Goal: Book appointment/travel/reservation

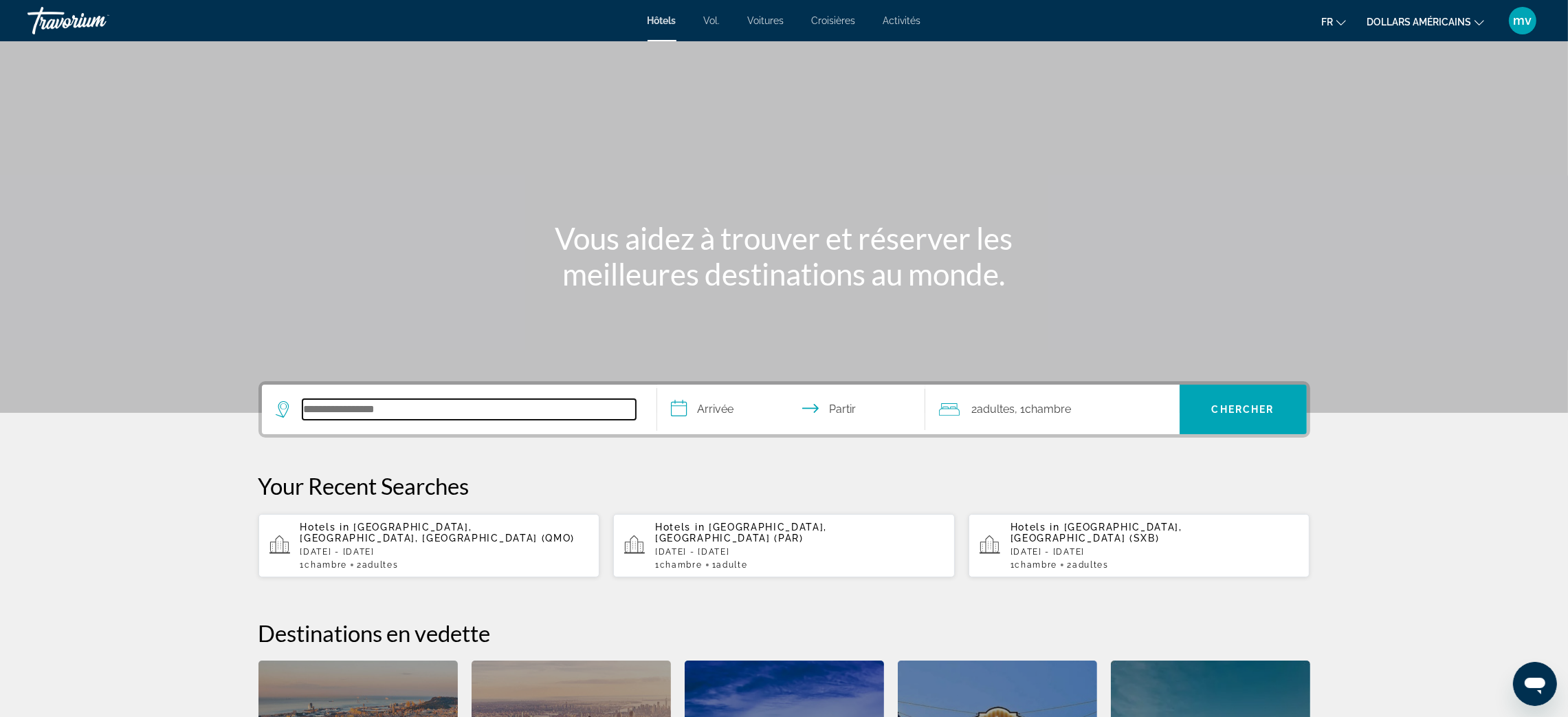
click at [420, 407] on input "Rechercher une destination hôtelière" at bounding box center [469, 409] width 333 height 21
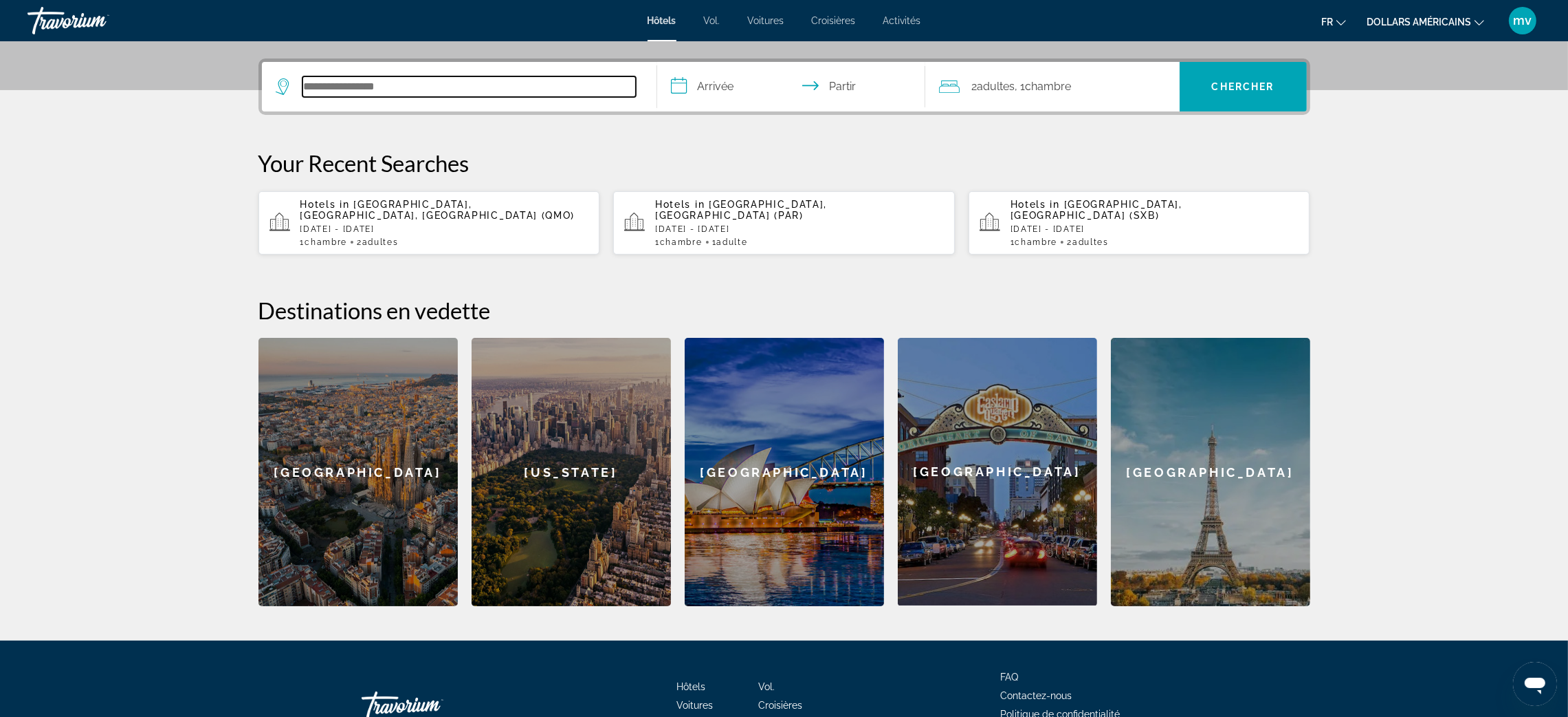
scroll to position [336, 0]
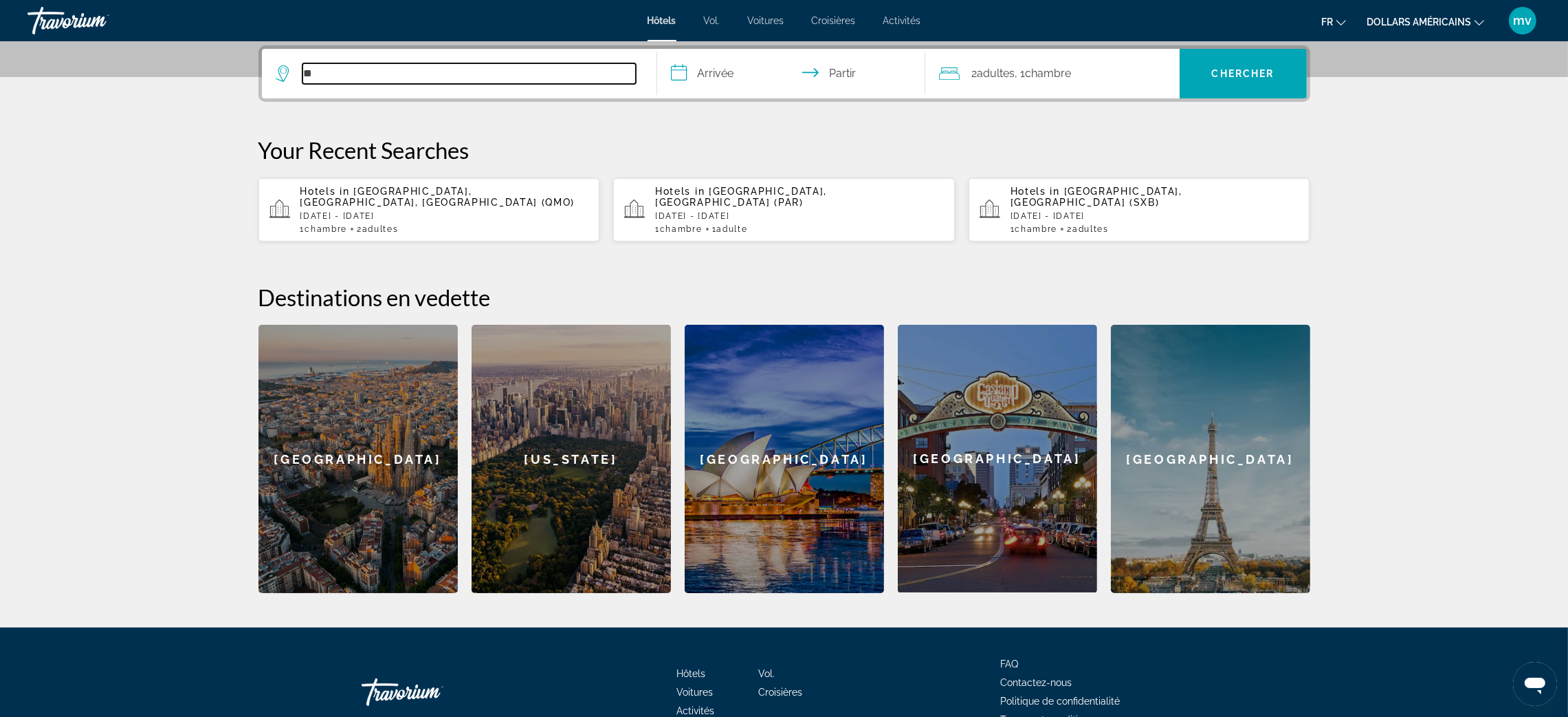
type input "*"
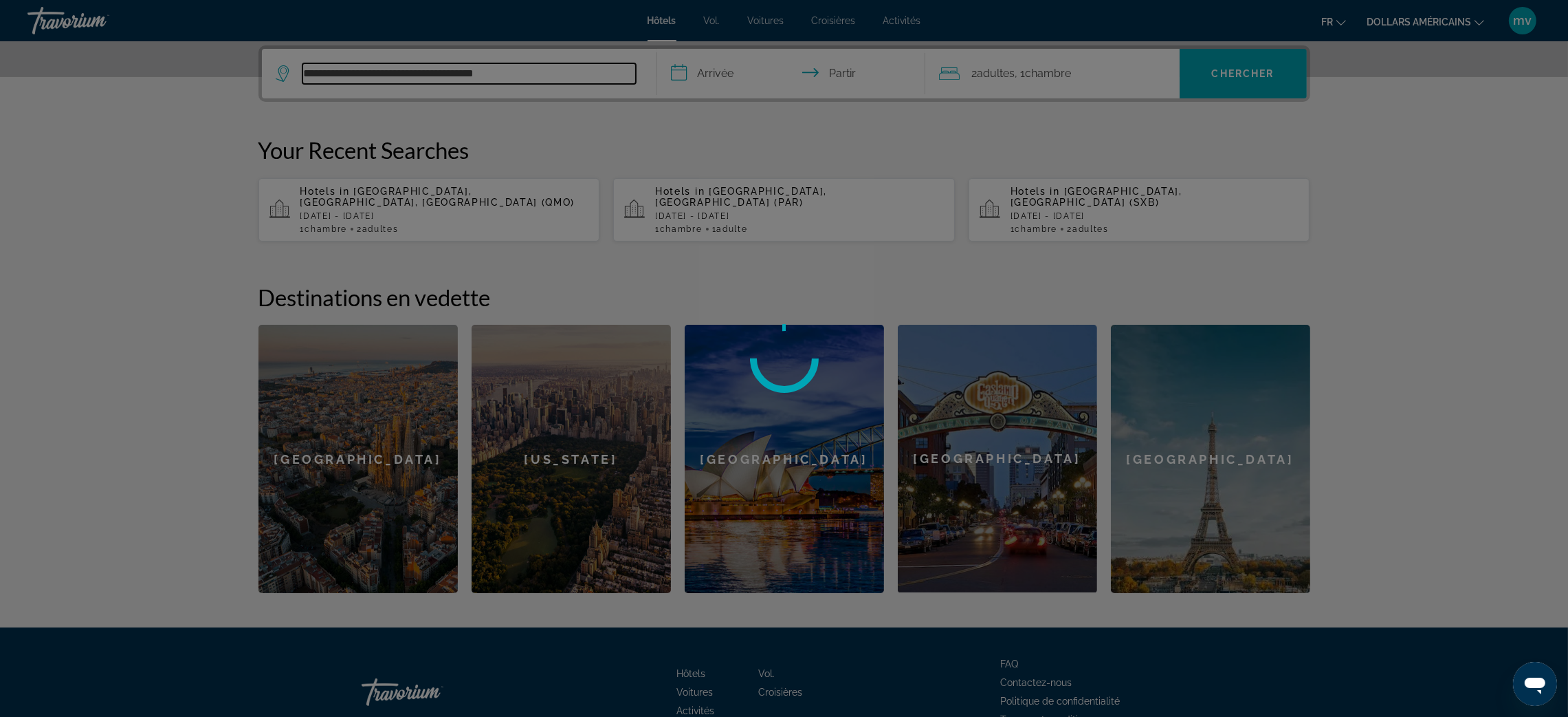
type input "**********"
click at [687, 73] on div at bounding box center [784, 358] width 1568 height 717
click at [1454, 329] on div at bounding box center [784, 358] width 1568 height 717
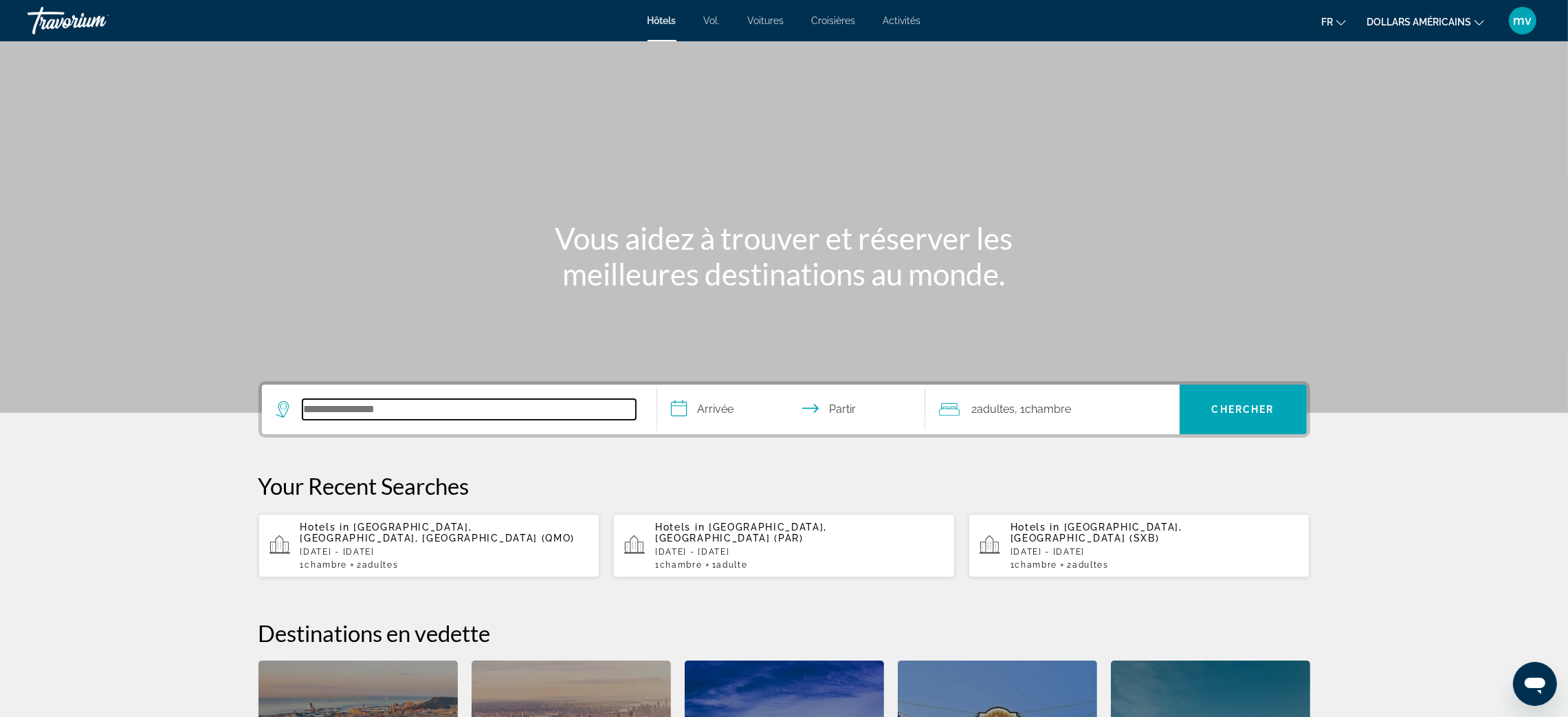
click at [370, 410] on input "Rechercher une destination hôtelière" at bounding box center [469, 409] width 333 height 21
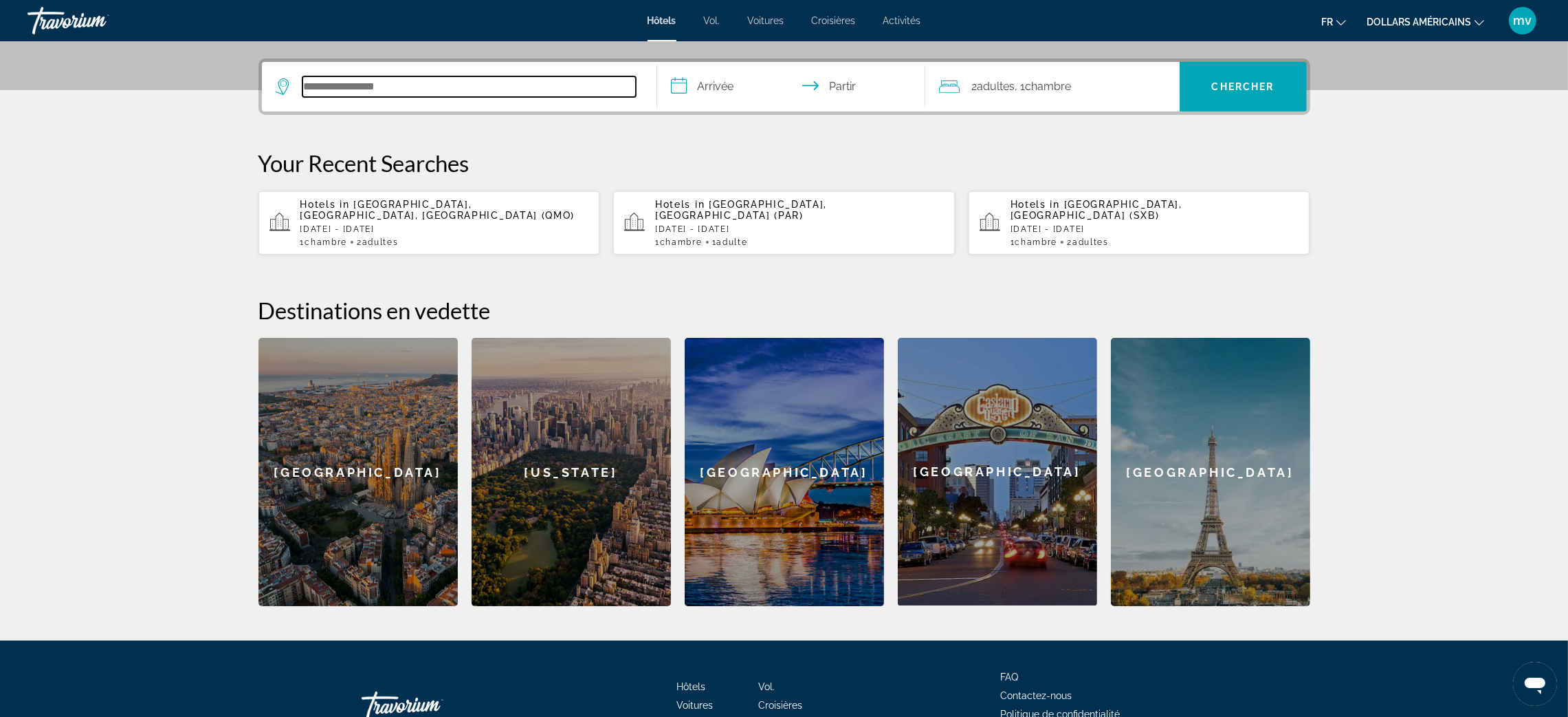
scroll to position [336, 0]
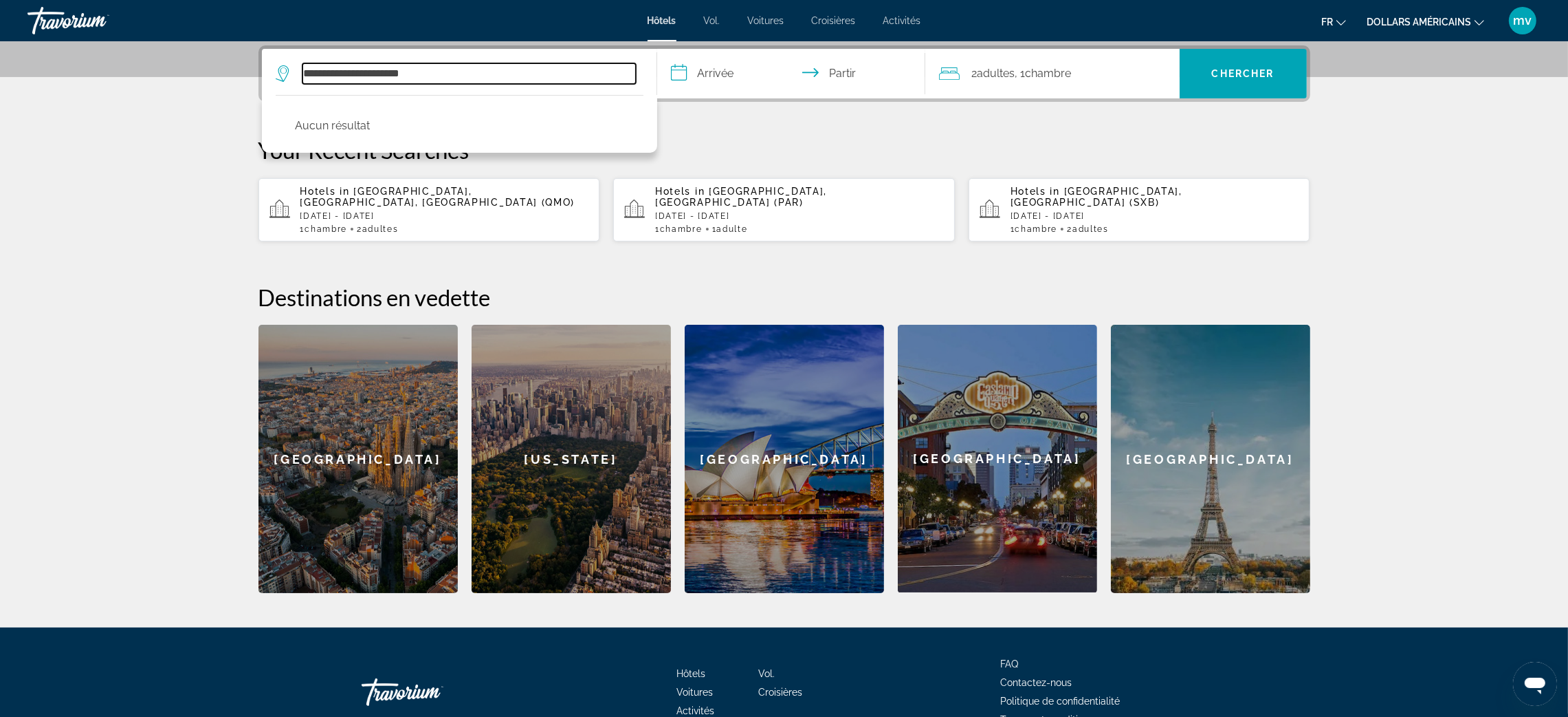
click at [353, 68] on input "**********" at bounding box center [469, 73] width 333 height 21
click at [356, 71] on input "**********" at bounding box center [469, 73] width 333 height 21
type input "**********"
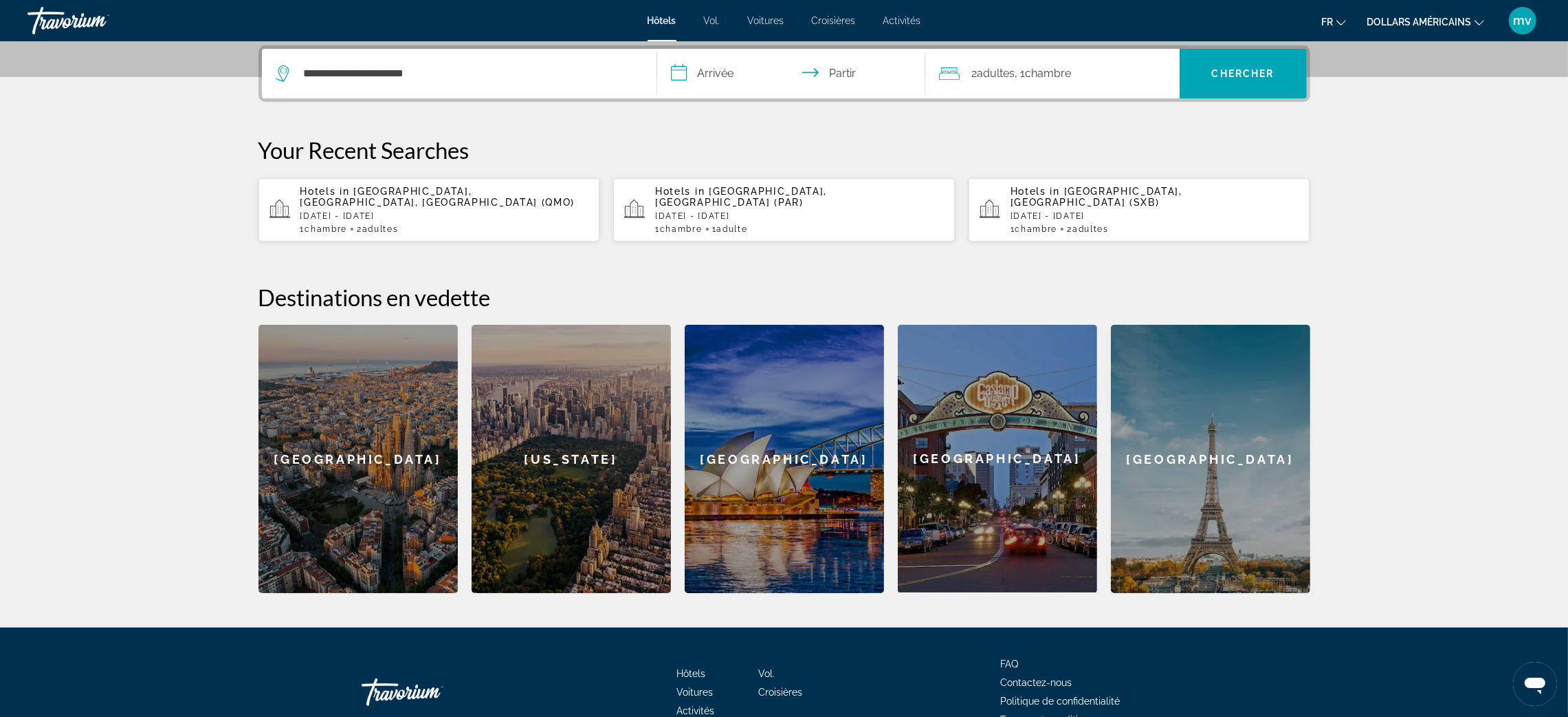
click at [678, 74] on input "**********" at bounding box center [794, 75] width 274 height 53
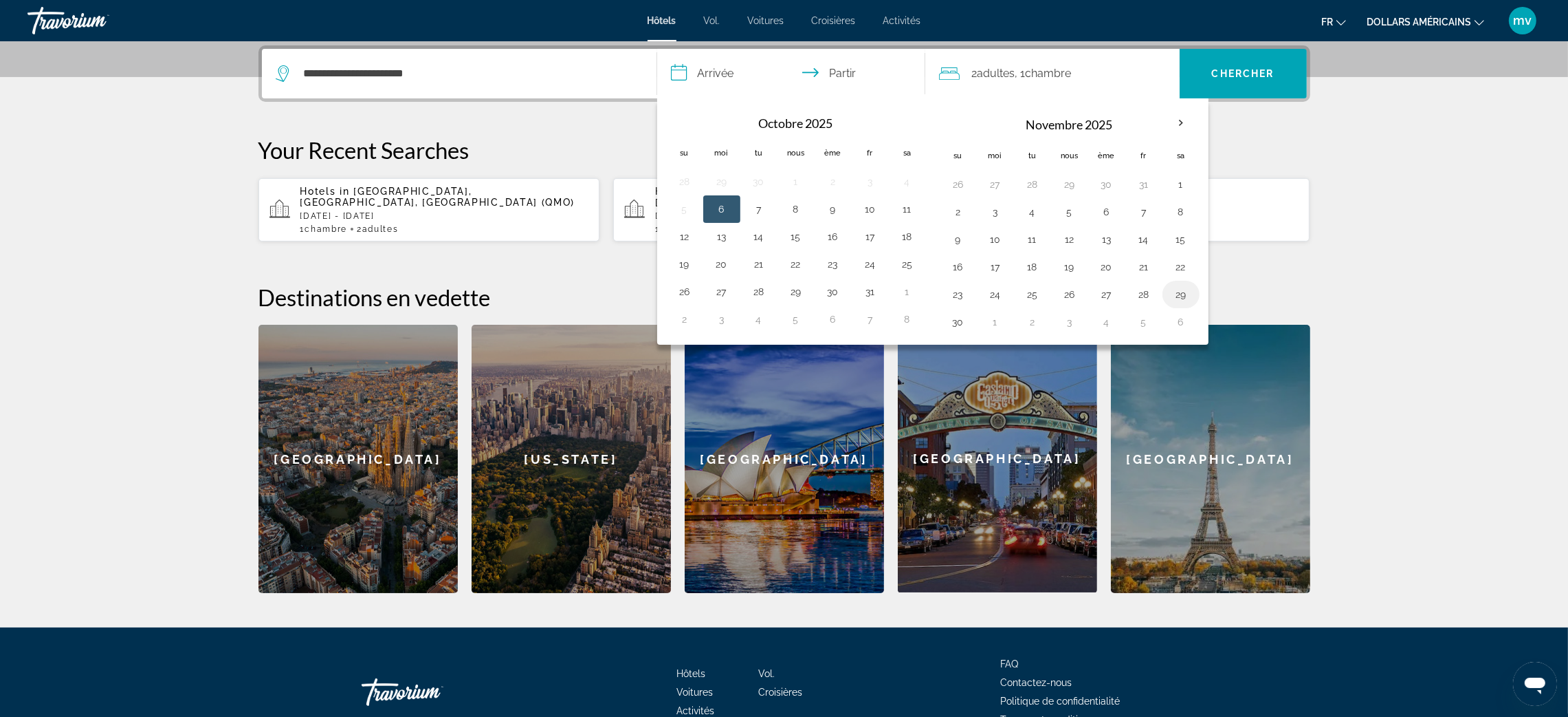
click at [1186, 296] on button "29" at bounding box center [1181, 294] width 22 height 19
click at [950, 317] on button "30" at bounding box center [958, 322] width 22 height 19
type input "**********"
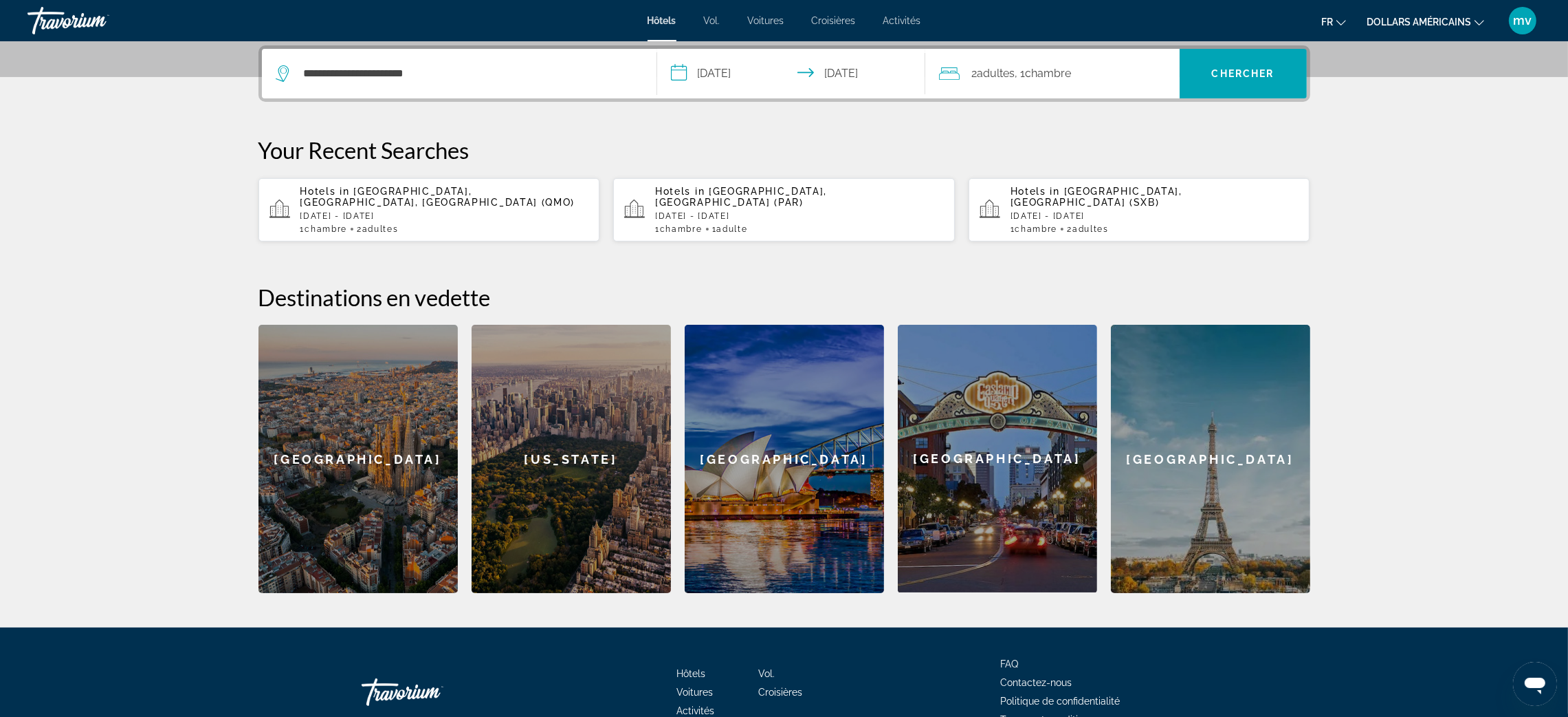
click at [1024, 80] on span ", 1 Chambre pièces" at bounding box center [1043, 73] width 56 height 19
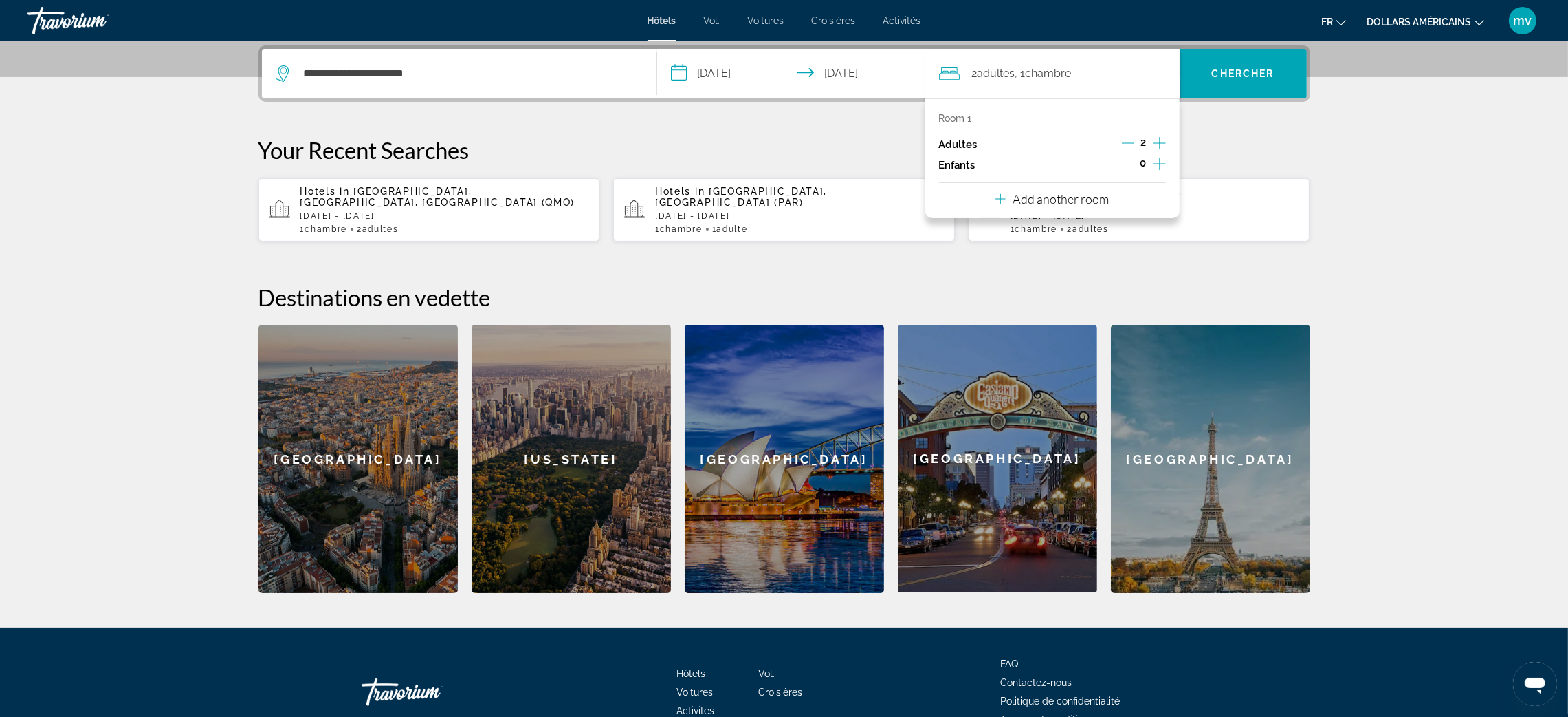
click at [1123, 139] on icon "Decrement adults" at bounding box center [1128, 143] width 12 height 12
click at [1236, 65] on span "Recherche" at bounding box center [1243, 73] width 128 height 33
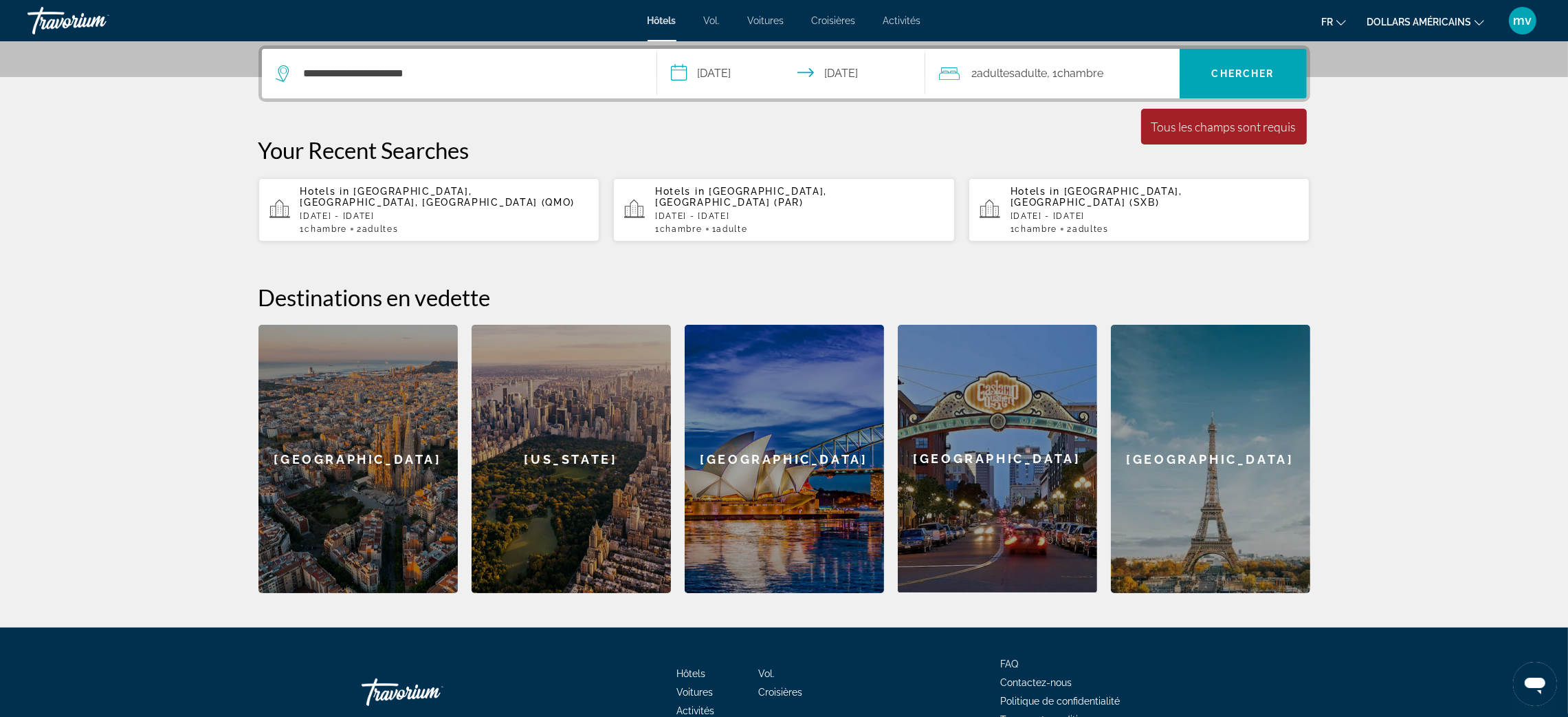
click at [1104, 74] on font "Chambre" at bounding box center [1082, 73] width 46 height 13
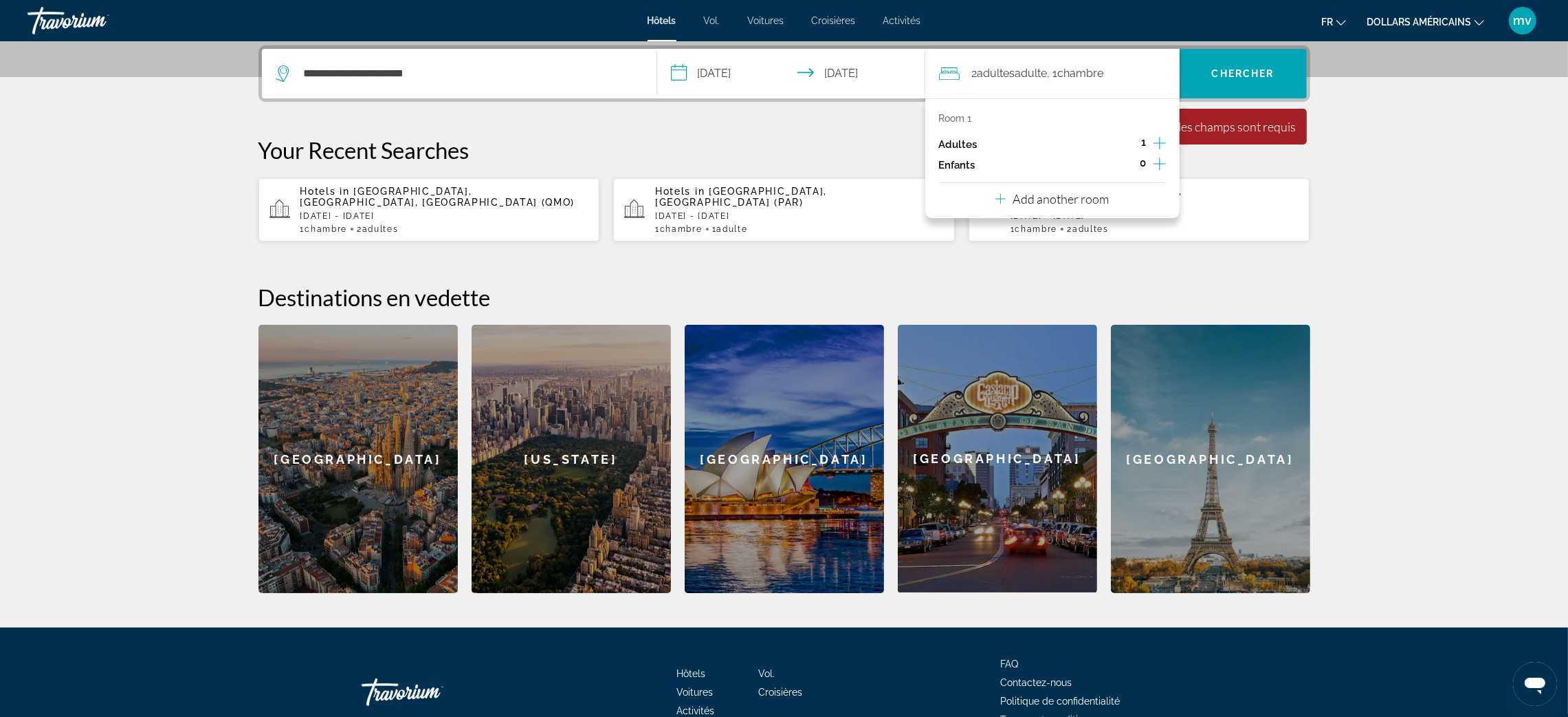
click at [955, 150] on div "Adultes 1" at bounding box center [1052, 144] width 227 height 21
click at [1164, 140] on icon "Increment adults" at bounding box center [1160, 142] width 12 height 16
click at [1122, 142] on icon "Decrement adults" at bounding box center [1128, 143] width 12 height 12
click at [1263, 70] on font "Chercher" at bounding box center [1243, 73] width 63 height 11
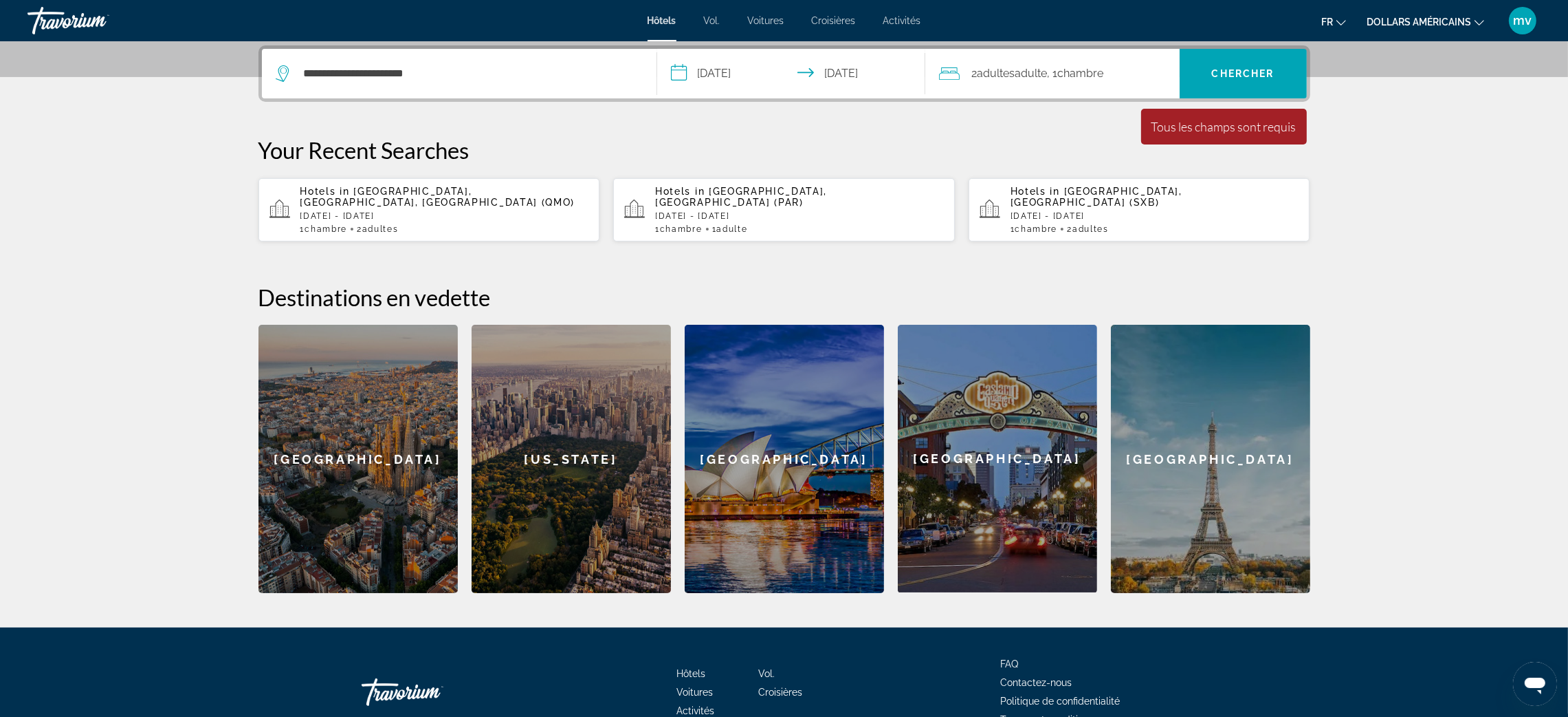
click at [1267, 129] on div "Tous les champs sont requis" at bounding box center [1224, 127] width 145 height 15
click at [1025, 70] on font "Adulte" at bounding box center [1031, 73] width 32 height 13
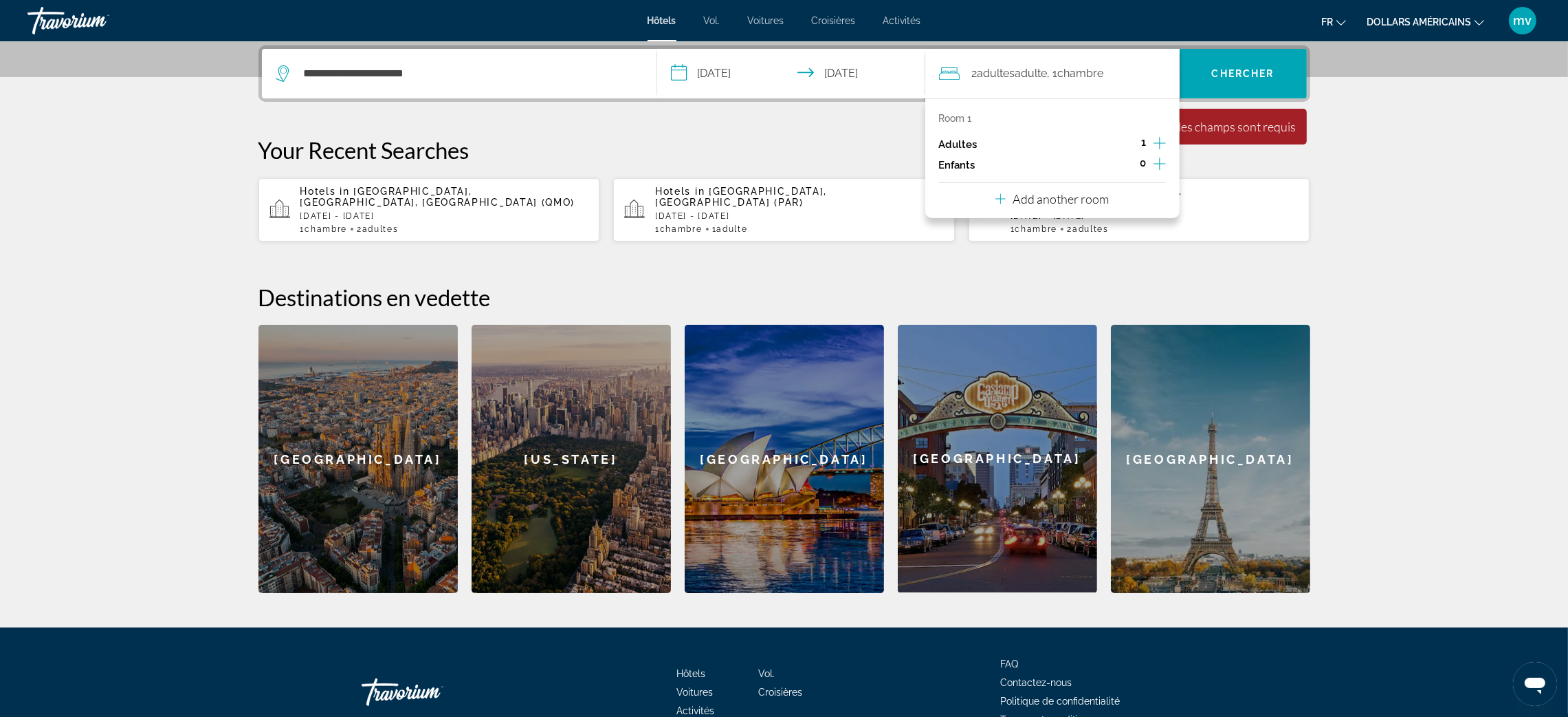
click at [1148, 72] on div "2 adultes Adulte , 1 Chambre pièces" at bounding box center [1059, 73] width 240 height 19
click at [1442, 179] on section "**********" at bounding box center [784, 128] width 1568 height 928
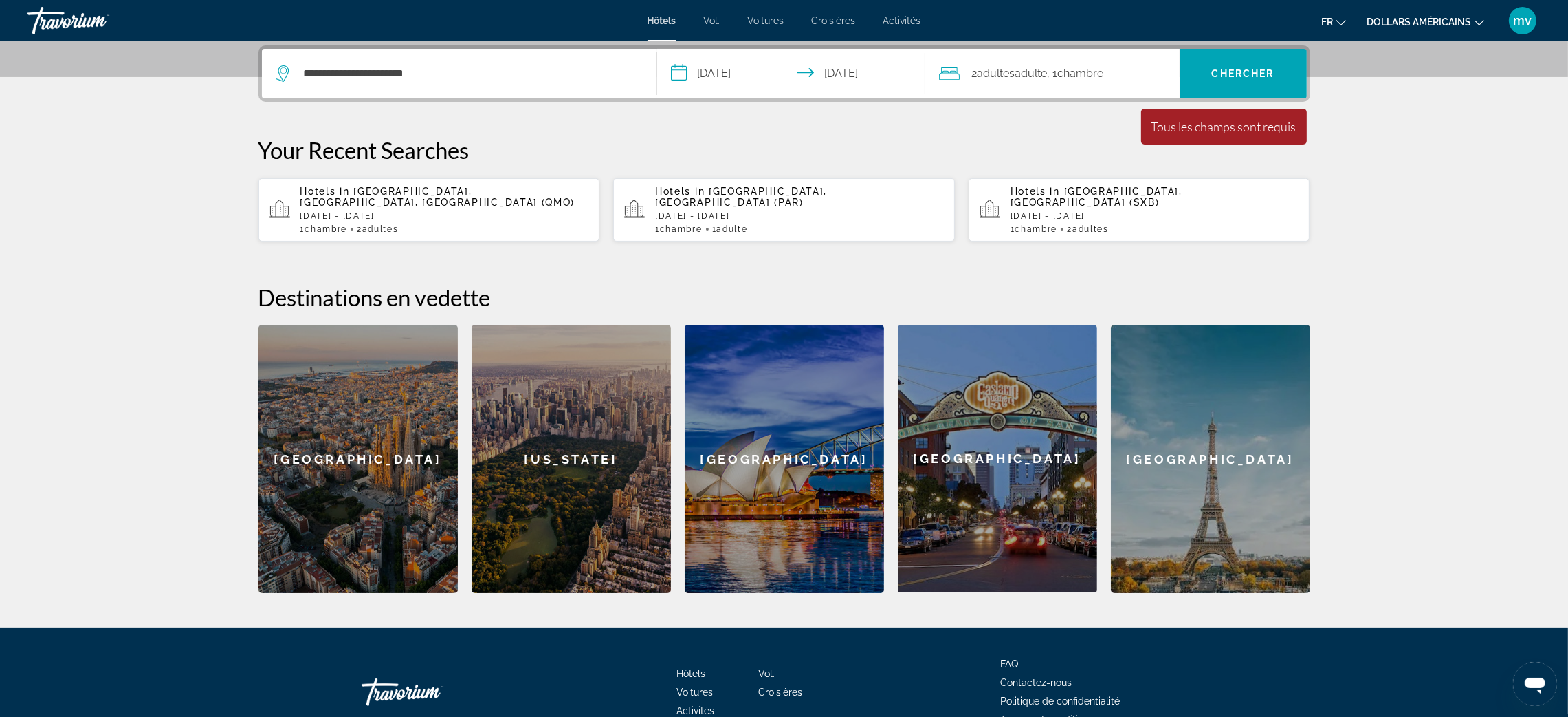
click at [1112, 64] on div "2 adultes Adulte , 1 Chambre pièces" at bounding box center [1059, 73] width 240 height 19
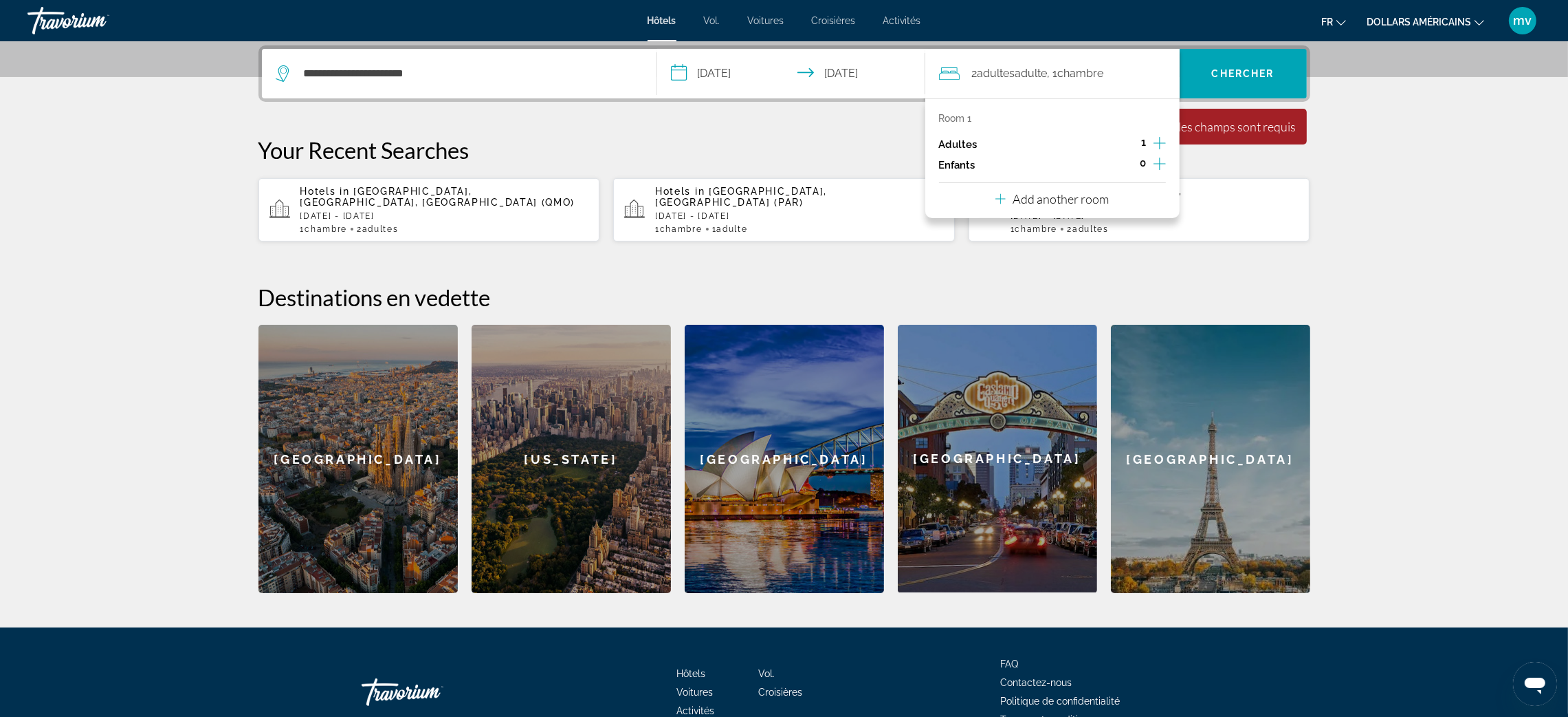
click at [1126, 67] on div "2 adultes Adulte , 1 Chambre pièces" at bounding box center [1059, 73] width 240 height 19
click at [970, 70] on div "2 adultes Adulte , 1 Chambre pièces" at bounding box center [1059, 73] width 240 height 19
click at [977, 77] on font "2" at bounding box center [974, 73] width 5 height 13
click at [954, 73] on icon "Travelers: 1 adult, 0 children" at bounding box center [949, 73] width 21 height 16
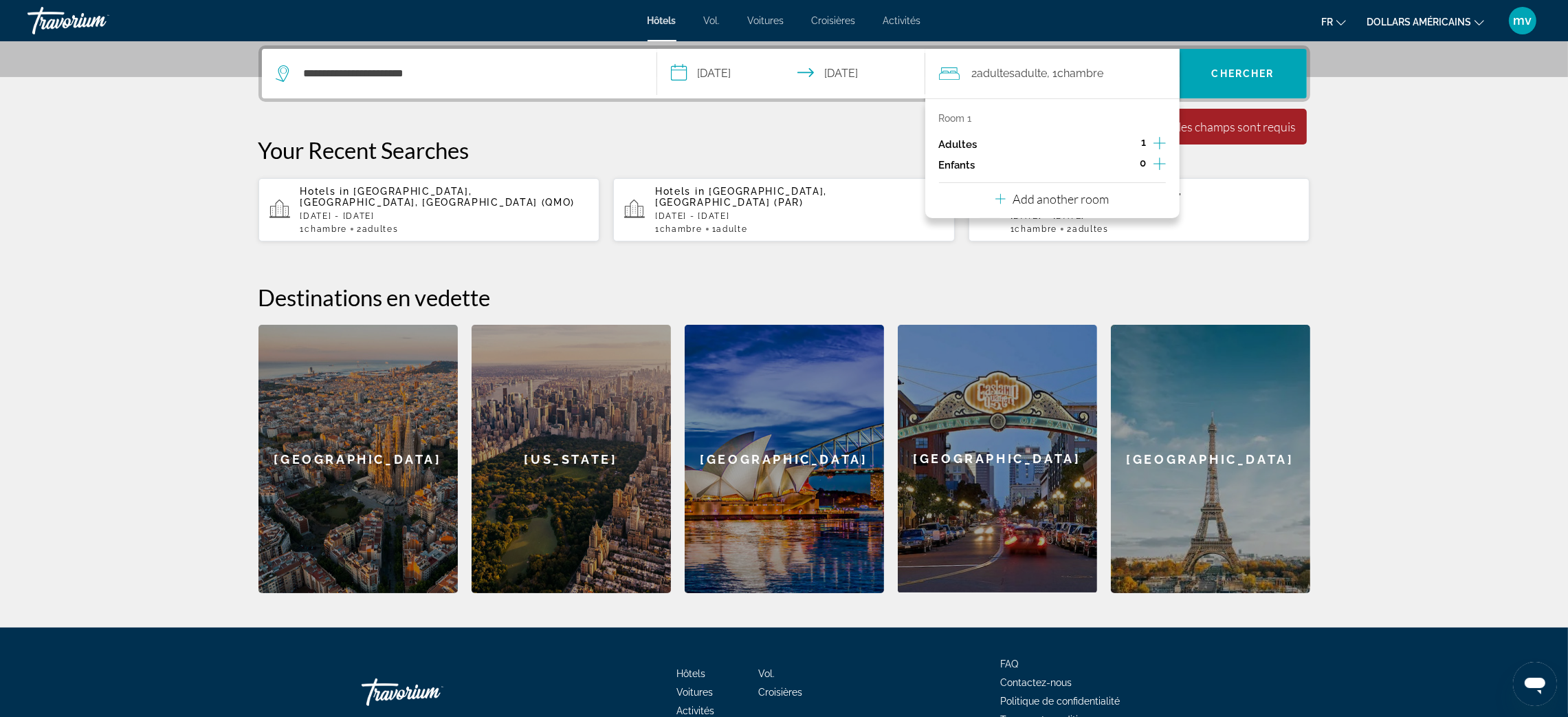
click at [959, 115] on p "Room 1" at bounding box center [956, 118] width 33 height 11
click at [1425, 171] on section "**********" at bounding box center [784, 128] width 1568 height 928
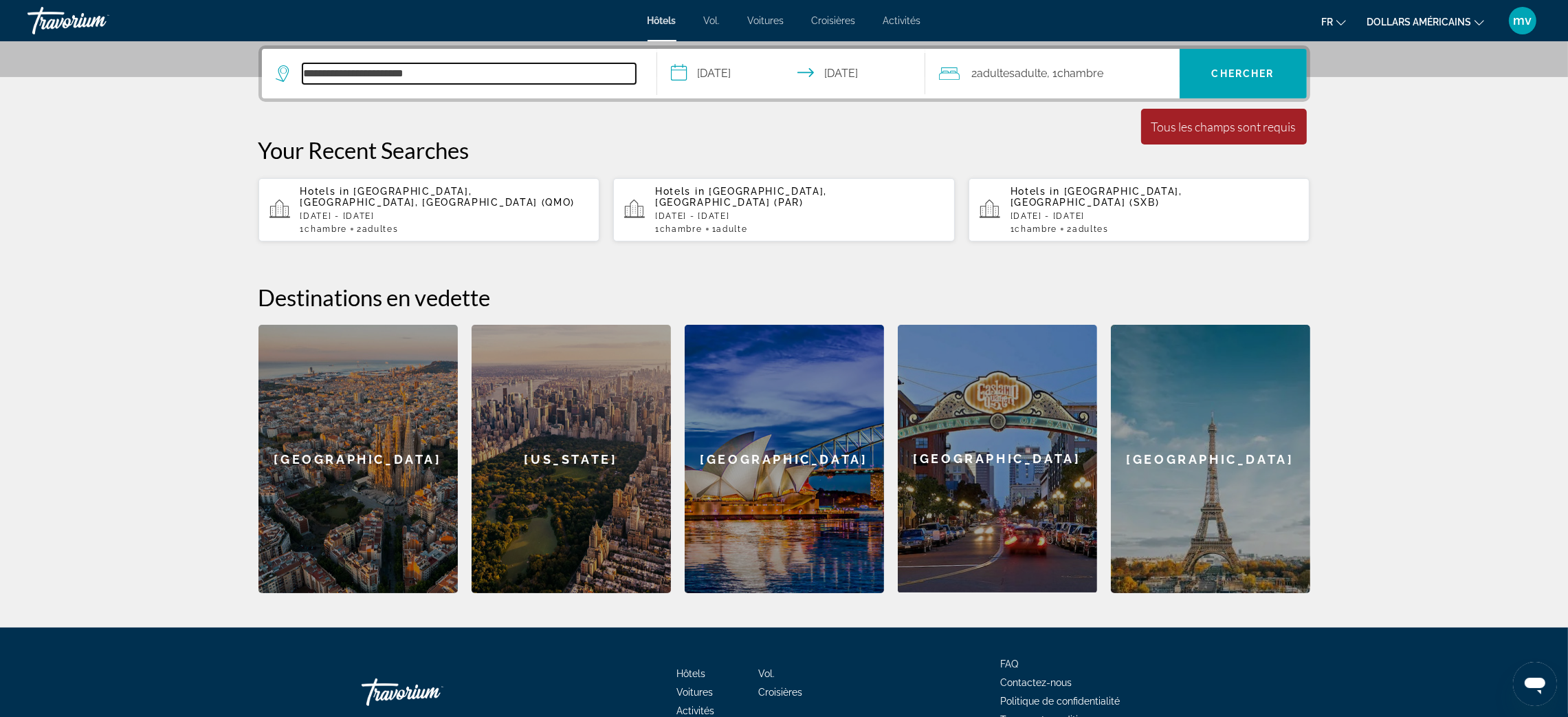
click at [418, 67] on input "**********" at bounding box center [469, 73] width 333 height 21
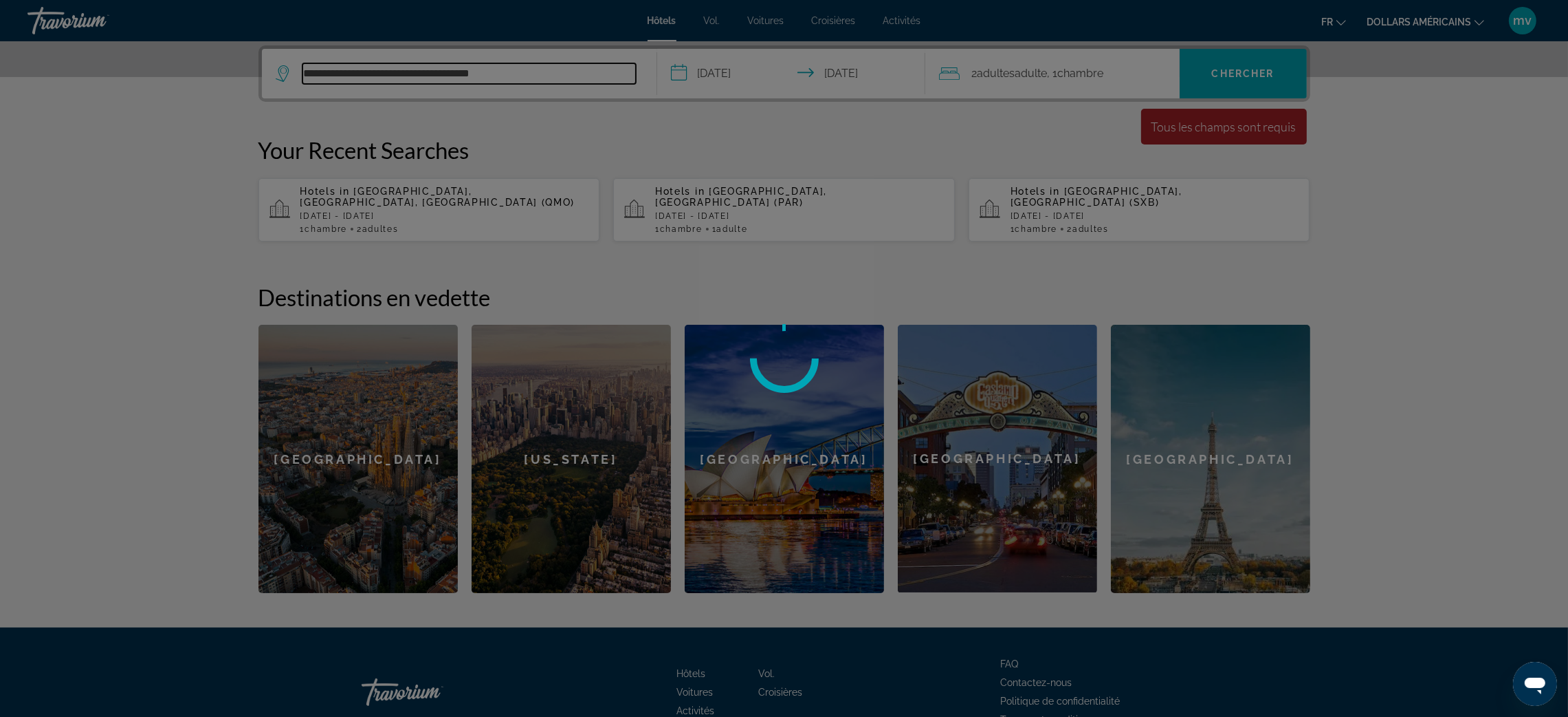
type input "**********"
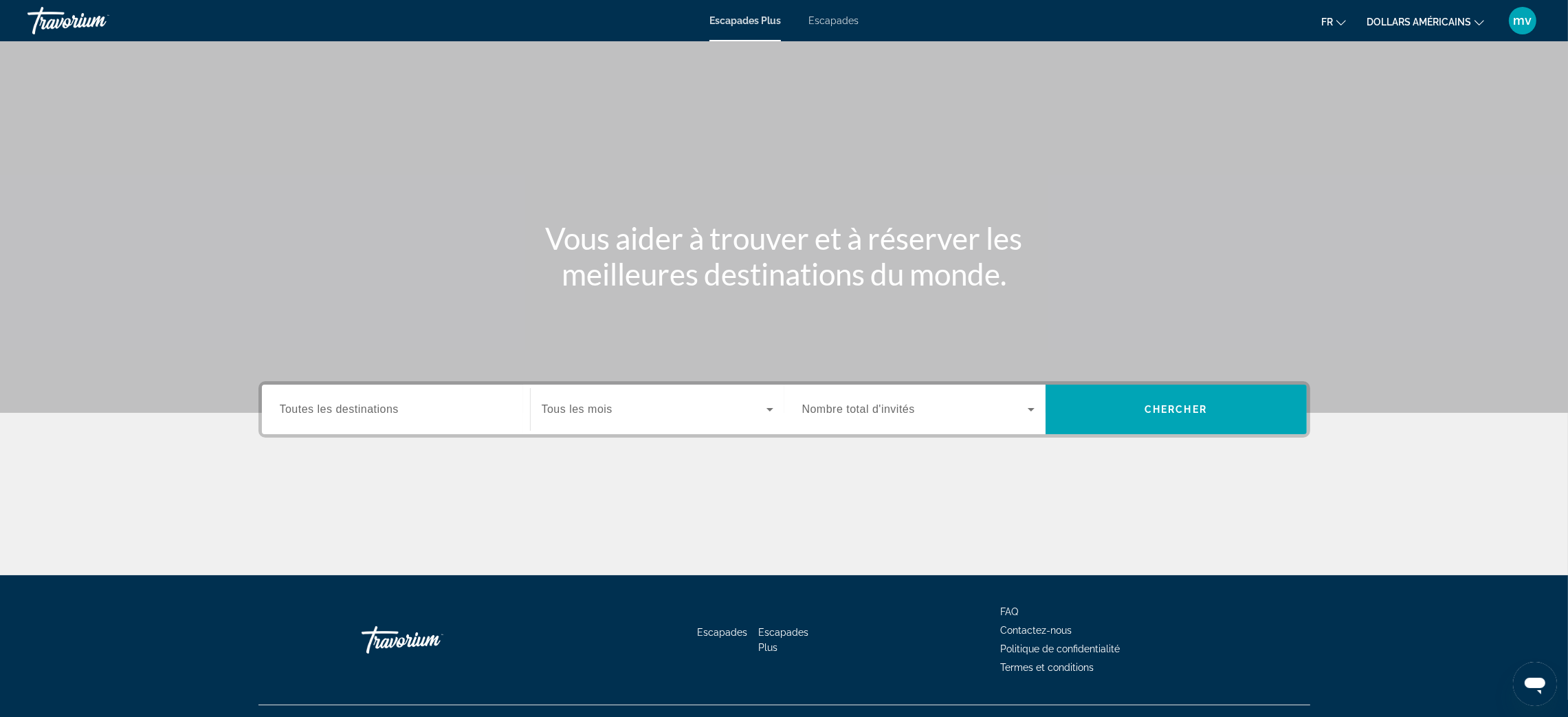
click at [827, 15] on font "Escapades" at bounding box center [833, 21] width 50 height 11
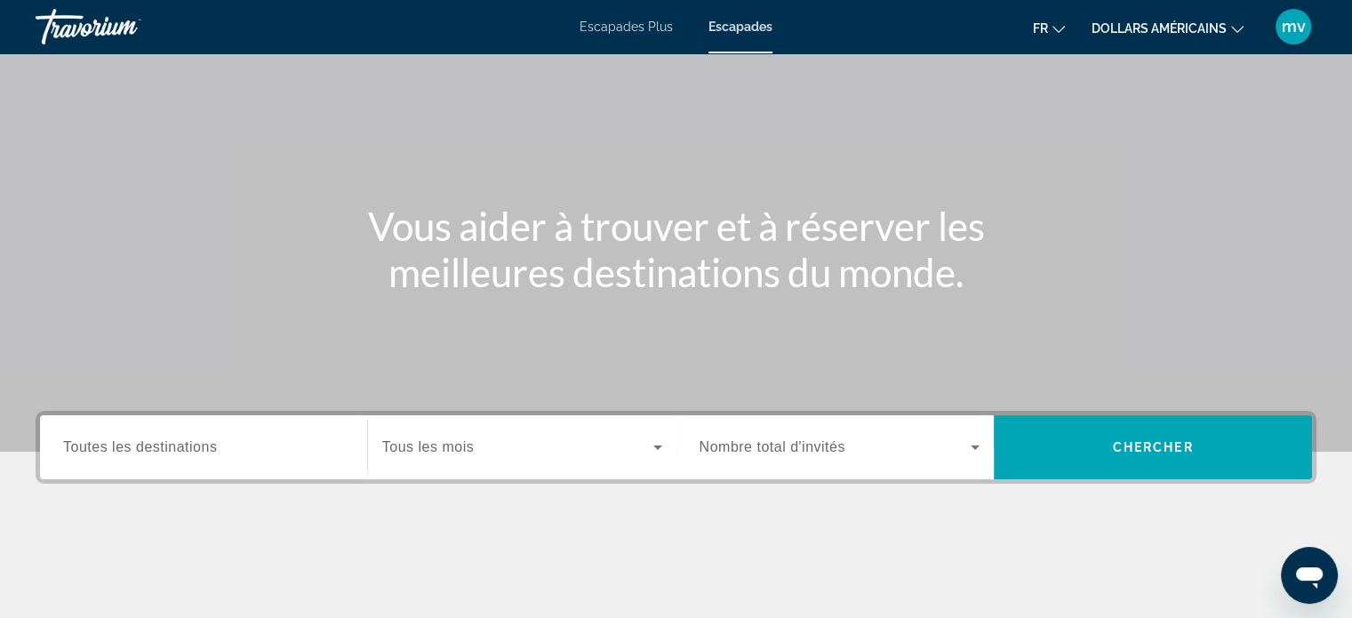
scroll to position [178, 0]
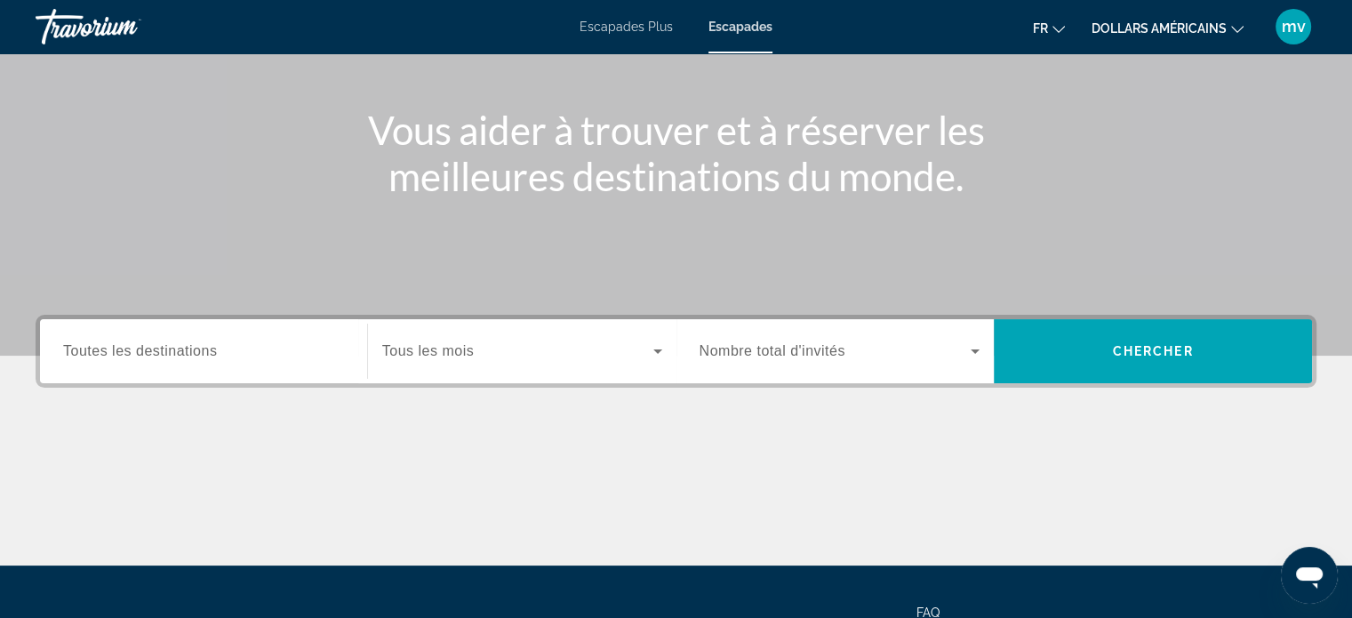
click at [119, 351] on span "Toutes les destinations" at bounding box center [140, 350] width 154 height 15
click at [119, 351] on input "Destination Toutes les destinations" at bounding box center [203, 351] width 281 height 21
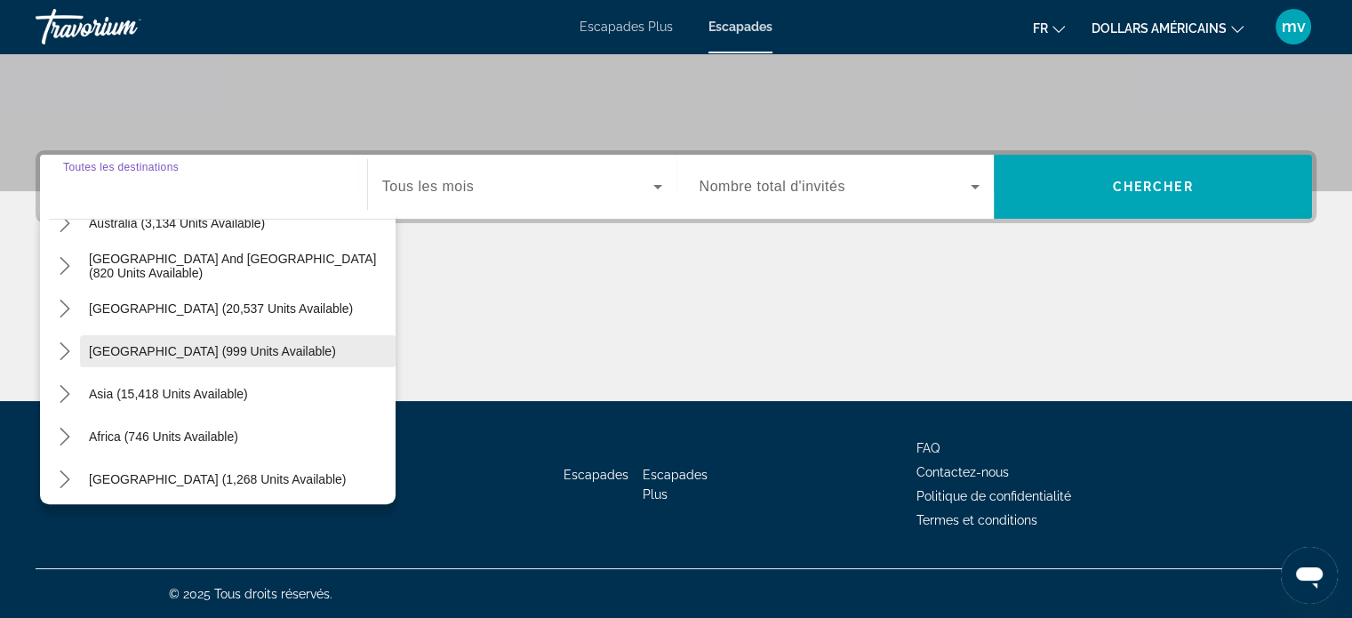
scroll to position [288, 0]
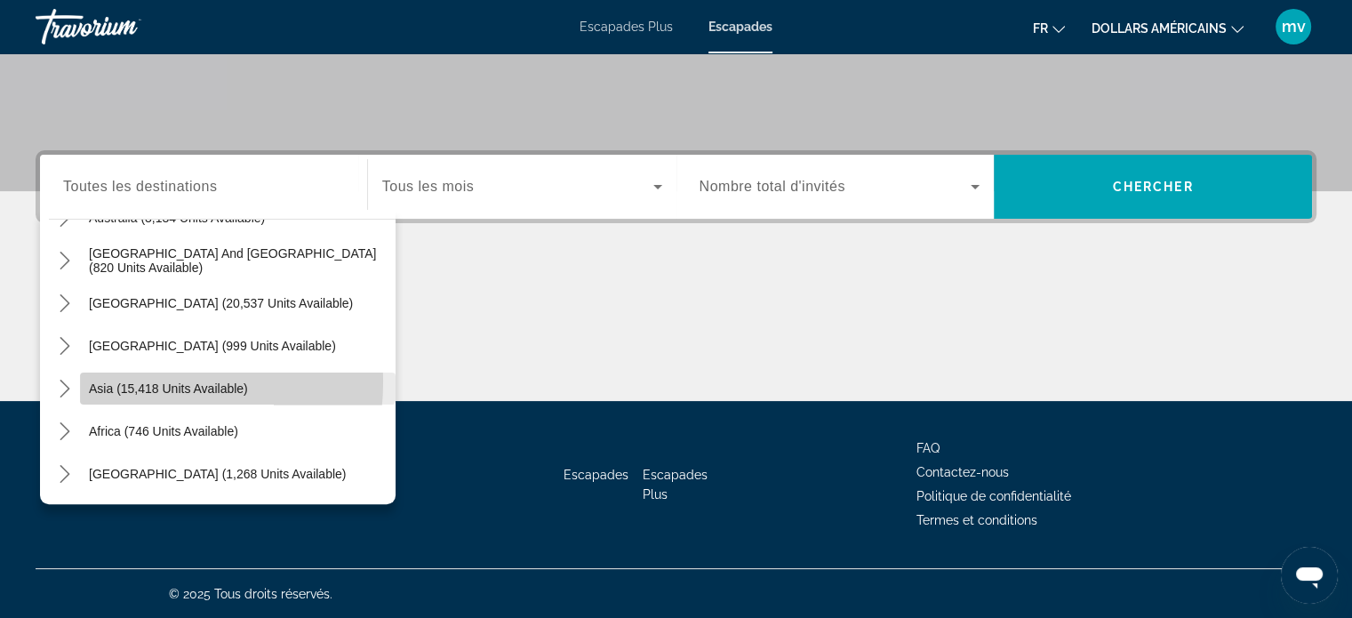
click at [102, 381] on span "Asia (15,418 units available)" at bounding box center [168, 388] width 159 height 14
type input "**********"
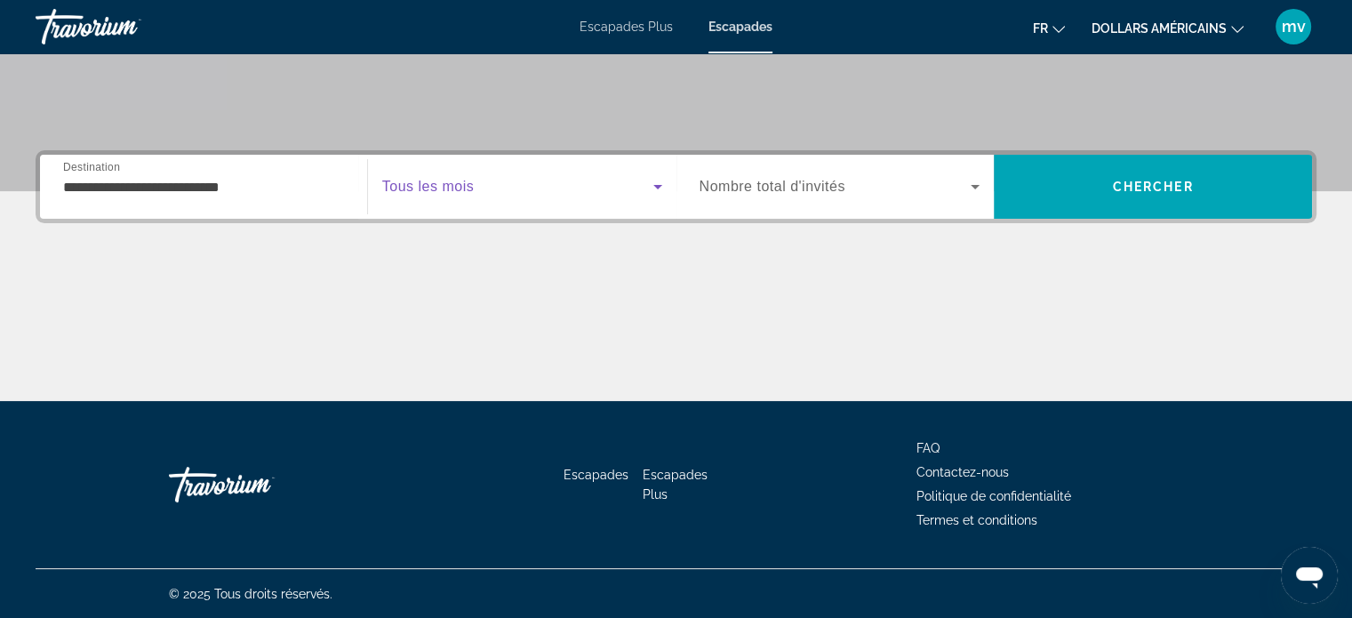
click at [656, 188] on icon "Search widget" at bounding box center [657, 186] width 21 height 21
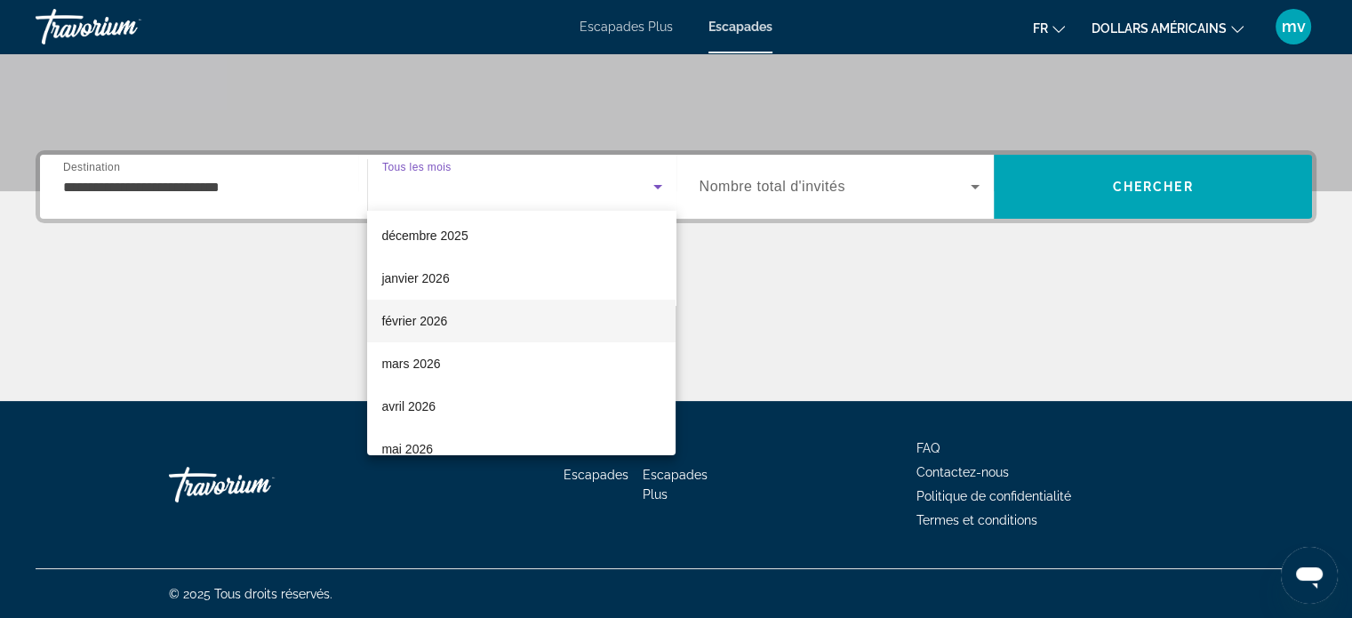
scroll to position [178, 0]
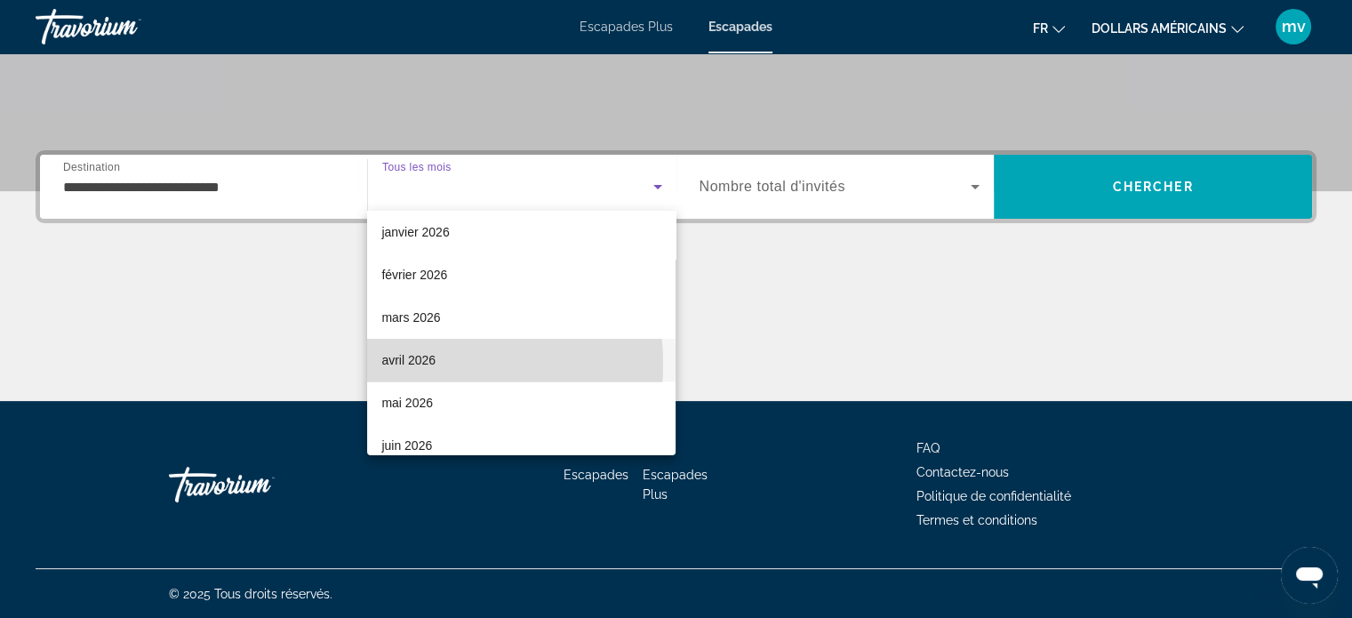
click at [395, 364] on font "avril 2026" at bounding box center [408, 360] width 54 height 14
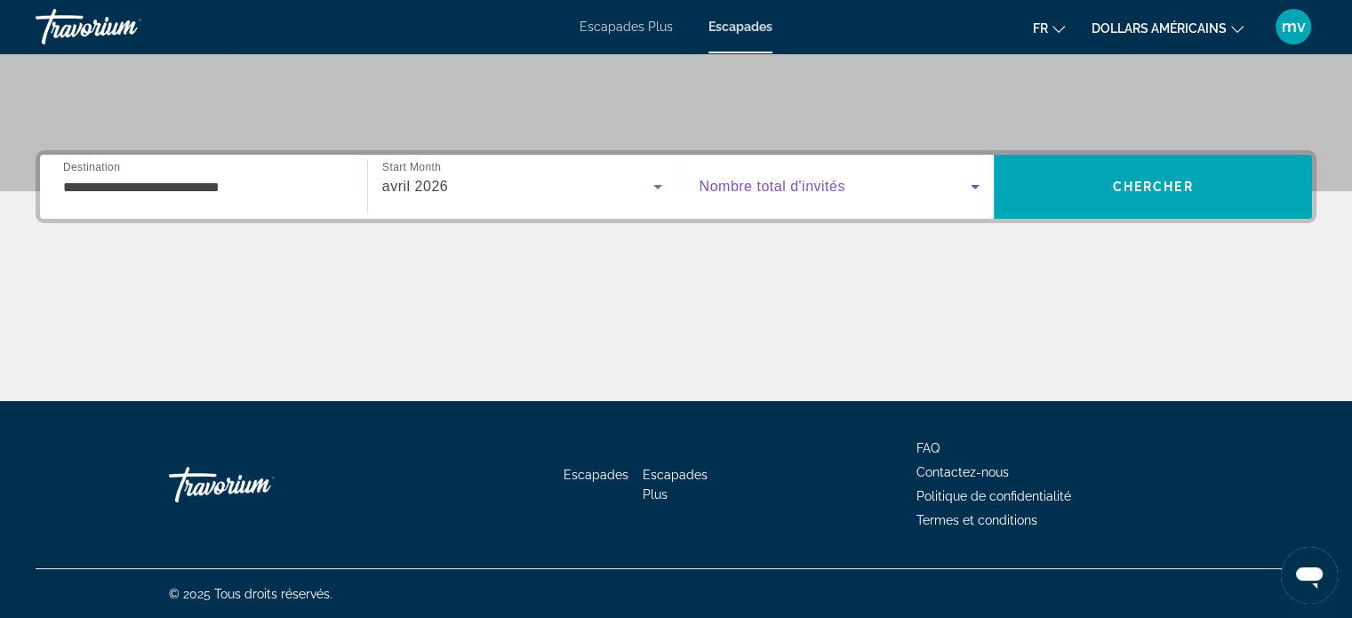
click at [976, 185] on icon "Search widget" at bounding box center [975, 187] width 9 height 4
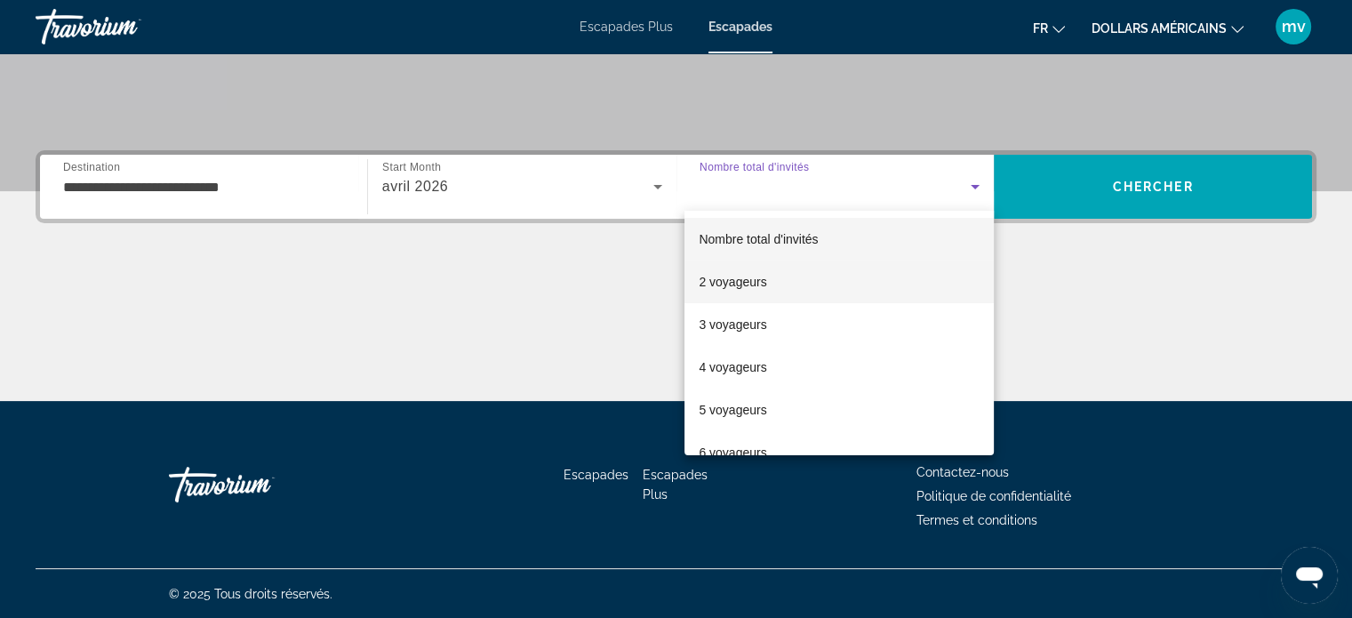
click at [750, 280] on font "2 voyageurs" at bounding box center [733, 282] width 68 height 14
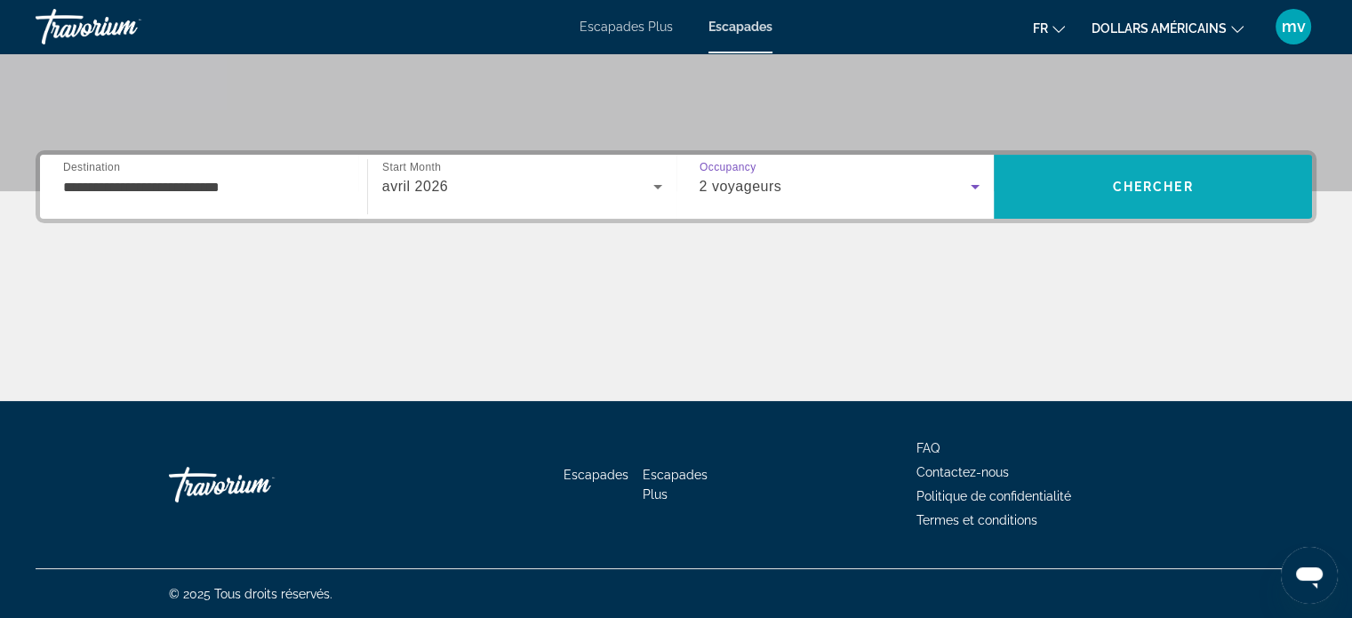
click at [1156, 181] on span "Chercher" at bounding box center [1153, 187] width 81 height 14
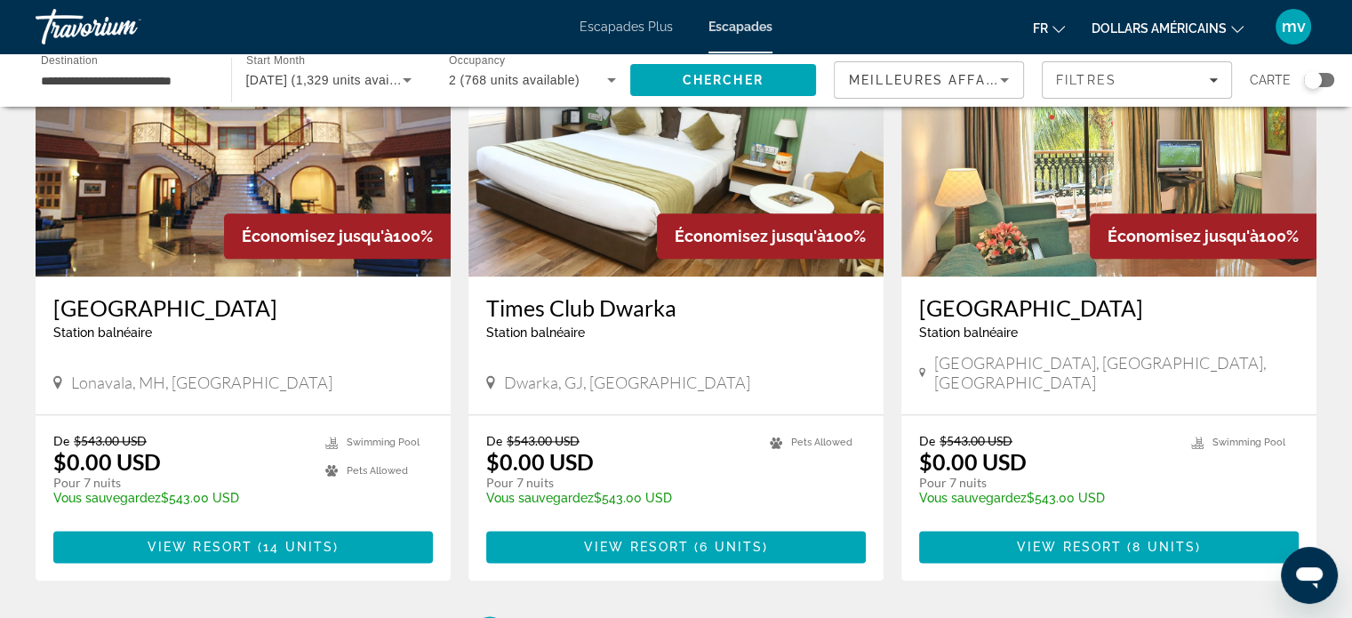
scroll to position [2045, 0]
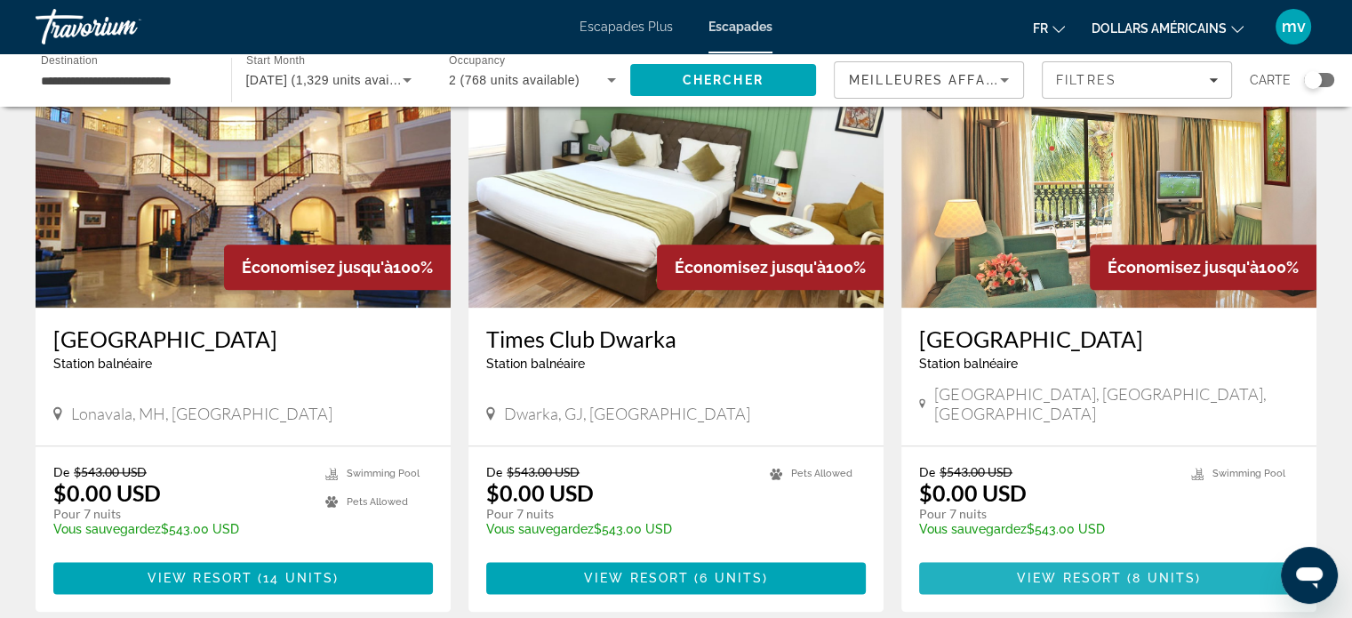
click at [1113, 571] on span "View Resort" at bounding box center [1069, 578] width 105 height 14
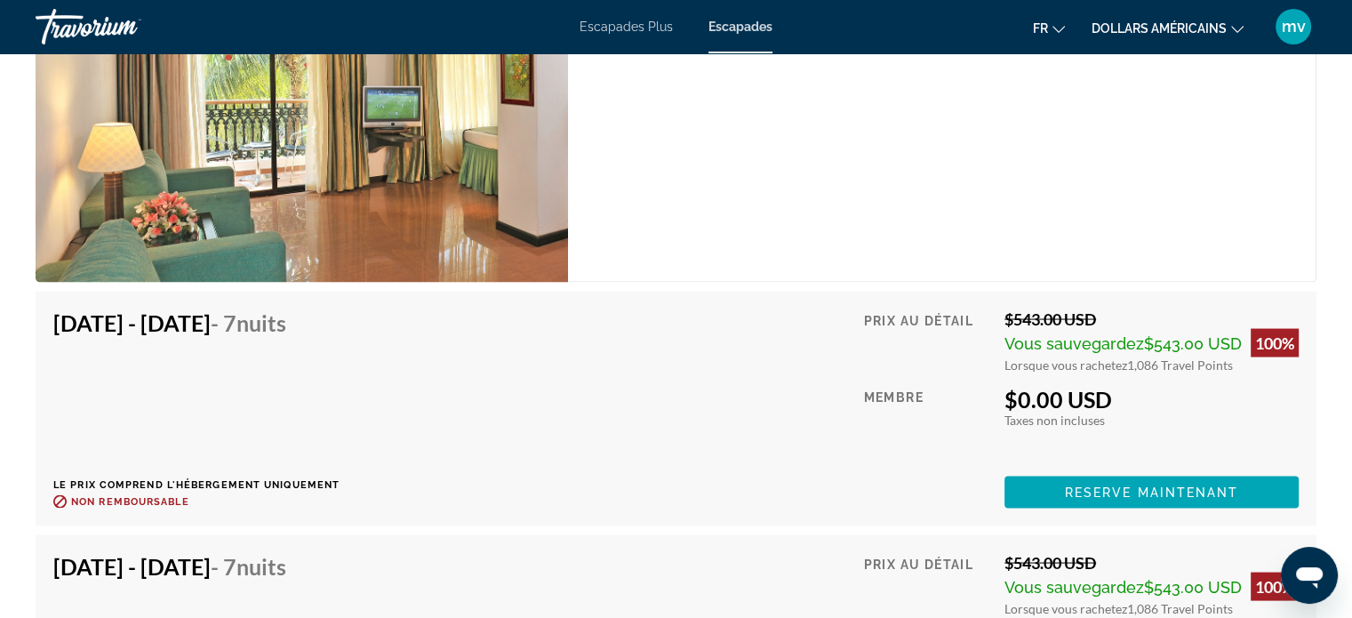
scroll to position [3347, 0]
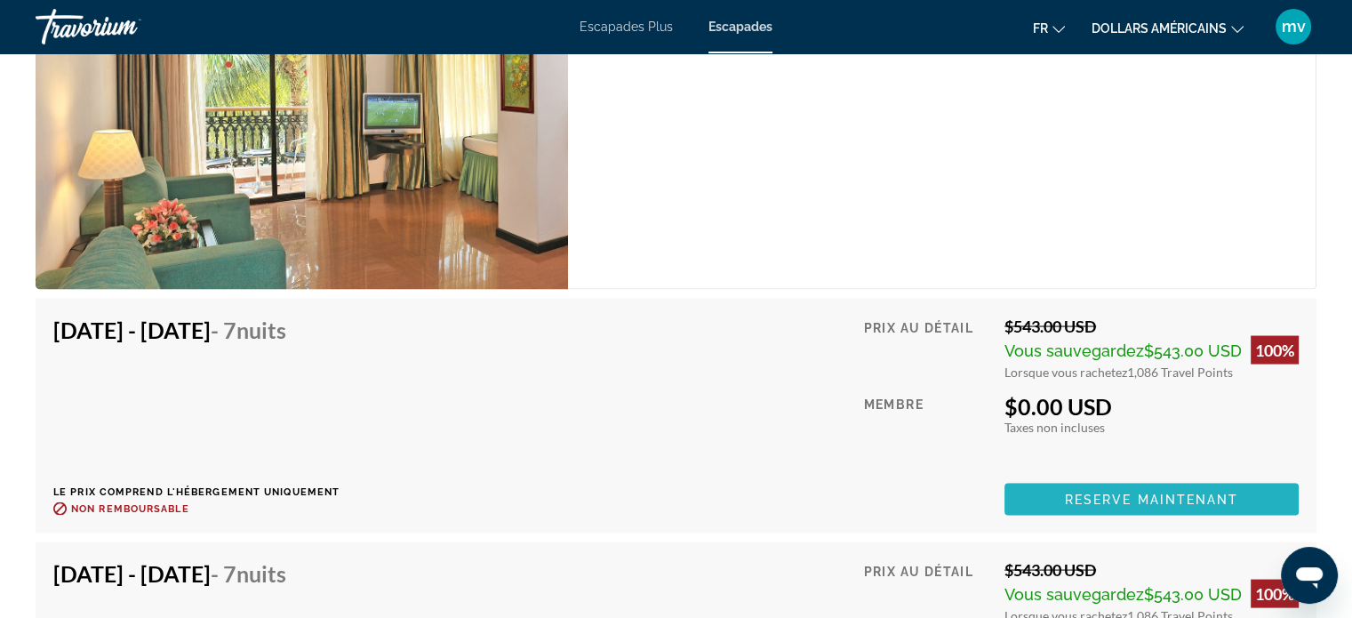
click at [1146, 478] on span "Contenu principal" at bounding box center [1152, 499] width 294 height 43
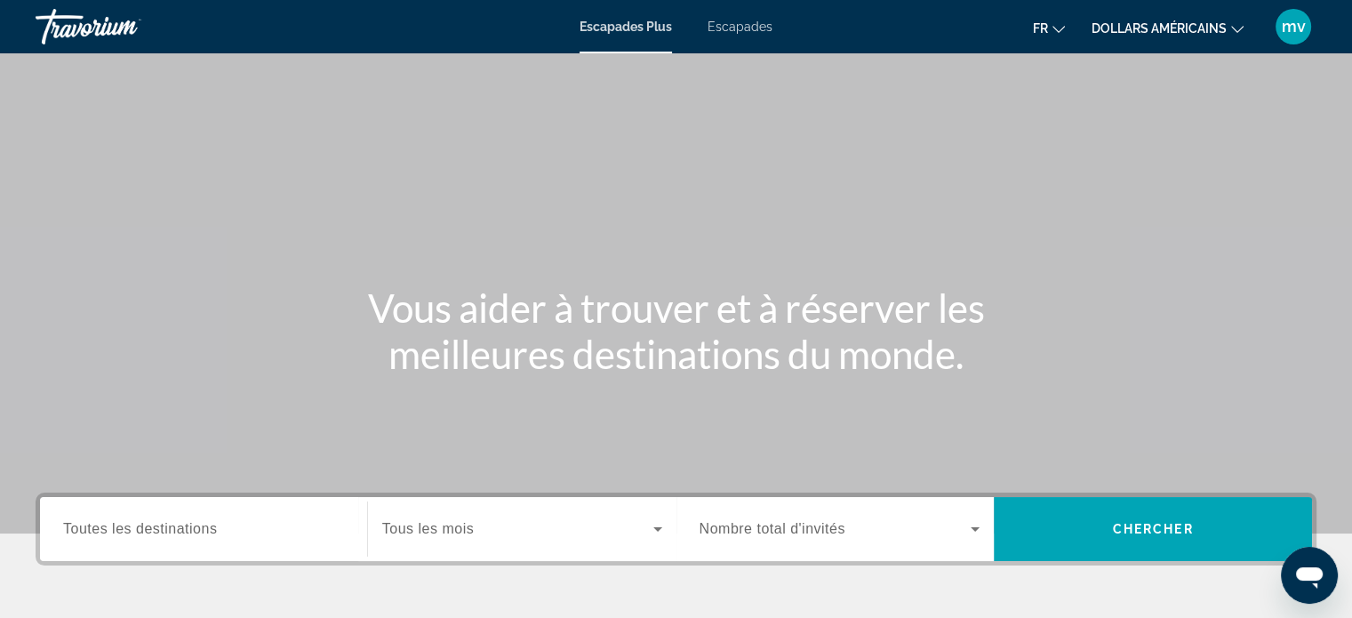
click at [172, 529] on span "Toutes les destinations" at bounding box center [140, 528] width 154 height 15
click at [172, 529] on input "Destination Toutes les destinations" at bounding box center [203, 529] width 281 height 21
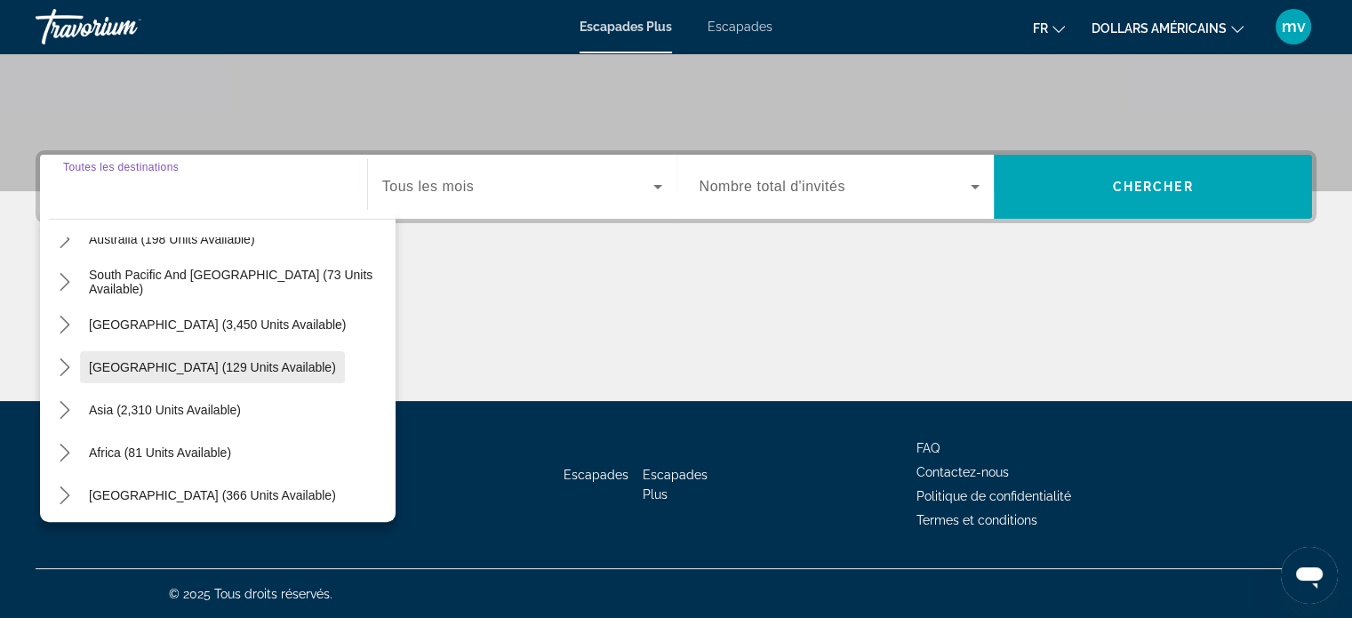
scroll to position [288, 0]
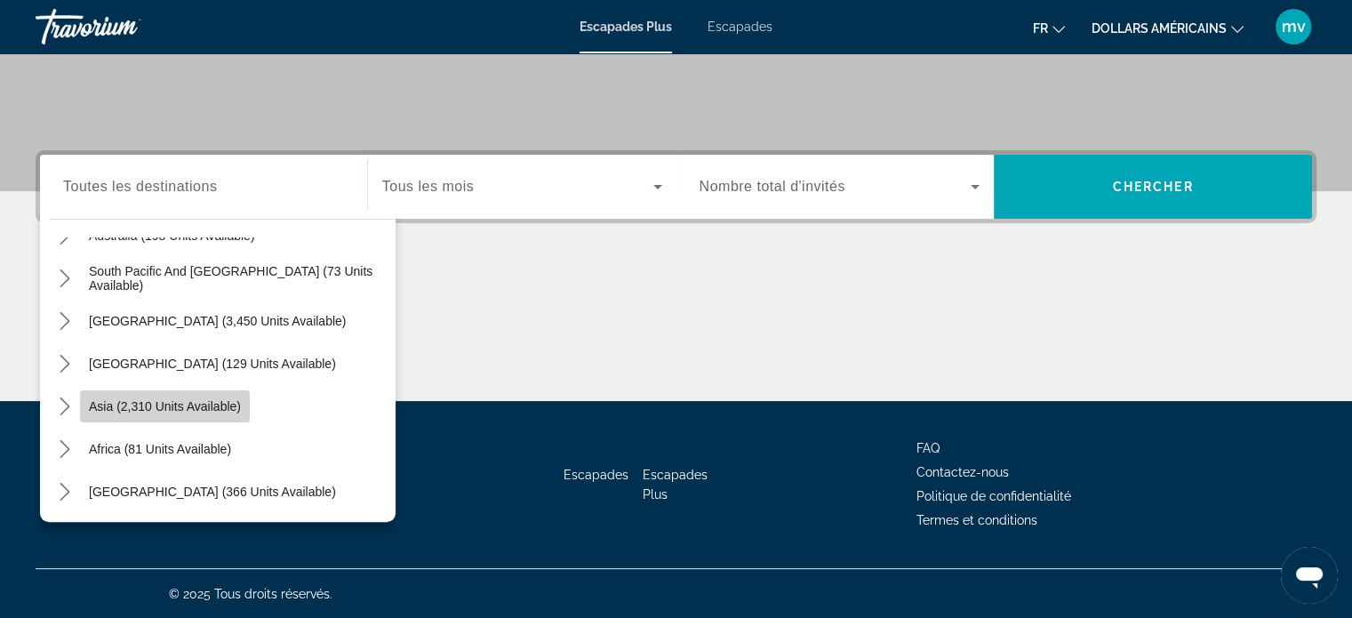
click at [144, 408] on span "Asia (2,310 units available)" at bounding box center [165, 406] width 152 height 14
type input "**********"
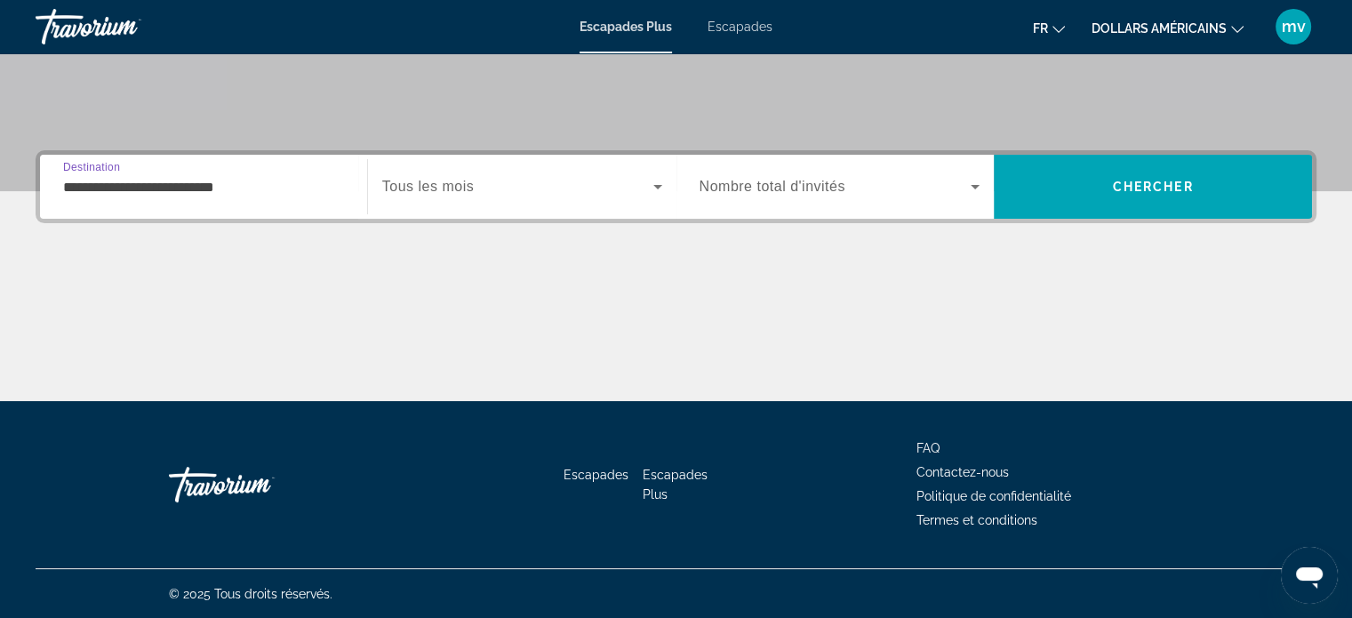
click at [661, 184] on icon "Widget de recherche" at bounding box center [657, 186] width 21 height 21
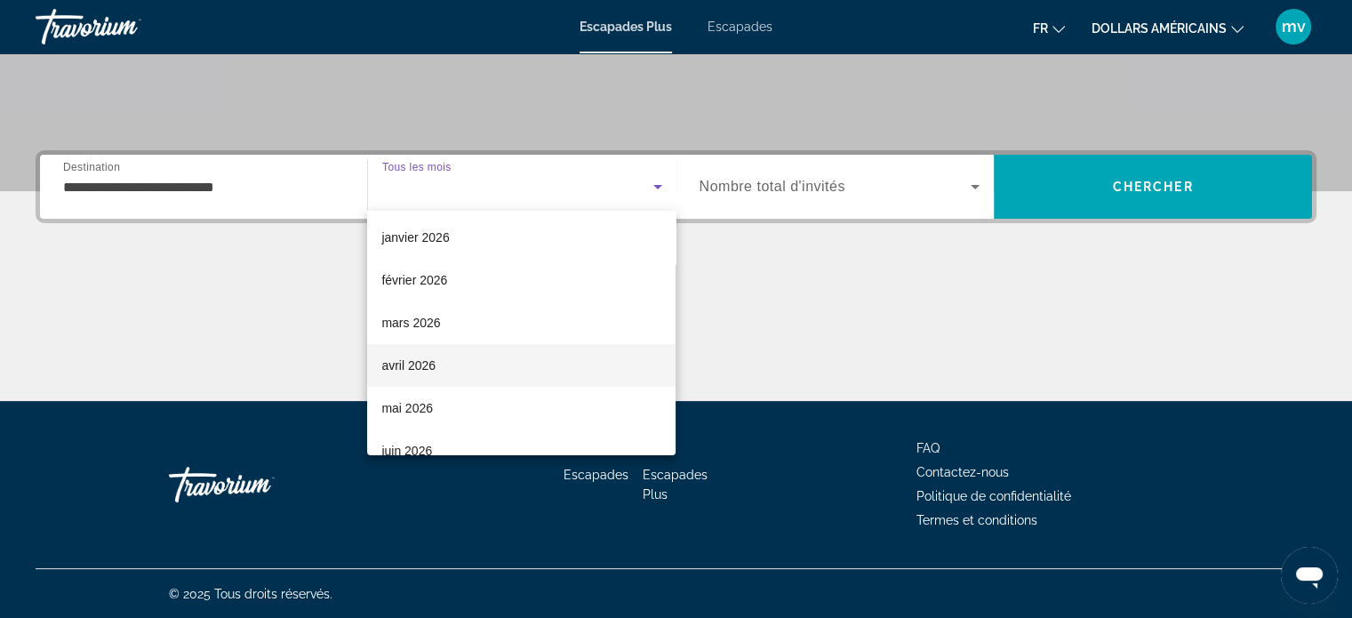
scroll to position [178, 0]
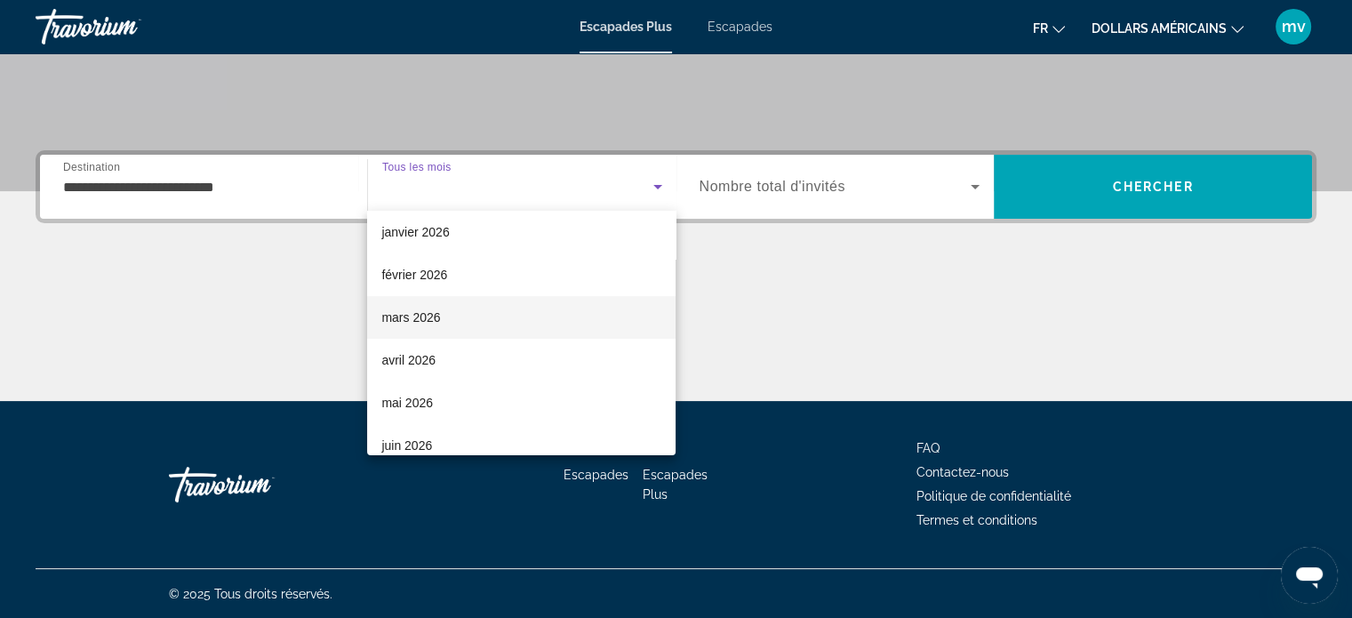
click at [424, 323] on font "mars 2026" at bounding box center [410, 317] width 59 height 14
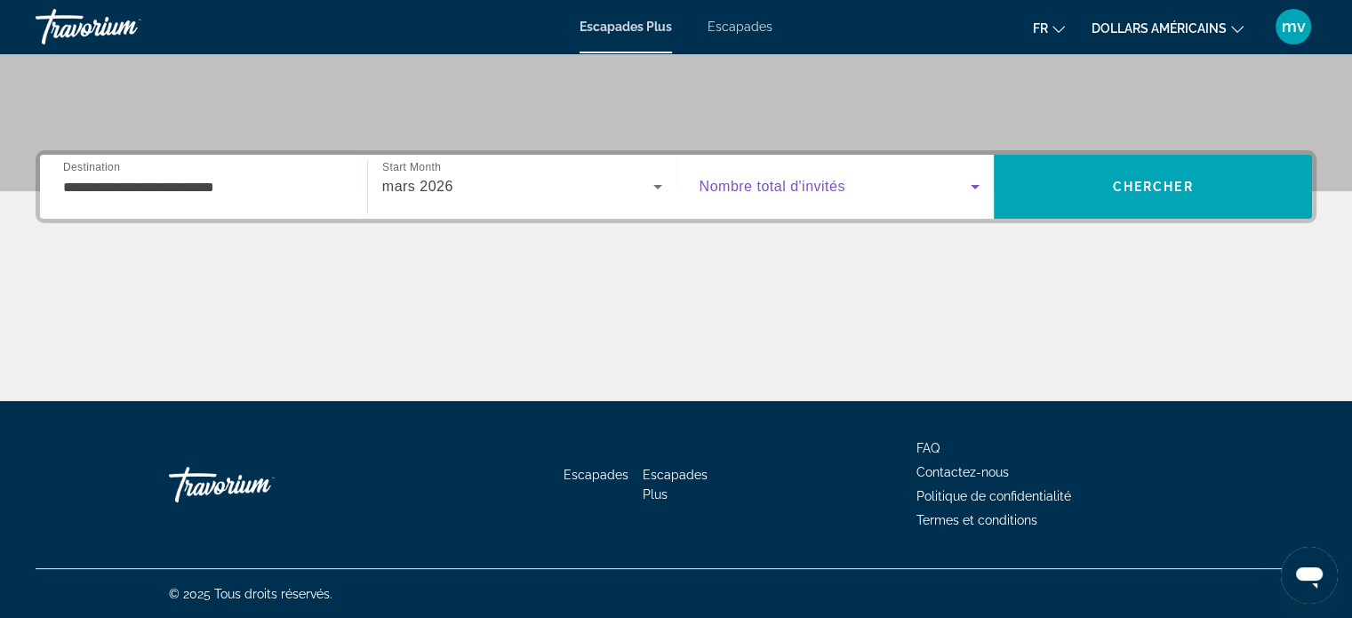
click at [977, 188] on icon "Widget de recherche" at bounding box center [975, 186] width 21 height 21
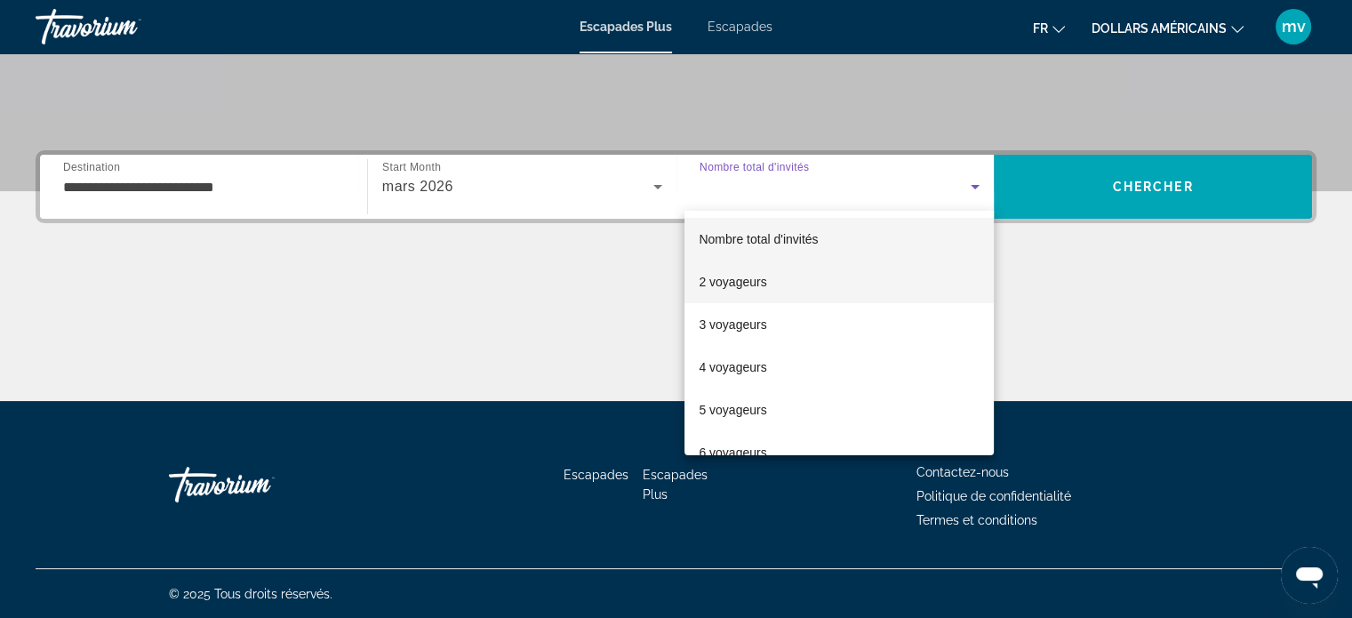
click at [716, 284] on font "2 voyageurs" at bounding box center [733, 282] width 68 height 14
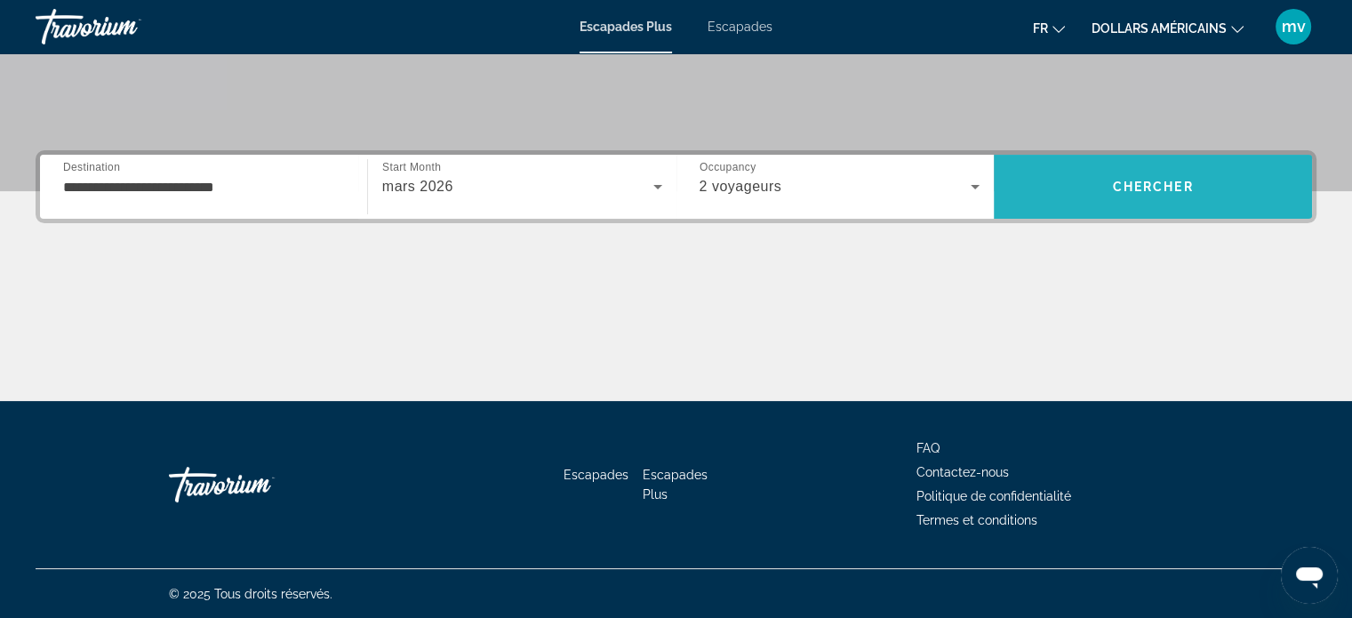
click at [1143, 186] on span "Chercher" at bounding box center [1153, 187] width 81 height 14
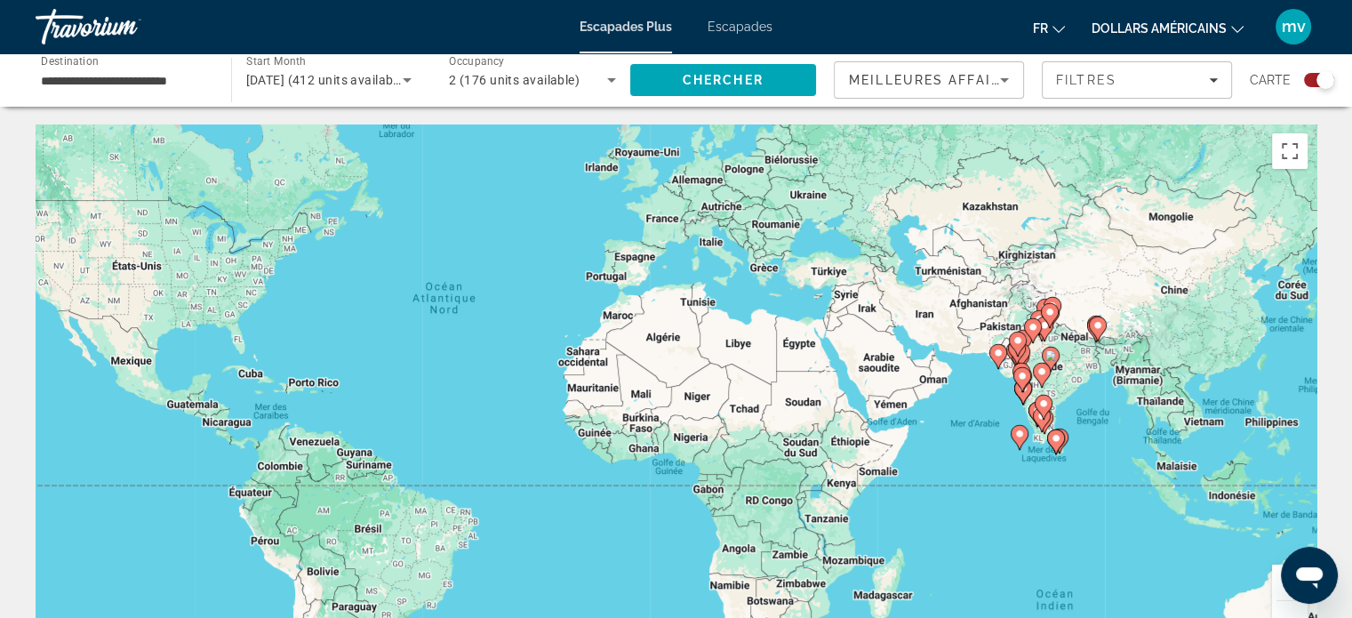
drag, startPoint x: 1138, startPoint y: 454, endPoint x: 964, endPoint y: 390, distance: 185.7
click at [964, 390] on div "Pour activer le glissement avec le clavier, appuyez sur Alt+Entrée. Une fois ce…" at bounding box center [676, 391] width 1281 height 534
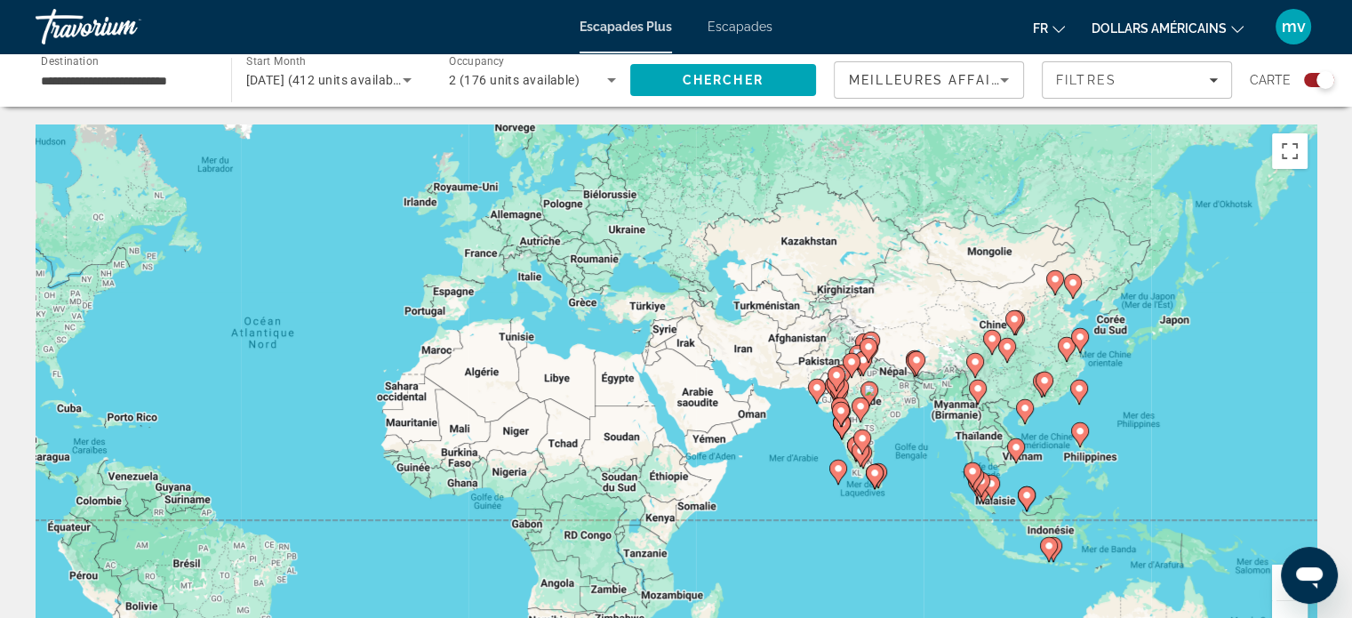
drag, startPoint x: 1058, startPoint y: 459, endPoint x: 879, endPoint y: 486, distance: 180.8
click at [878, 488] on div "Pour activer le glissement avec le clavier, appuyez sur Alt+Entrée. Une fois ce…" at bounding box center [676, 391] width 1281 height 534
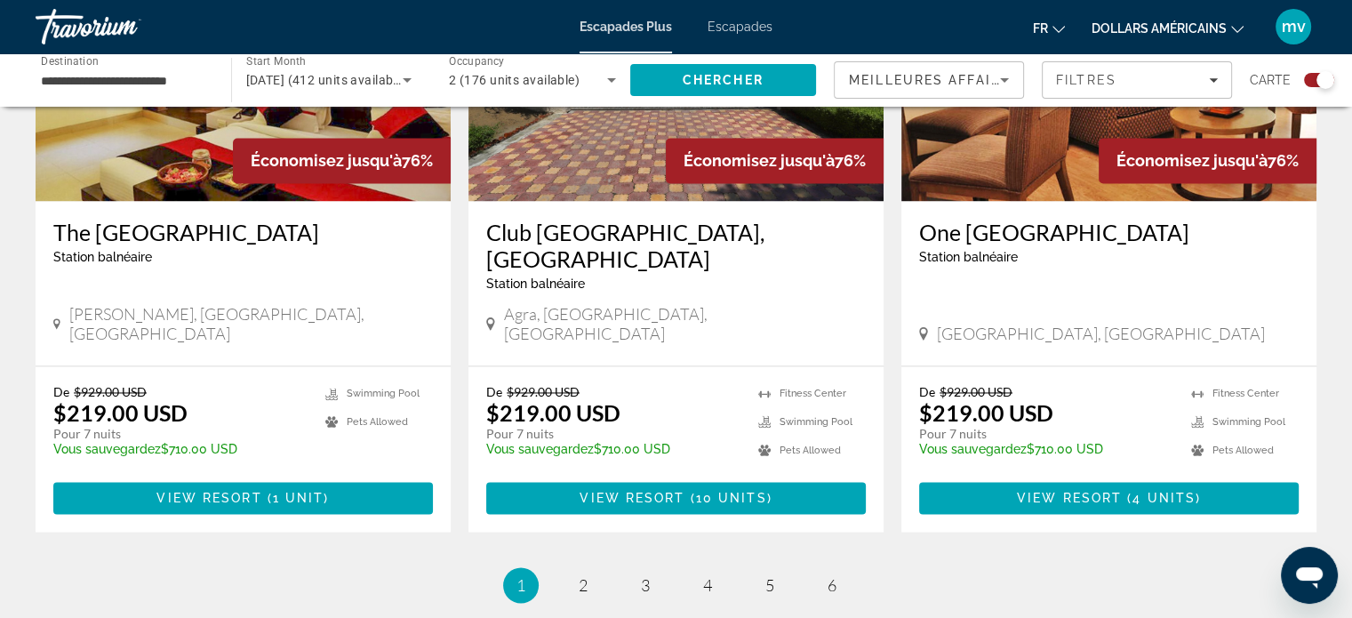
scroll to position [2757, 0]
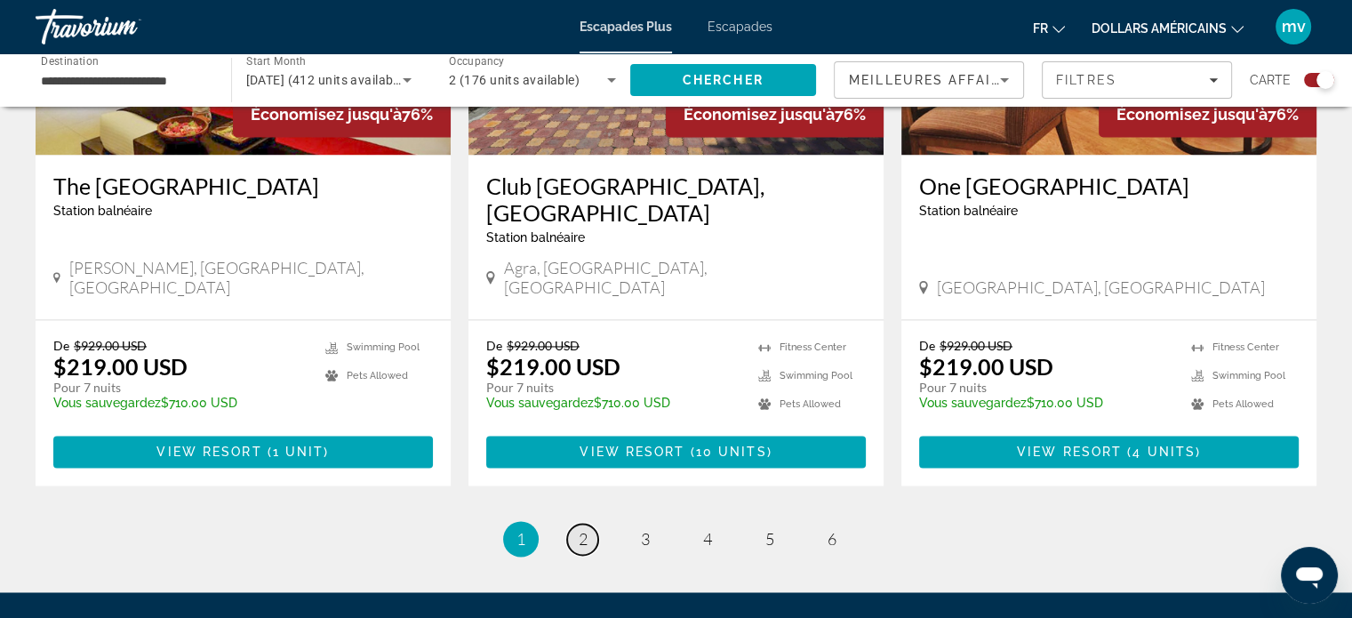
click at [582, 529] on span "2" at bounding box center [583, 539] width 9 height 20
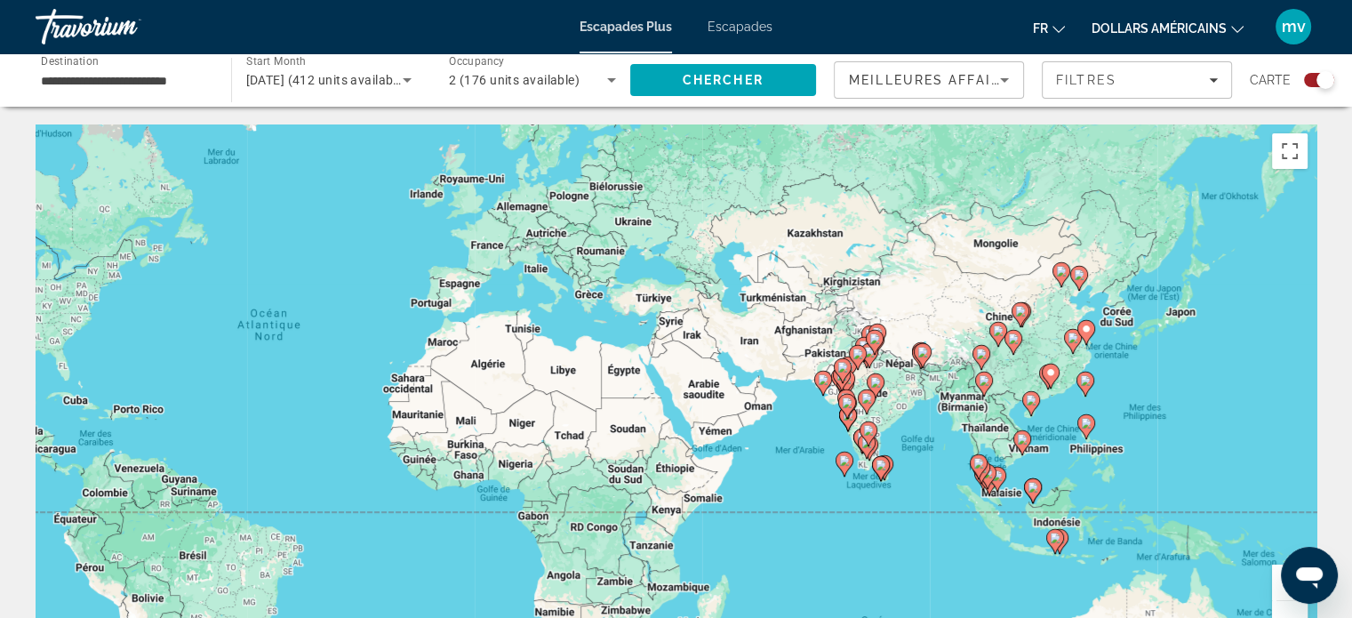
click at [1062, 531] on gmp-advanced-marker "Contenu principal" at bounding box center [1056, 541] width 18 height 27
click at [1064, 391] on div "Contenu principal" at bounding box center [1317, 391] width 1281 height 0
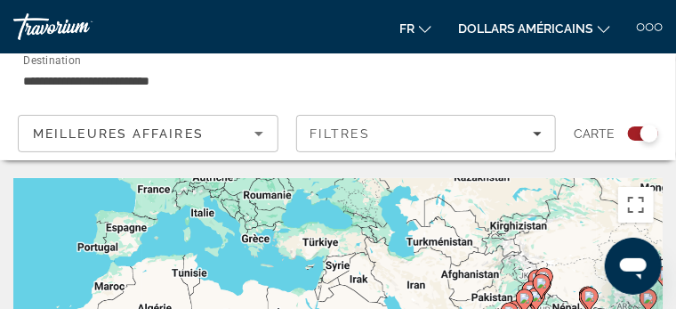
drag, startPoint x: 536, startPoint y: 216, endPoint x: 396, endPoint y: -13, distance: 269.0
click at [396, 0] on html "**********" at bounding box center [338, 154] width 676 height 309
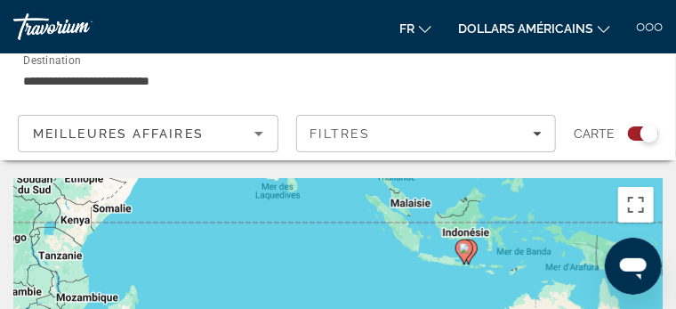
drag, startPoint x: 504, startPoint y: 229, endPoint x: 472, endPoint y: 276, distance: 57.0
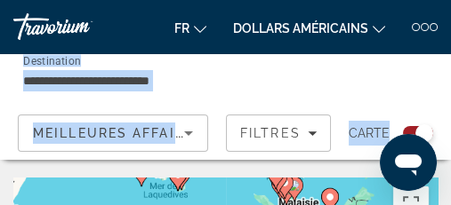
drag, startPoint x: 317, startPoint y: 160, endPoint x: 369, endPoint y: 43, distance: 128.2
click at [369, 43] on div "**********" at bounding box center [225, 102] width 451 height 205
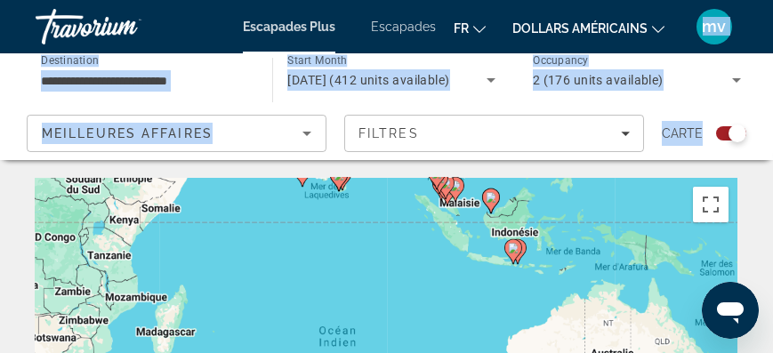
click at [514, 251] on image "Contenu principal" at bounding box center [513, 248] width 11 height 11
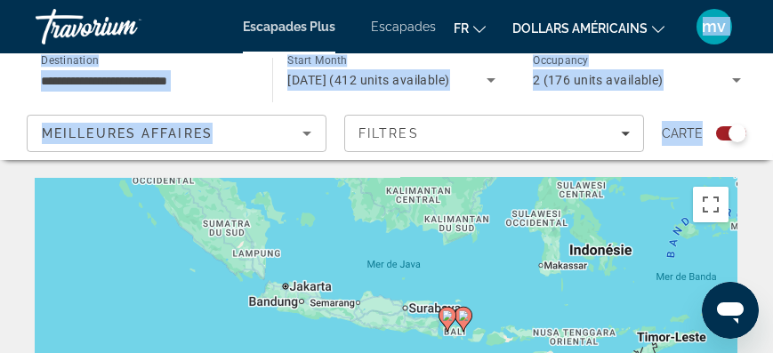
drag, startPoint x: 562, startPoint y: 317, endPoint x: 678, endPoint y: 255, distance: 131.7
click at [668, 264] on div "Pour activer le glissement avec le clavier, appuyez sur Alt+Entrée. Une fois ce…" at bounding box center [387, 356] width 702 height 356
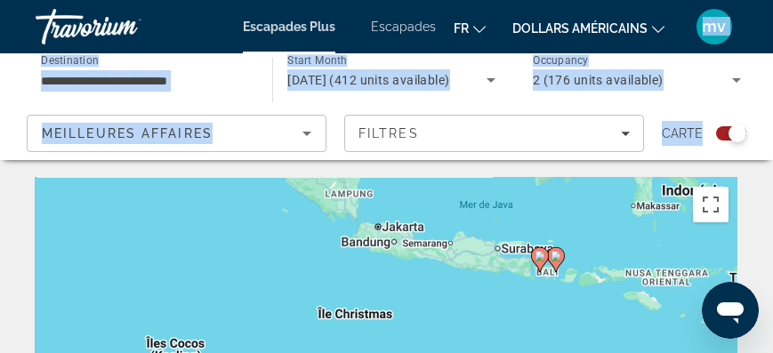
click at [560, 256] on g "Contenu principal" at bounding box center [556, 259] width 18 height 25
type input "**********"
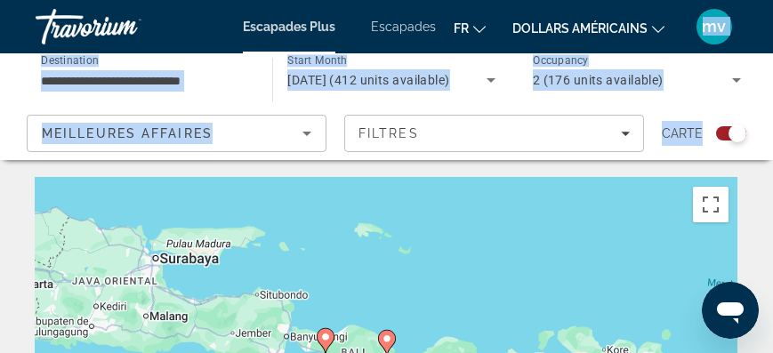
drag, startPoint x: 497, startPoint y: 277, endPoint x: 533, endPoint y: 252, distance: 43.4
click at [530, 253] on div "Pour naviguer, appuyez sur les touches fléchées. Pour activer le glissement ave…" at bounding box center [387, 356] width 702 height 356
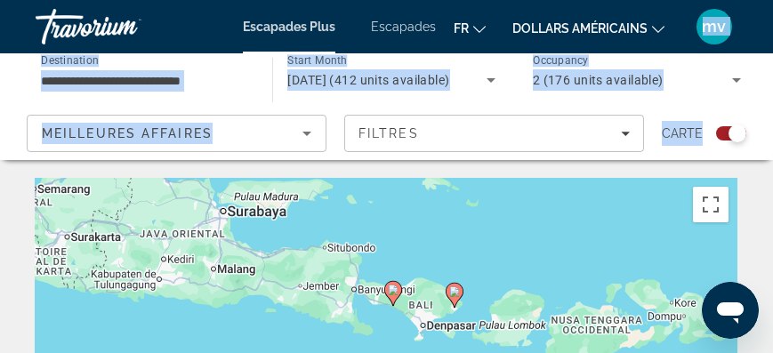
drag, startPoint x: 457, startPoint y: 297, endPoint x: 502, endPoint y: 267, distance: 53.8
click at [463, 283] on g "Contenu principal" at bounding box center [454, 295] width 18 height 25
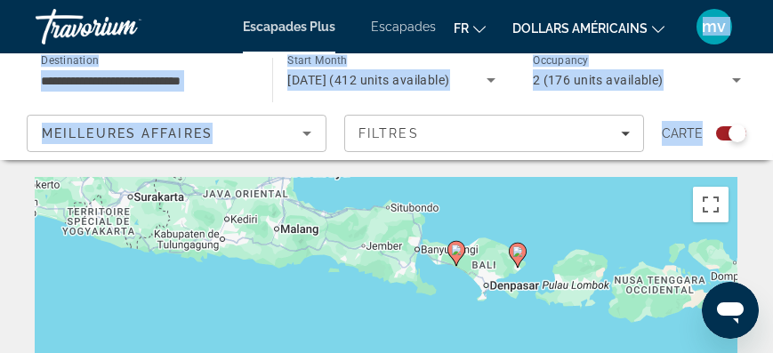
click at [515, 253] on image "Contenu principal" at bounding box center [517, 251] width 11 height 11
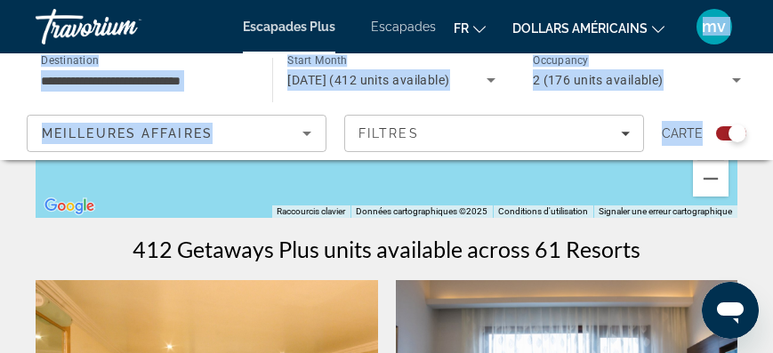
drag, startPoint x: 515, startPoint y: 253, endPoint x: 315, endPoint y: 377, distance: 235.2
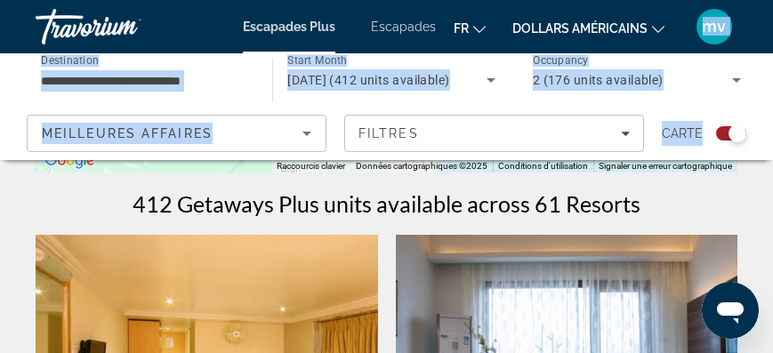
scroll to position [354, 0]
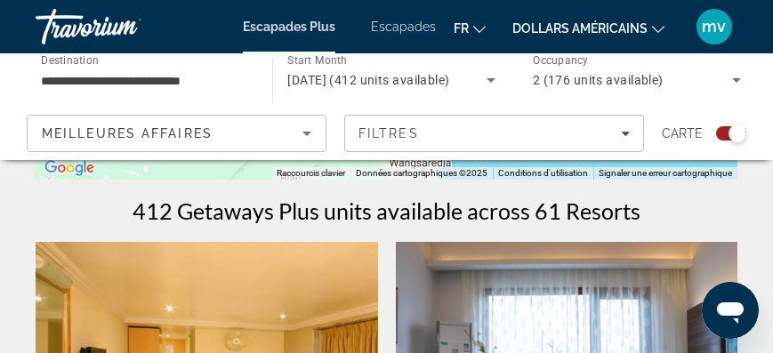
click at [349, 36] on div "Escapades Plus Escapades fr English Español Français Italiano Português русский…" at bounding box center [386, 27] width 773 height 46
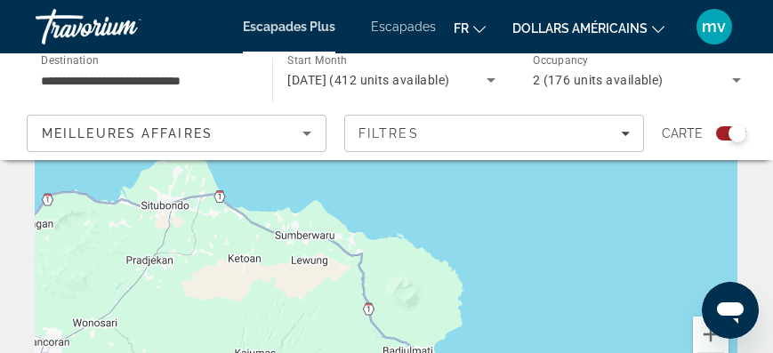
scroll to position [0, 0]
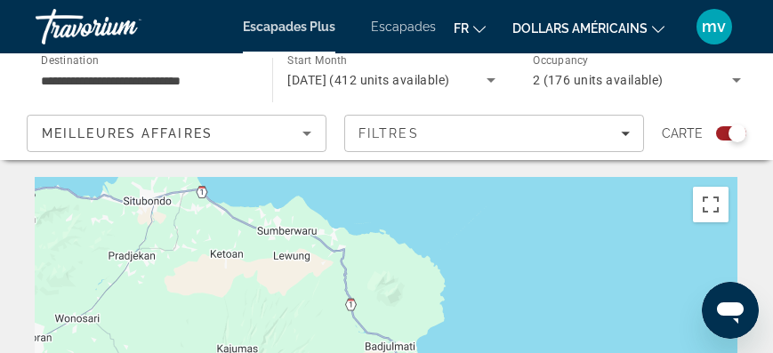
drag, startPoint x: 608, startPoint y: 286, endPoint x: 592, endPoint y: 160, distance: 127.3
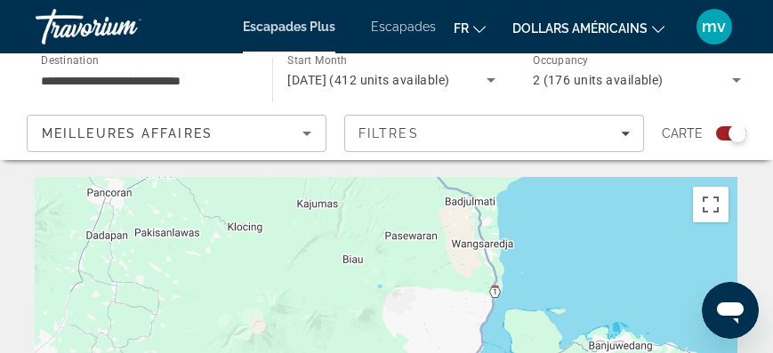
drag, startPoint x: 564, startPoint y: 306, endPoint x: 648, endPoint y: 173, distance: 157.1
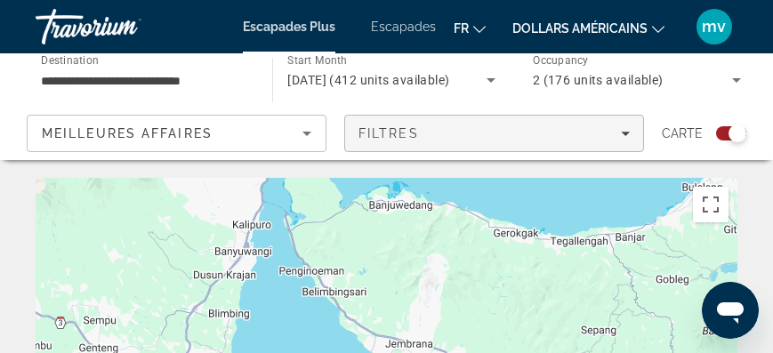
drag, startPoint x: 629, startPoint y: 273, endPoint x: 407, endPoint y: 126, distance: 265.6
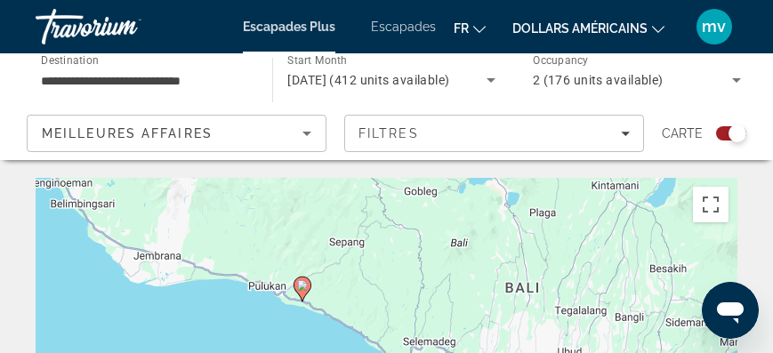
drag, startPoint x: 539, startPoint y: 342, endPoint x: 295, endPoint y: 268, distance: 254.8
click at [289, 270] on div "Pour activer le glissement avec le clavier, appuyez sur Alt+Entrée. Une fois ce…" at bounding box center [387, 356] width 702 height 356
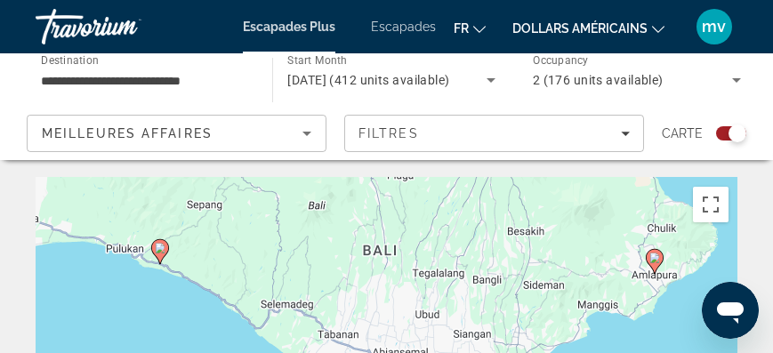
drag, startPoint x: 604, startPoint y: 309, endPoint x: 478, endPoint y: 254, distance: 137.4
click at [496, 251] on div "Pour activer le glissement avec le clavier, appuyez sur Alt+Entrée. Une fois ce…" at bounding box center [387, 356] width 702 height 356
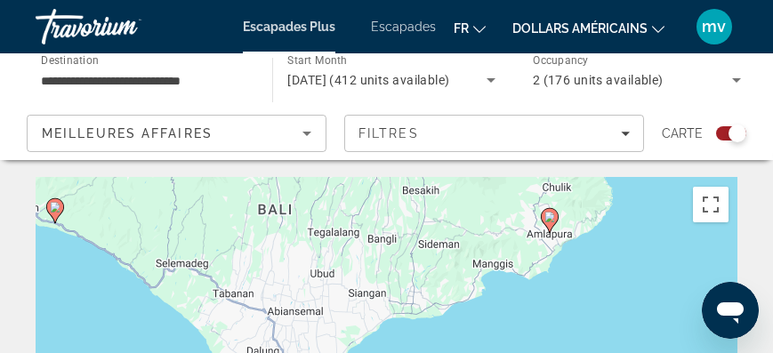
drag, startPoint x: 494, startPoint y: 298, endPoint x: 393, endPoint y: 268, distance: 104.9
click at [395, 264] on div "Pour activer le glissement avec le clavier, appuyez sur Alt+Entrée. Une fois ce…" at bounding box center [387, 356] width 702 height 356
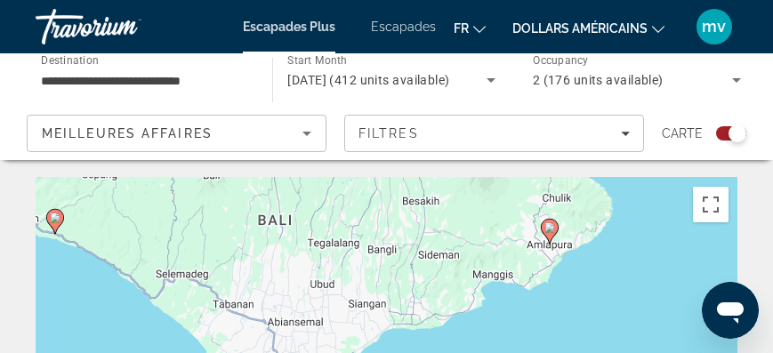
click at [550, 231] on image "Contenu principal" at bounding box center [549, 227] width 11 height 11
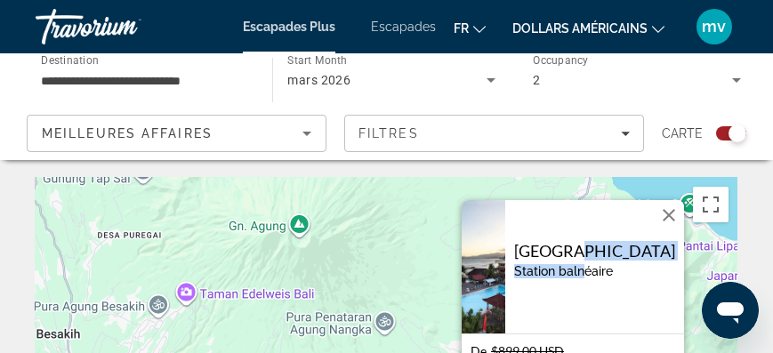
drag, startPoint x: 642, startPoint y: 297, endPoint x: 607, endPoint y: 242, distance: 65.1
click at [607, 242] on div "Bali Palms Resort II Station balnéaire - Ceci est une station d'adultes seuleme…" at bounding box center [594, 267] width 161 height 50
click at [639, 193] on div "Pour activer le glissement avec le clavier, appuyez sur Alt+Entrée. Une fois ce…" at bounding box center [387, 356] width 702 height 356
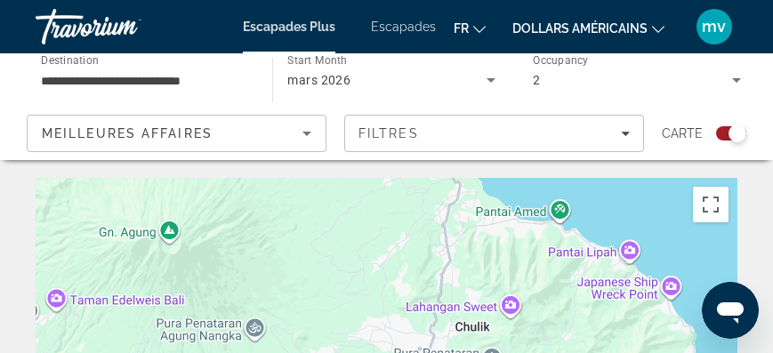
drag, startPoint x: 659, startPoint y: 278, endPoint x: 529, endPoint y: 283, distance: 129.9
click at [529, 283] on div "Pour activer le glissement avec le clavier, appuyez sur Alt+Entrée. Une fois ce…" at bounding box center [387, 356] width 702 height 356
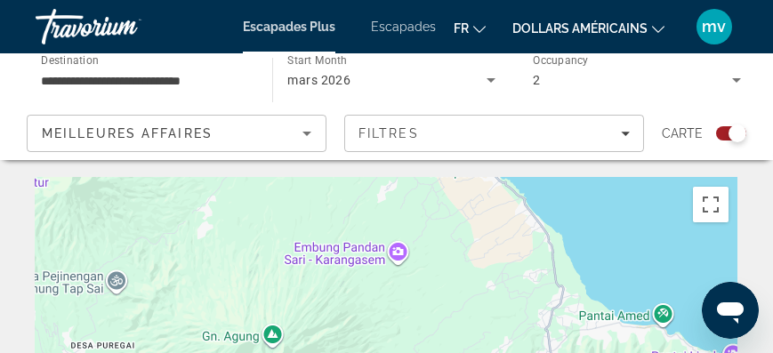
drag, startPoint x: 429, startPoint y: 273, endPoint x: 537, endPoint y: 377, distance: 149.7
click at [537, 353] on html "**********" at bounding box center [386, 176] width 773 height 353
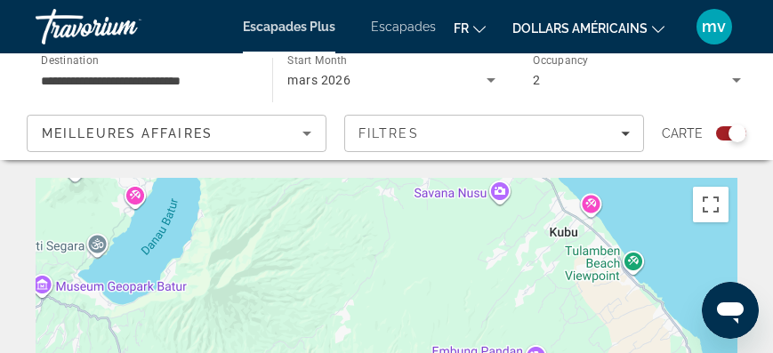
drag, startPoint x: 457, startPoint y: 273, endPoint x: 592, endPoint y: 374, distance: 169.0
click at [592, 353] on html "**********" at bounding box center [386, 176] width 773 height 353
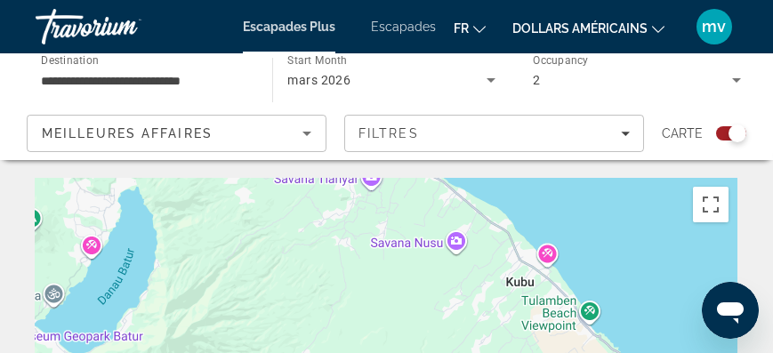
drag, startPoint x: 524, startPoint y: 274, endPoint x: 523, endPoint y: 297, distance: 23.1
click at [502, 313] on div "Contenu principal" at bounding box center [387, 356] width 702 height 356
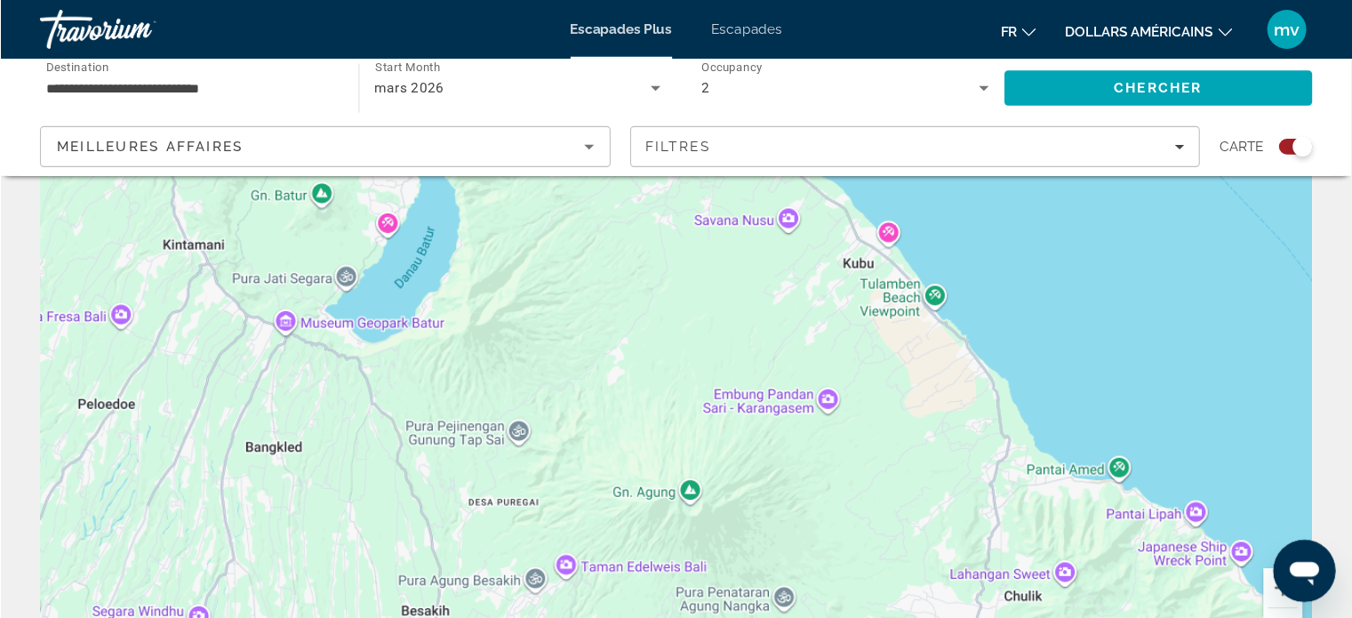
scroll to position [101, 0]
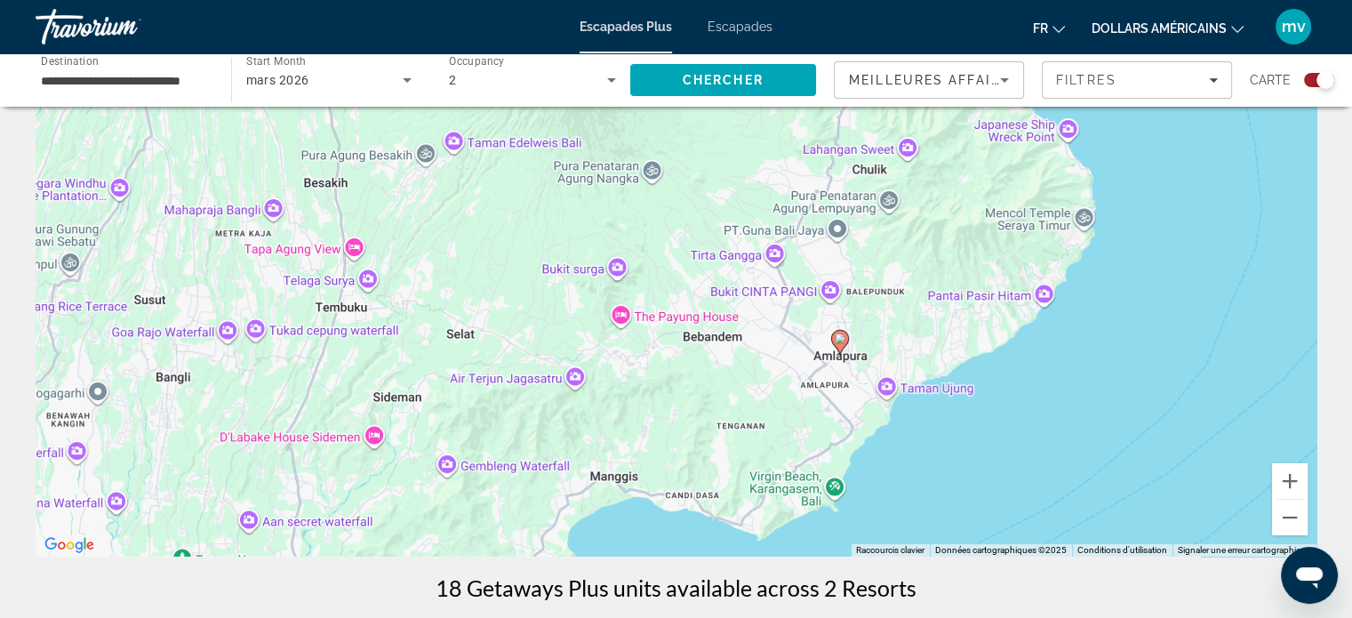
drag, startPoint x: 872, startPoint y: 493, endPoint x: 814, endPoint y: 116, distance: 380.7
click at [814, 116] on div "Pour activer le glissement avec le clavier, appuyez sur Alt+Entrée. Une fois ce…" at bounding box center [676, 290] width 1281 height 534
click at [839, 336] on image "Contenu principal" at bounding box center [840, 338] width 11 height 11
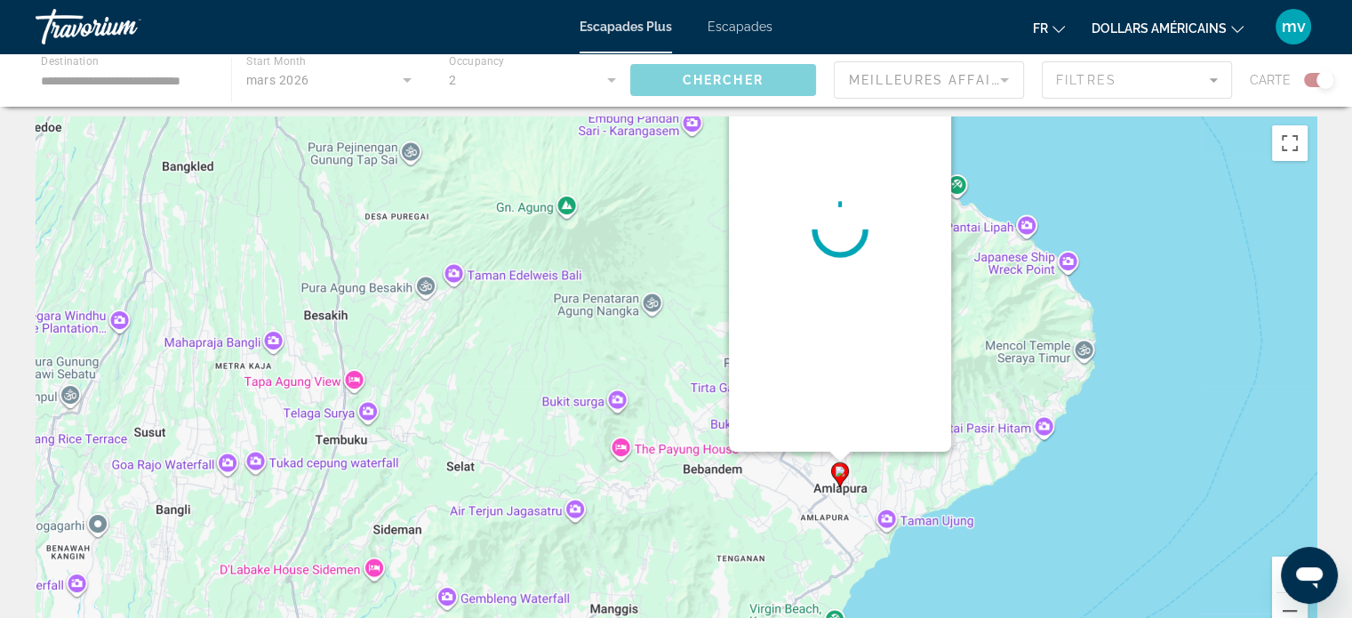
scroll to position [0, 0]
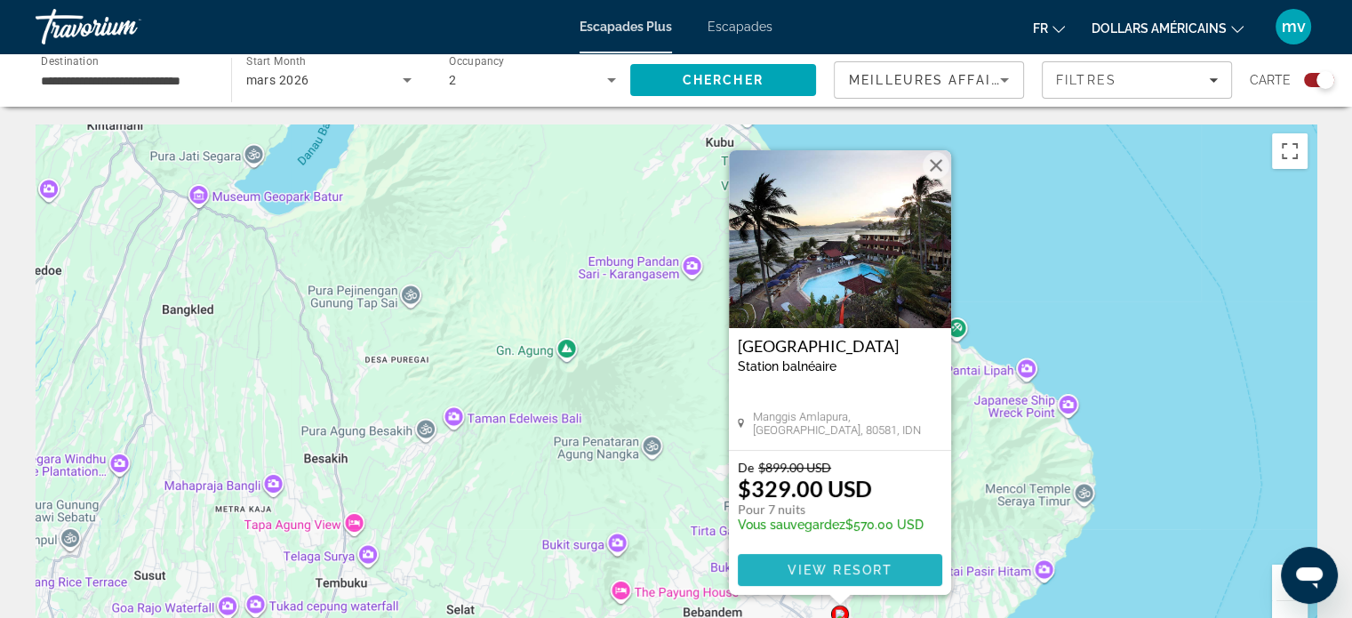
click at [847, 568] on span "View Resort" at bounding box center [839, 570] width 105 height 14
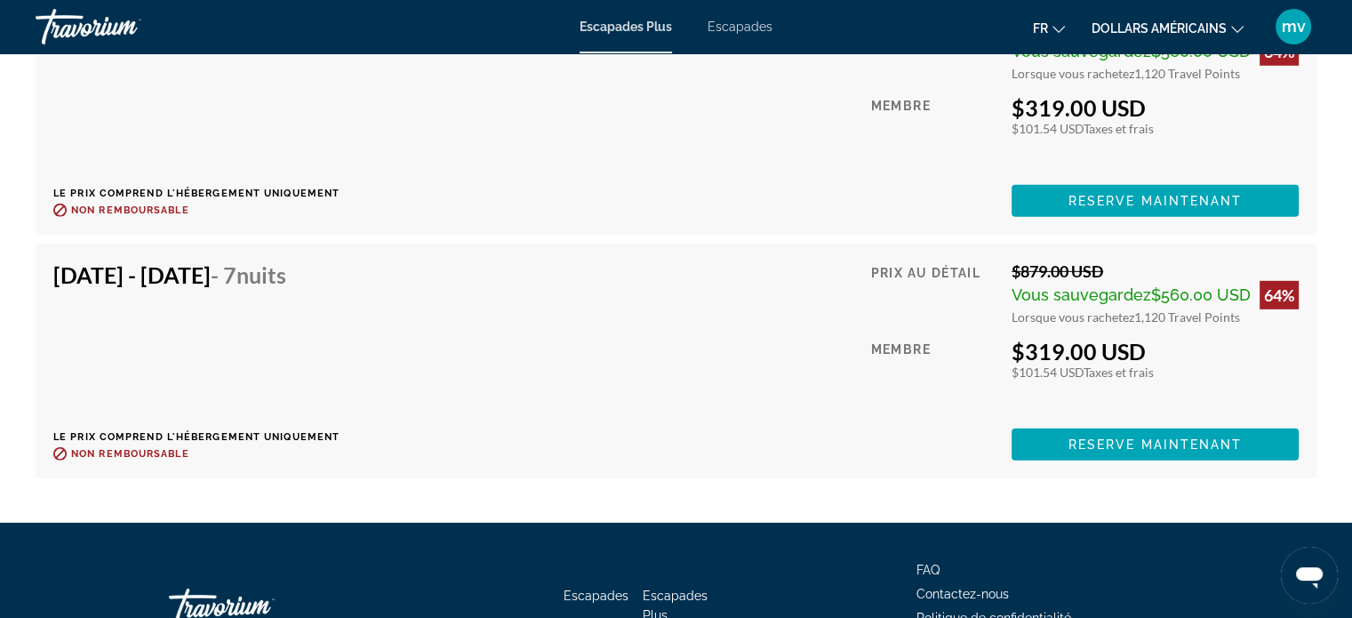
scroll to position [5335, 0]
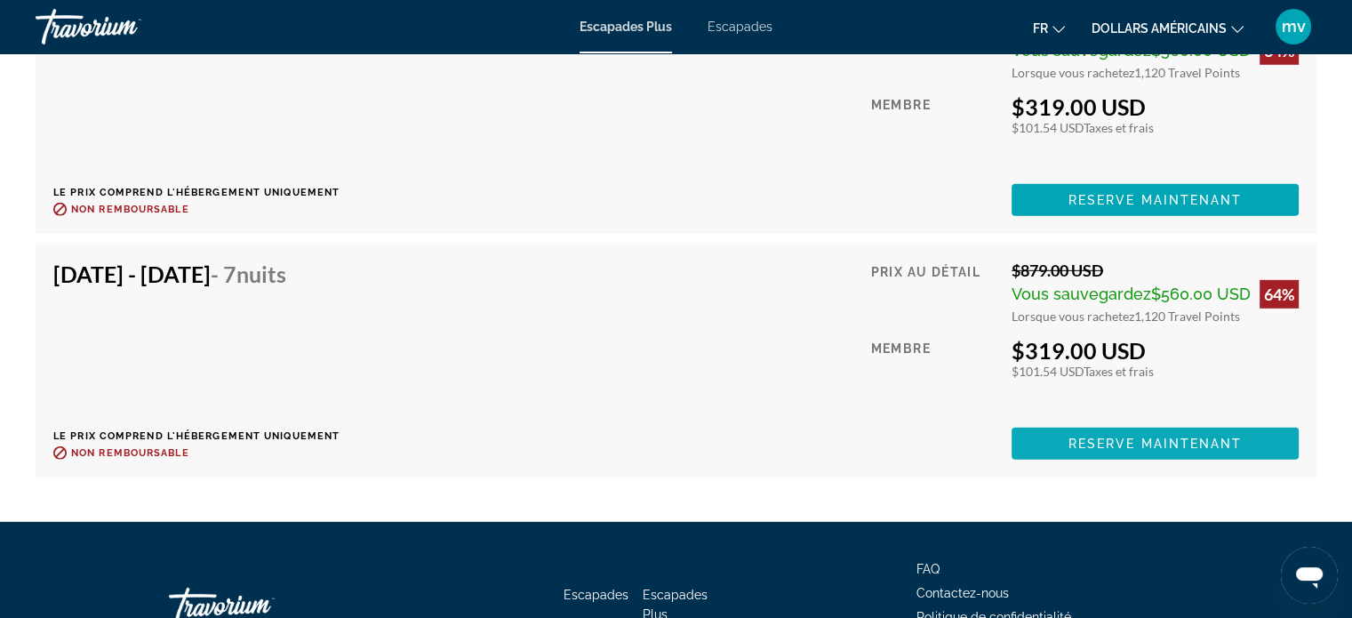
click at [1176, 446] on span "Reserve maintenant" at bounding box center [1156, 444] width 174 height 14
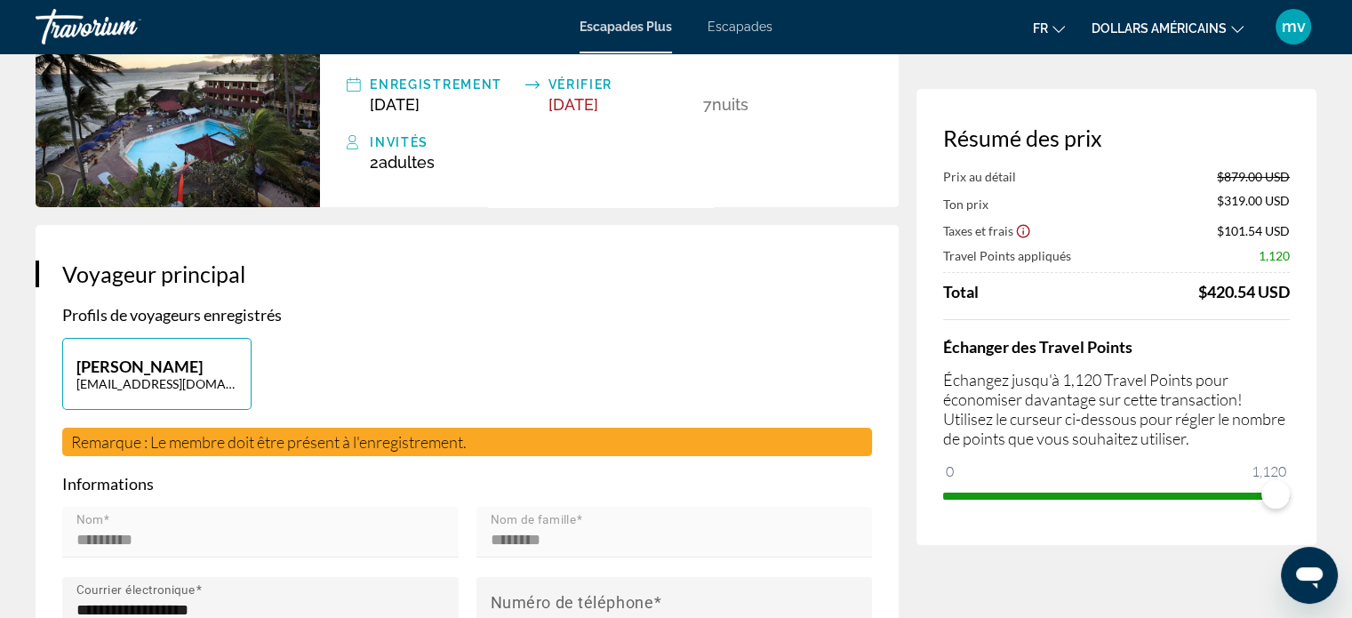
scroll to position [178, 0]
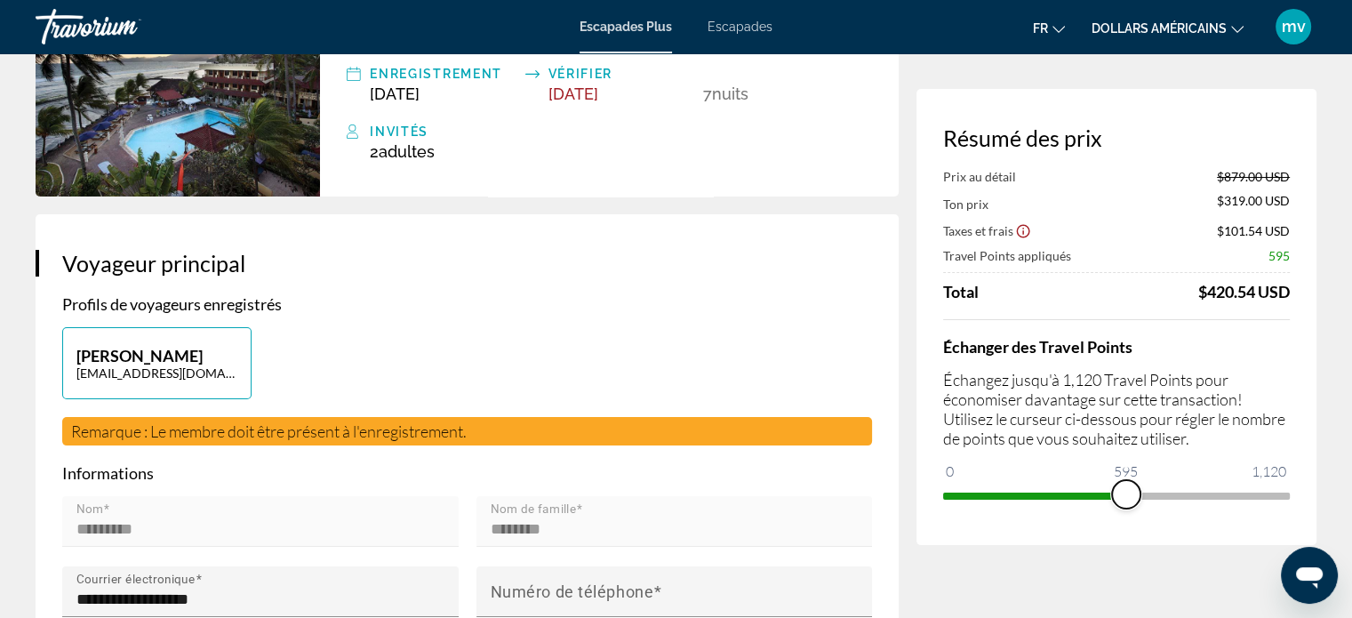
drag, startPoint x: 1276, startPoint y: 492, endPoint x: 1101, endPoint y: 520, distance: 177.5
click at [1101, 520] on div "Résumé des prix Prix au détail $879.00 USD Ton prix $319.00 USD Taxes et frais …" at bounding box center [1117, 317] width 400 height 456
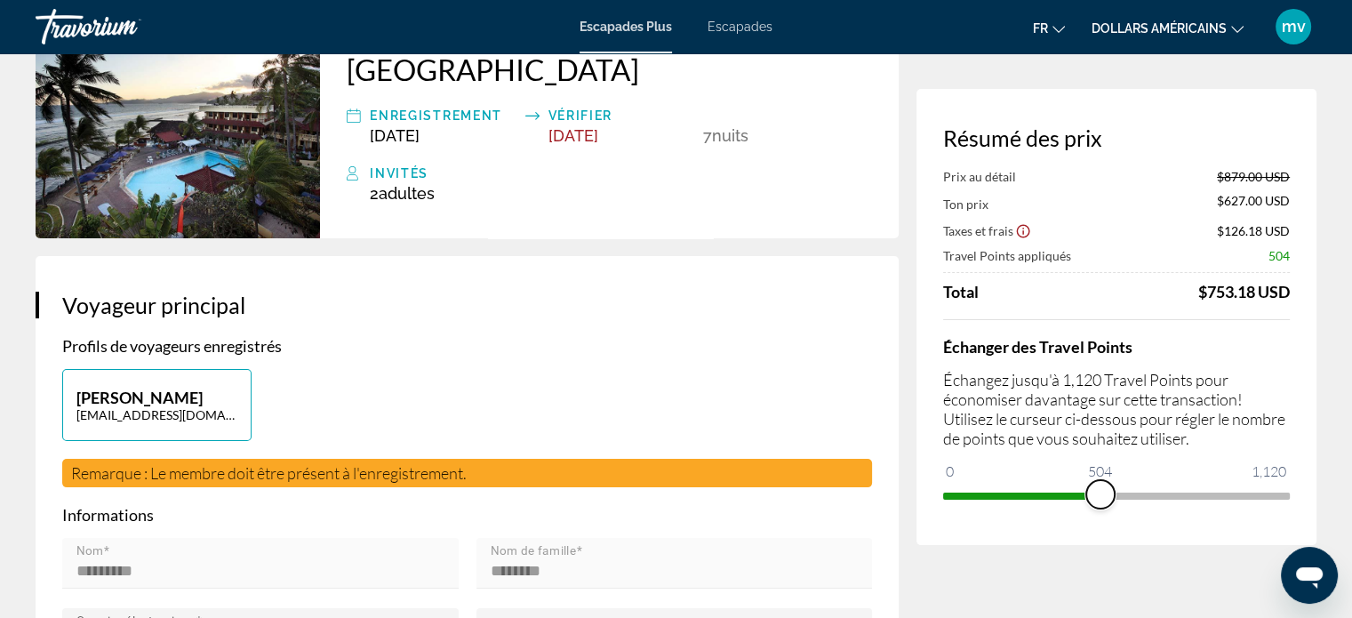
scroll to position [0, 0]
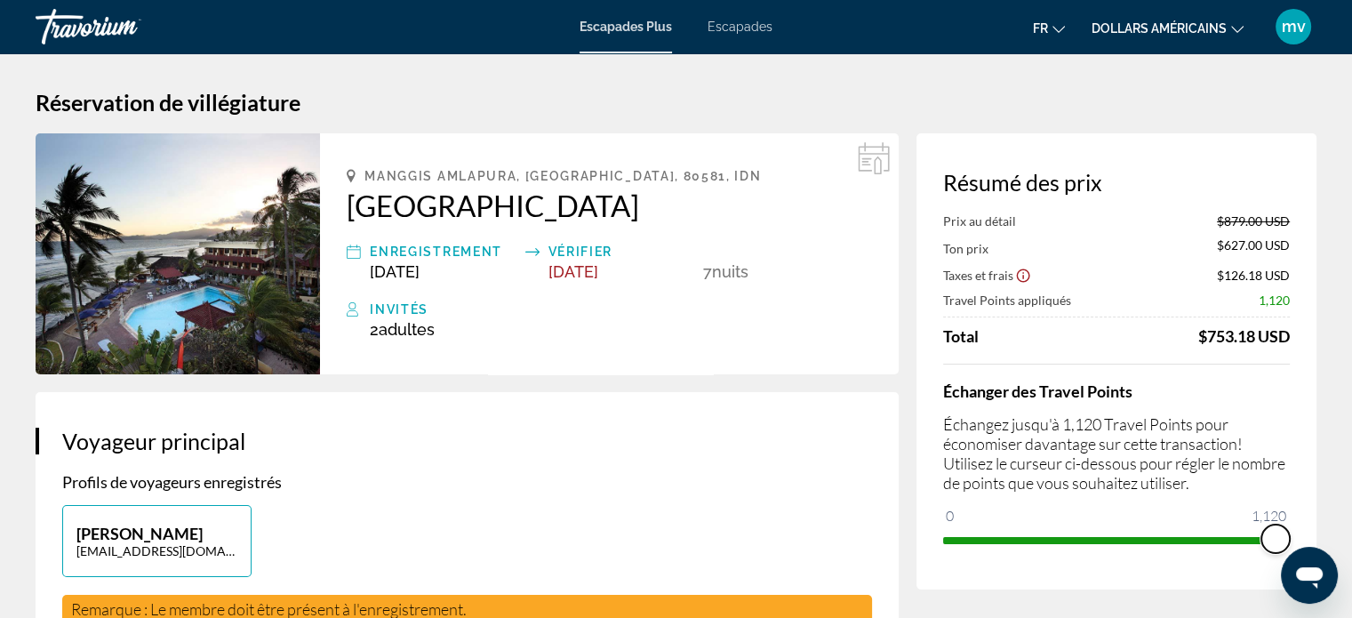
drag, startPoint x: 1099, startPoint y: 534, endPoint x: 1365, endPoint y: 520, distance: 266.3
click at [1352, 521] on html "Passer au contenu principal Escapades Plus Escapades fr English Español Françai…" at bounding box center [676, 309] width 1352 height 618
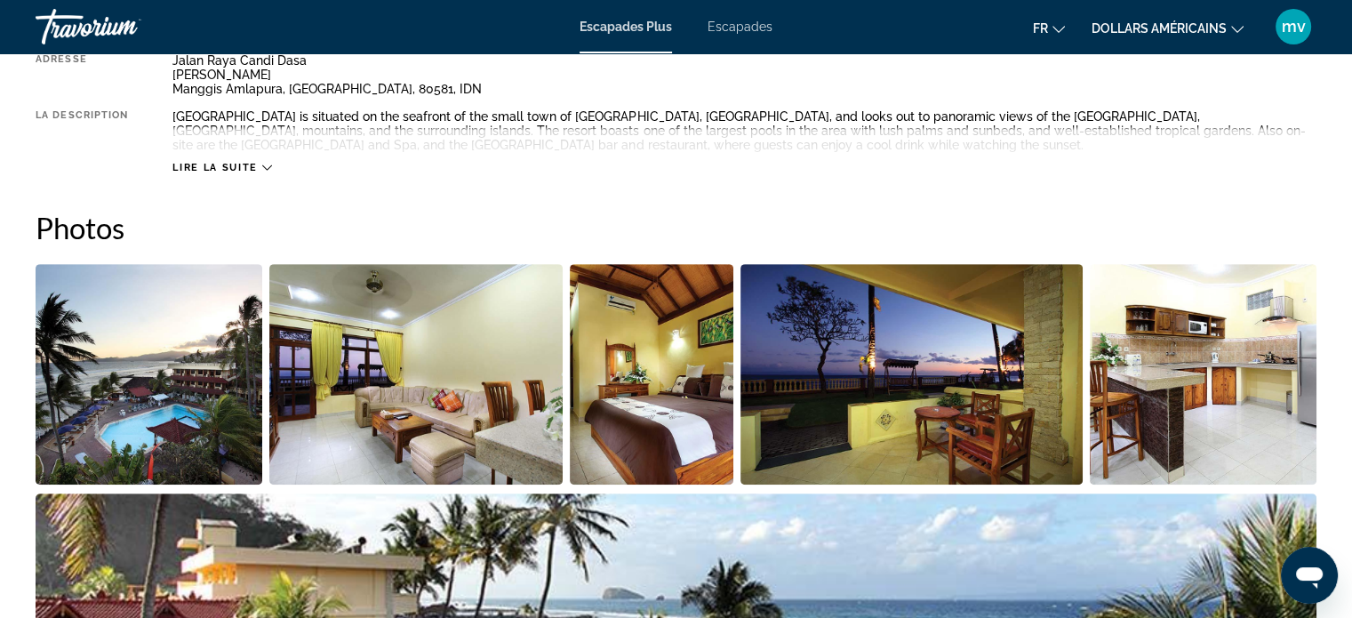
scroll to position [800, 0]
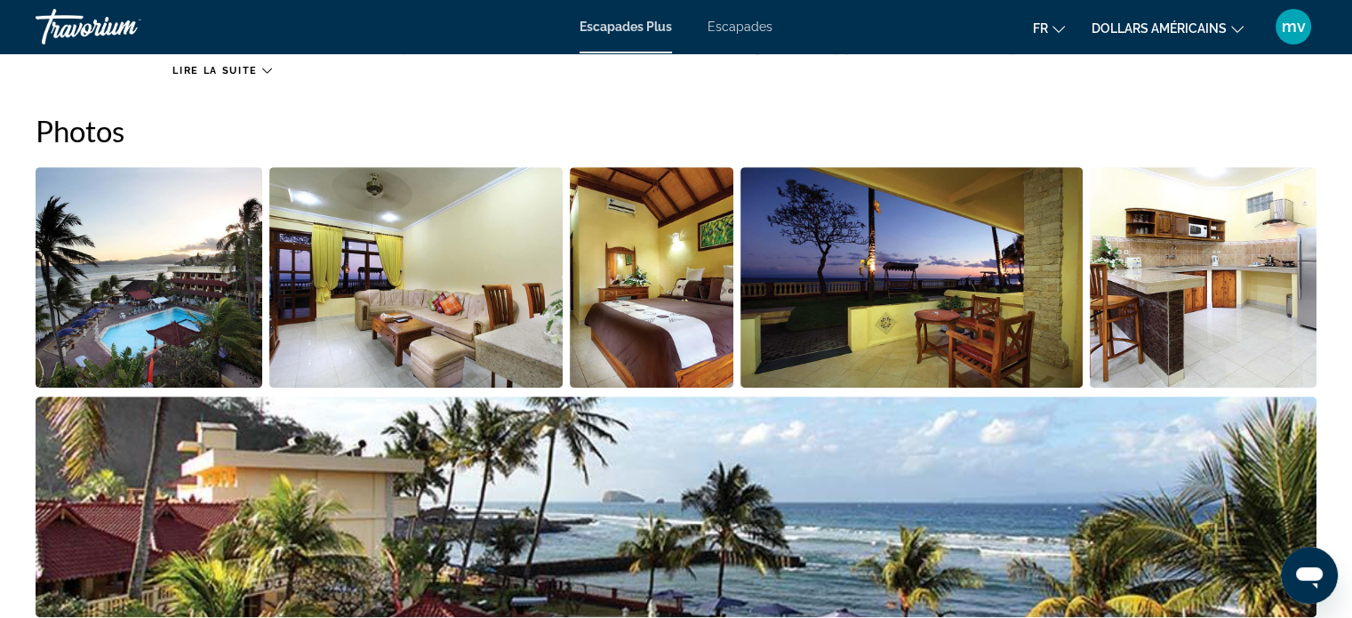
click at [177, 292] on img "Open full-screen image slider" at bounding box center [149, 277] width 227 height 221
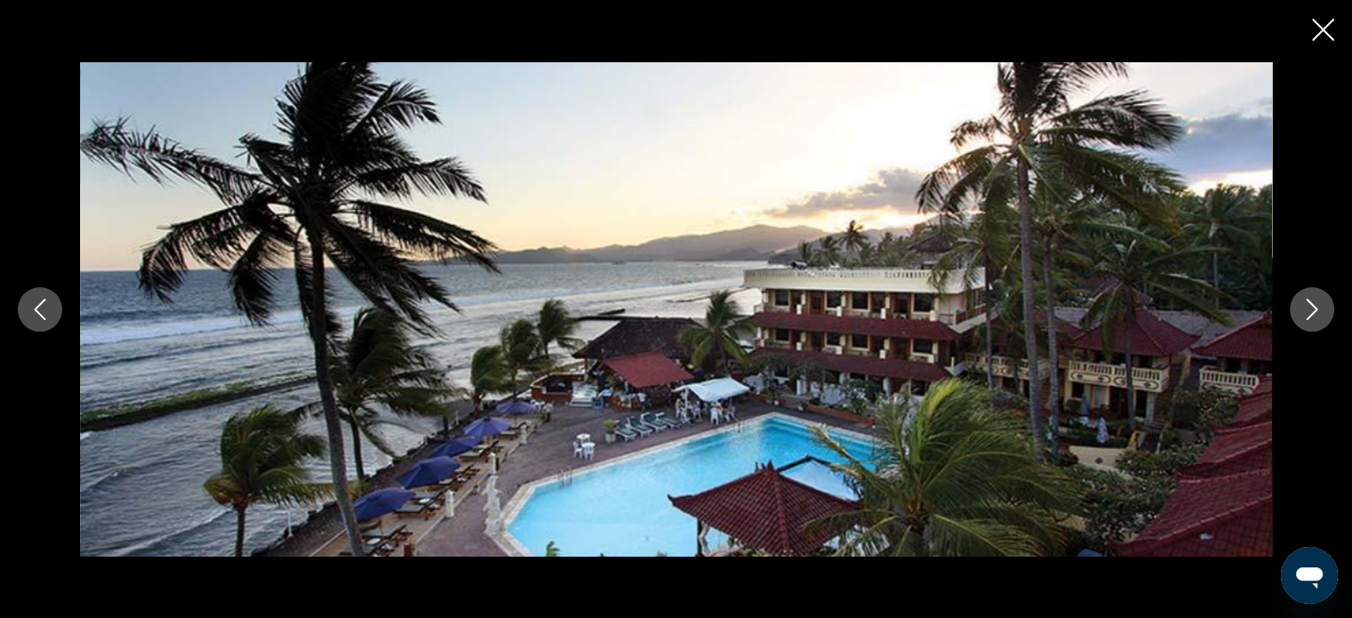
click at [1313, 304] on icon "Next image" at bounding box center [1312, 309] width 21 height 21
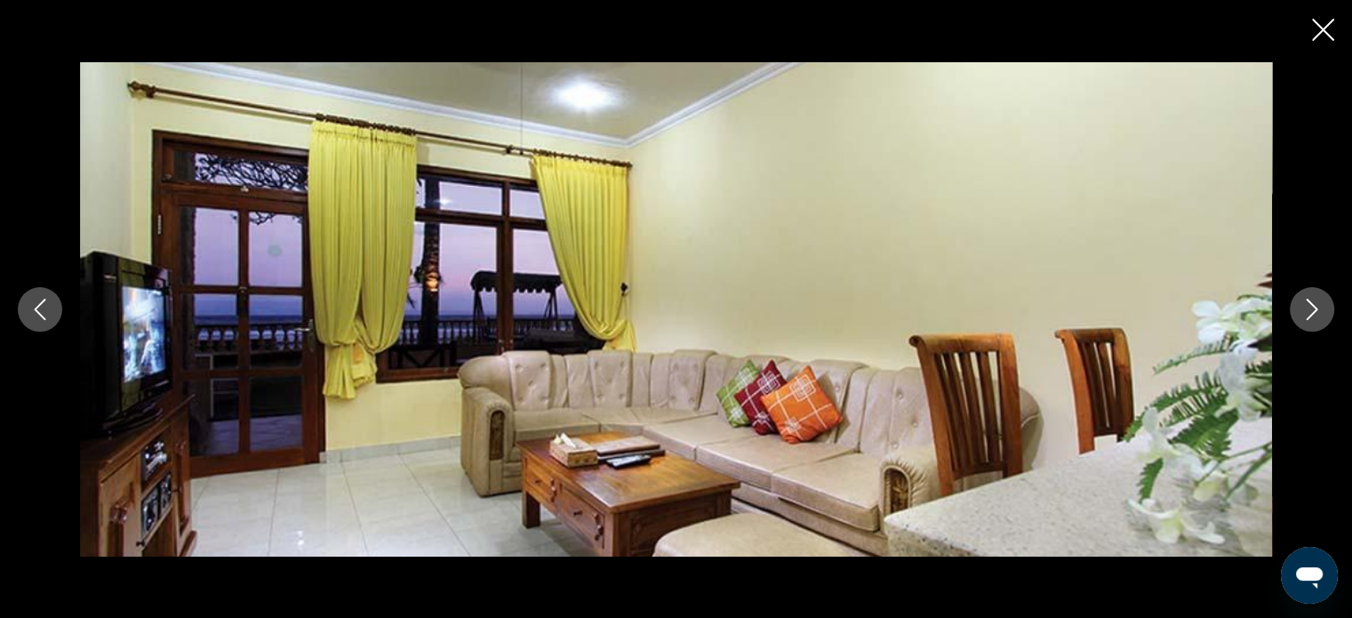
click at [1313, 304] on icon "Next image" at bounding box center [1312, 309] width 21 height 21
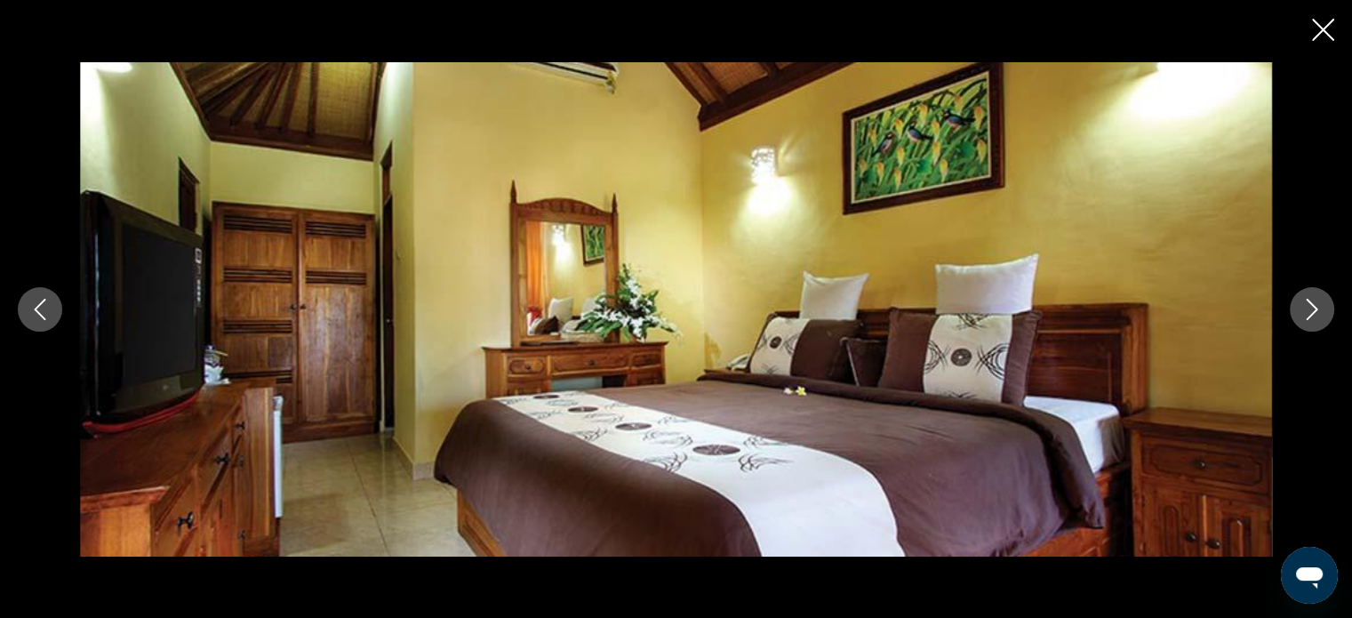
click at [1313, 304] on icon "Next image" at bounding box center [1312, 309] width 21 height 21
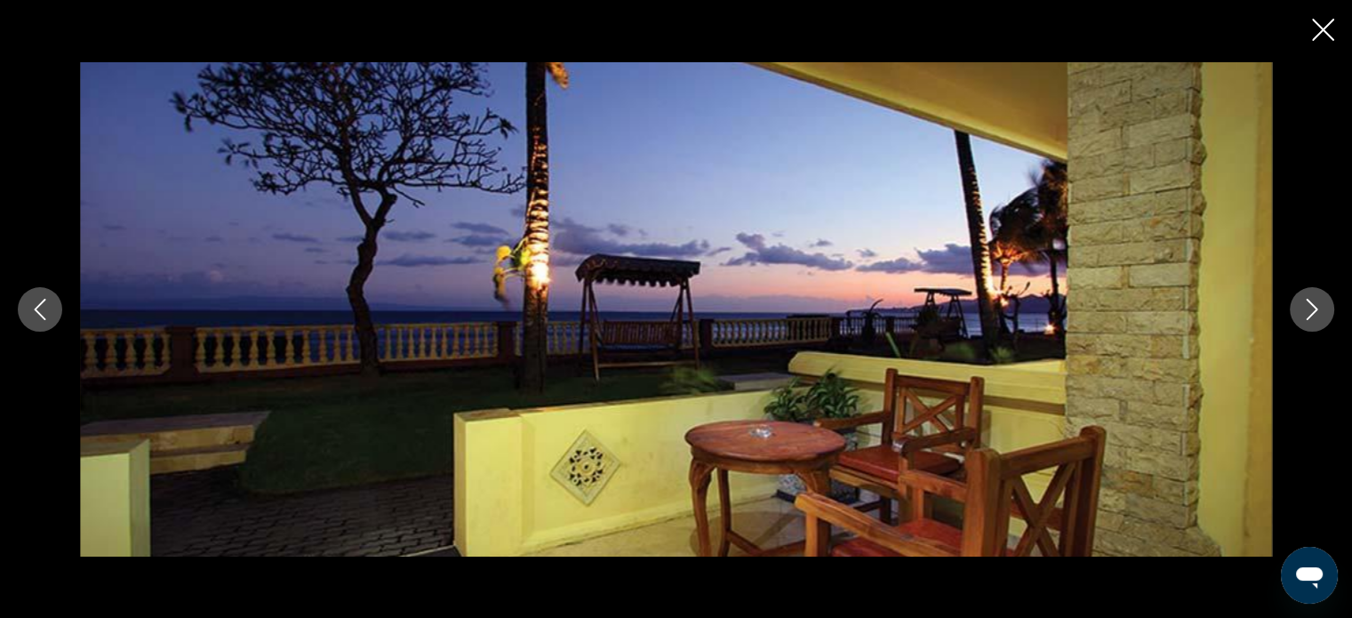
click at [1313, 304] on icon "Next image" at bounding box center [1312, 309] width 21 height 21
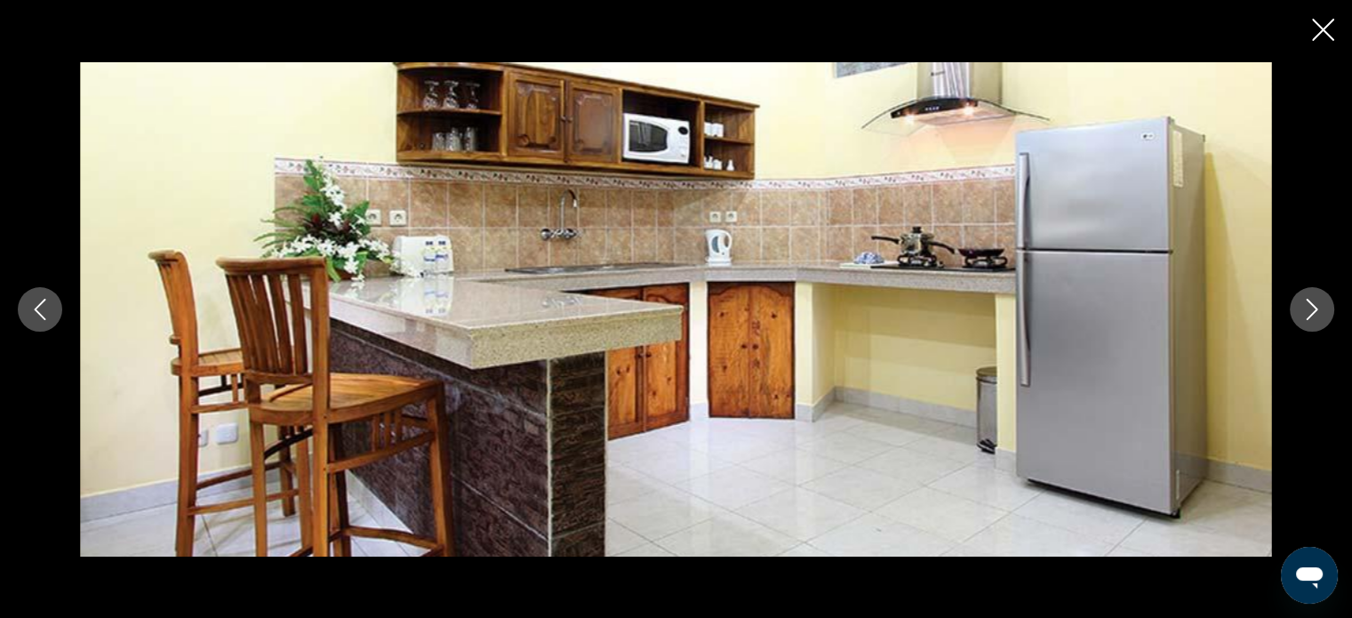
click at [1313, 304] on icon "Next image" at bounding box center [1312, 309] width 21 height 21
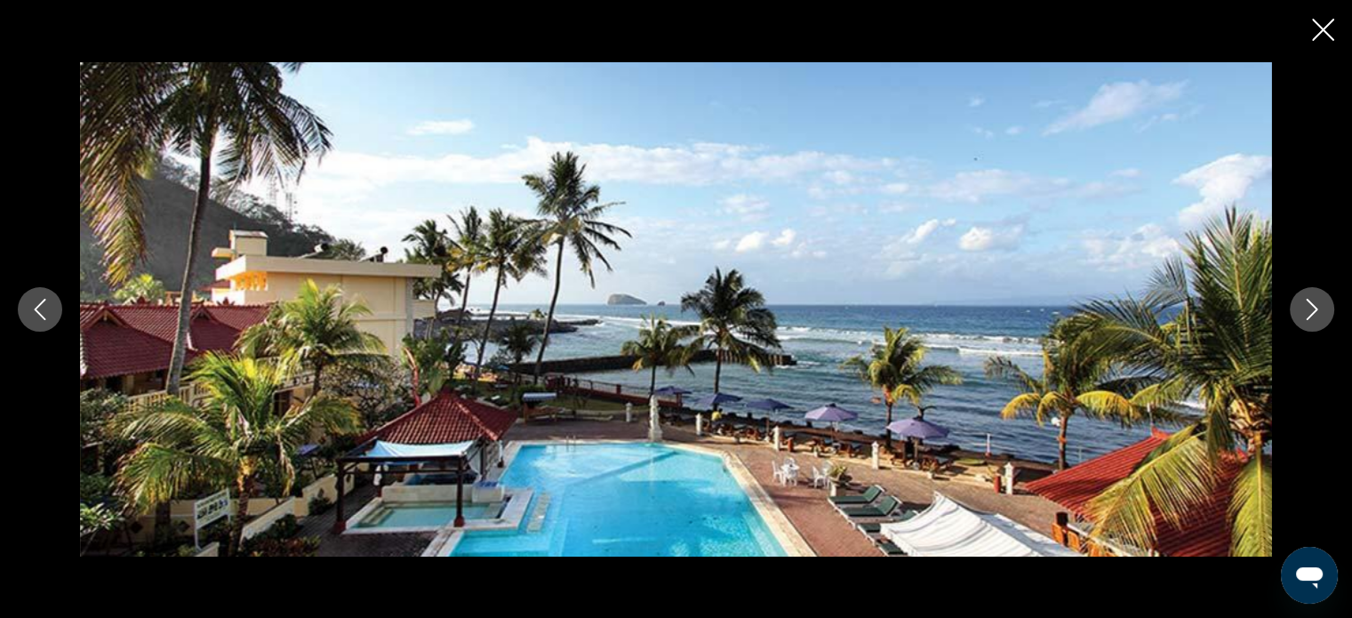
click at [1314, 304] on icon "Next image" at bounding box center [1312, 309] width 21 height 21
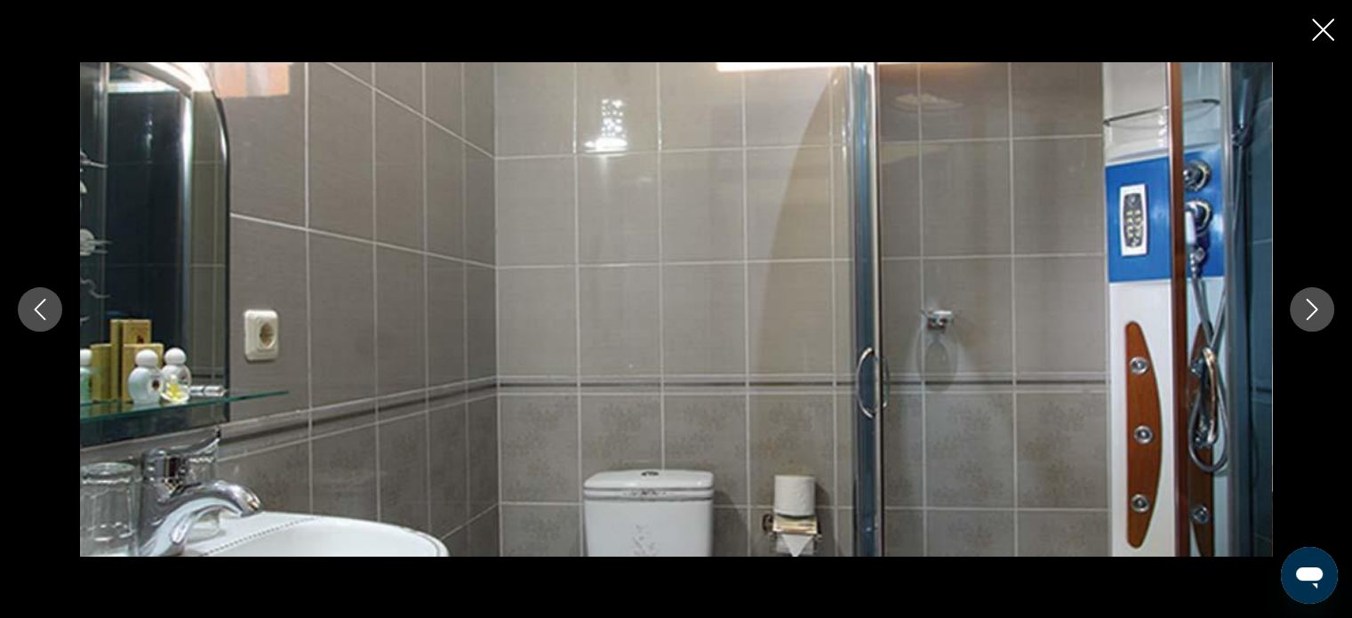
scroll to position [1156, 0]
click at [1314, 297] on button "Next image" at bounding box center [1312, 309] width 44 height 44
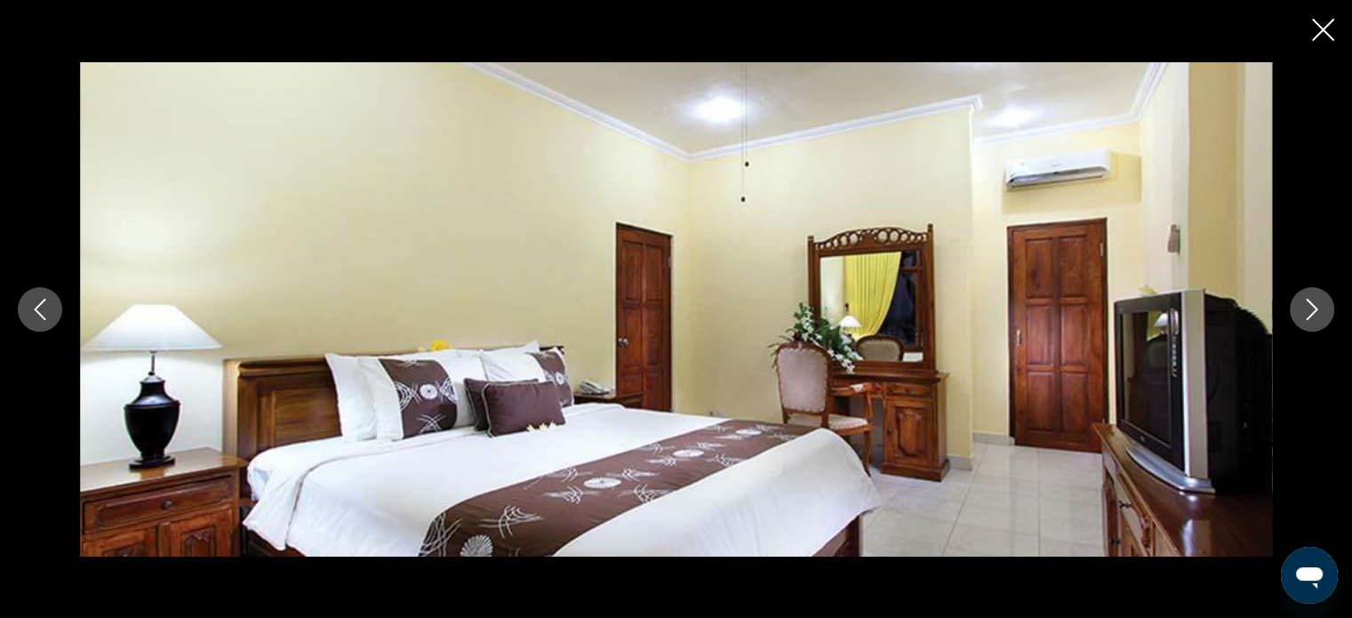
click at [1314, 297] on button "Next image" at bounding box center [1312, 309] width 44 height 44
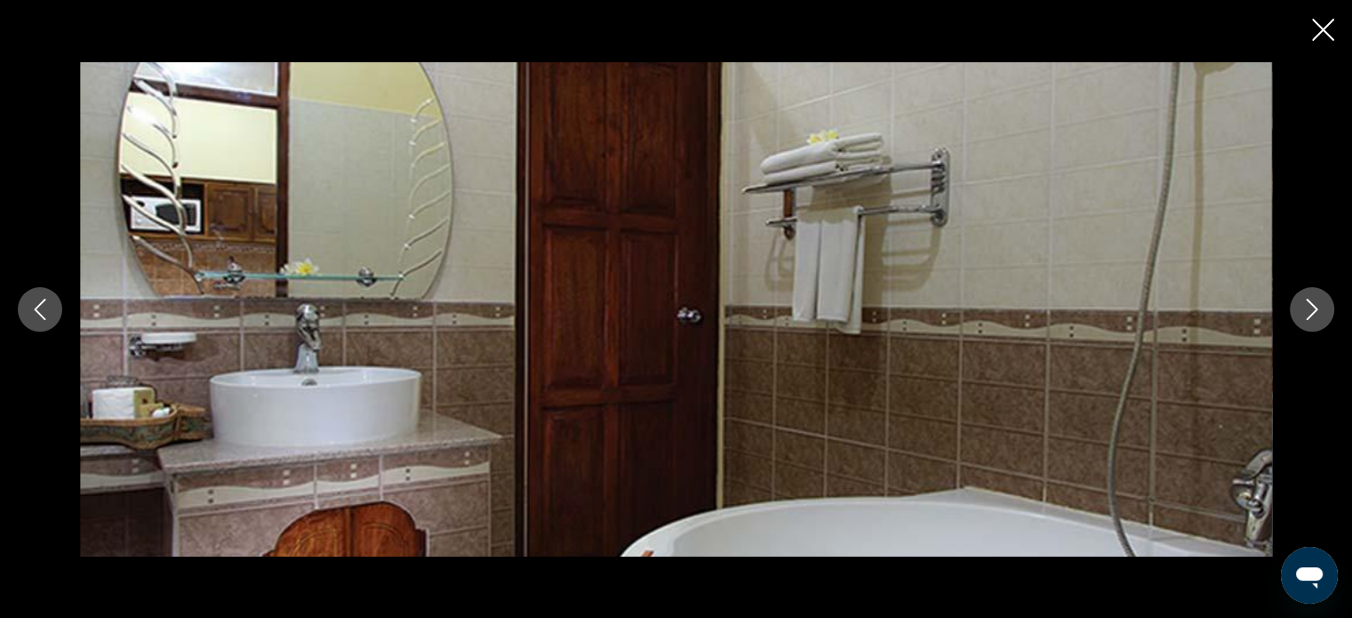
click at [1314, 297] on button "Next image" at bounding box center [1312, 309] width 44 height 44
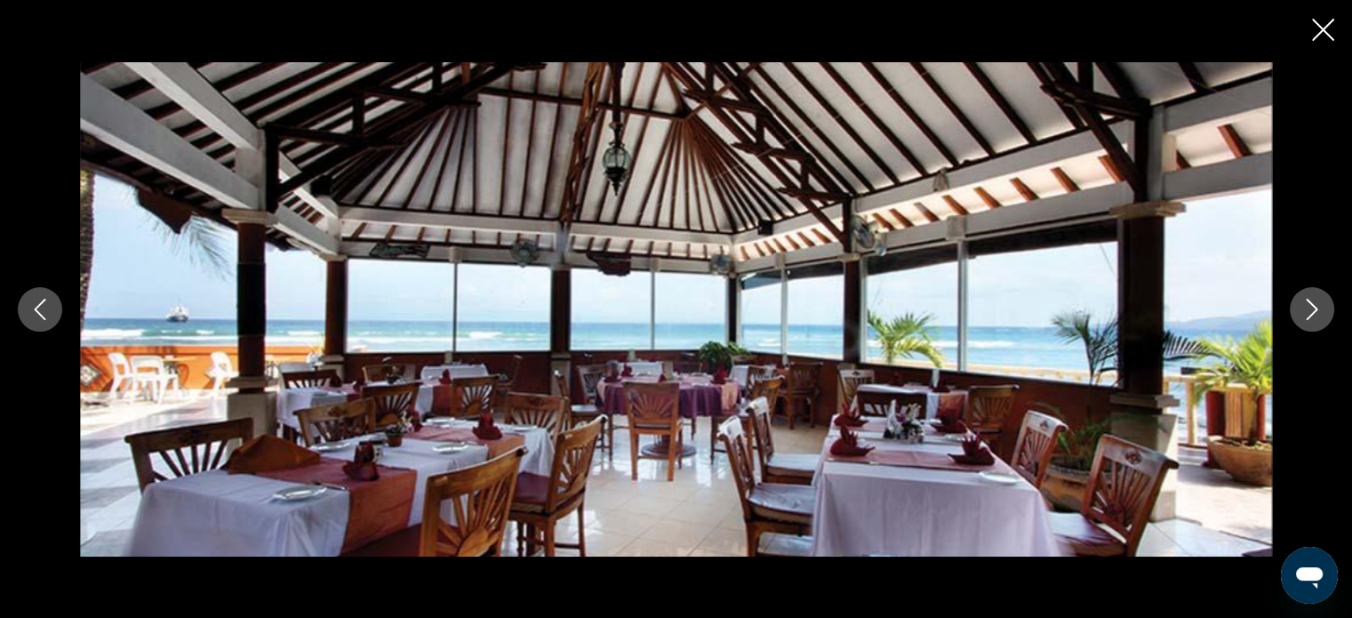
click at [1312, 301] on icon "Next image" at bounding box center [1312, 309] width 21 height 21
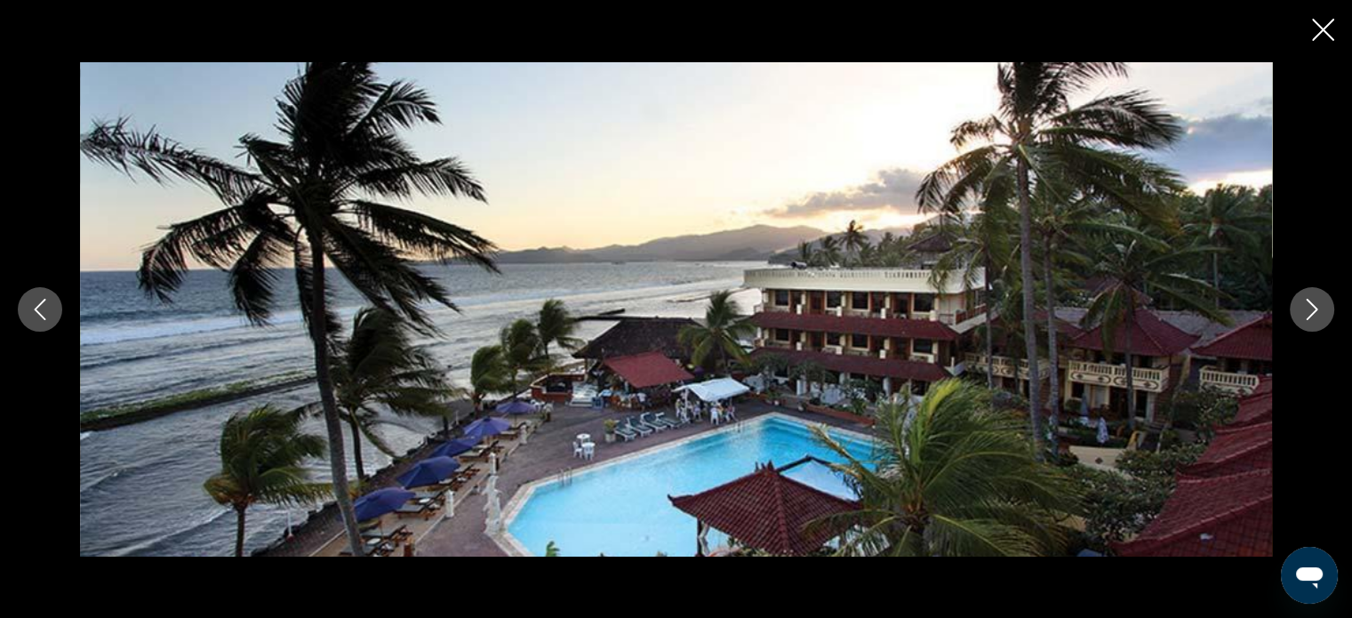
click at [1314, 301] on icon "Next image" at bounding box center [1312, 309] width 21 height 21
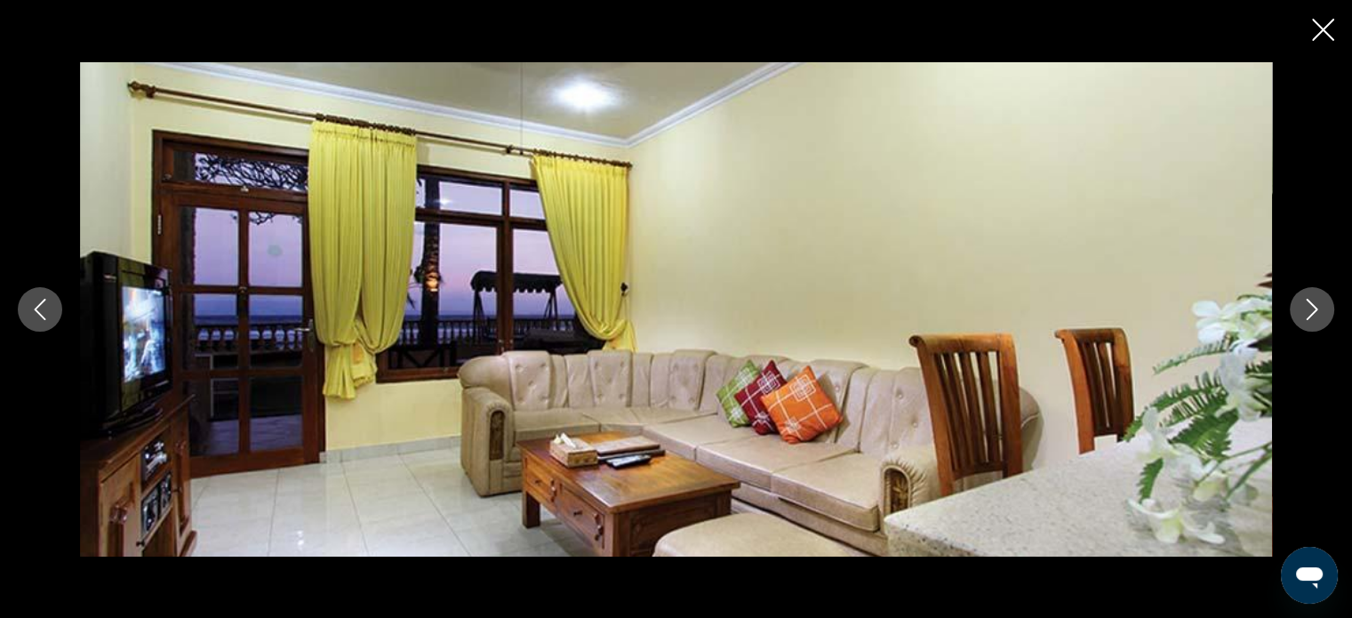
click at [1312, 299] on icon "Next image" at bounding box center [1312, 309] width 21 height 21
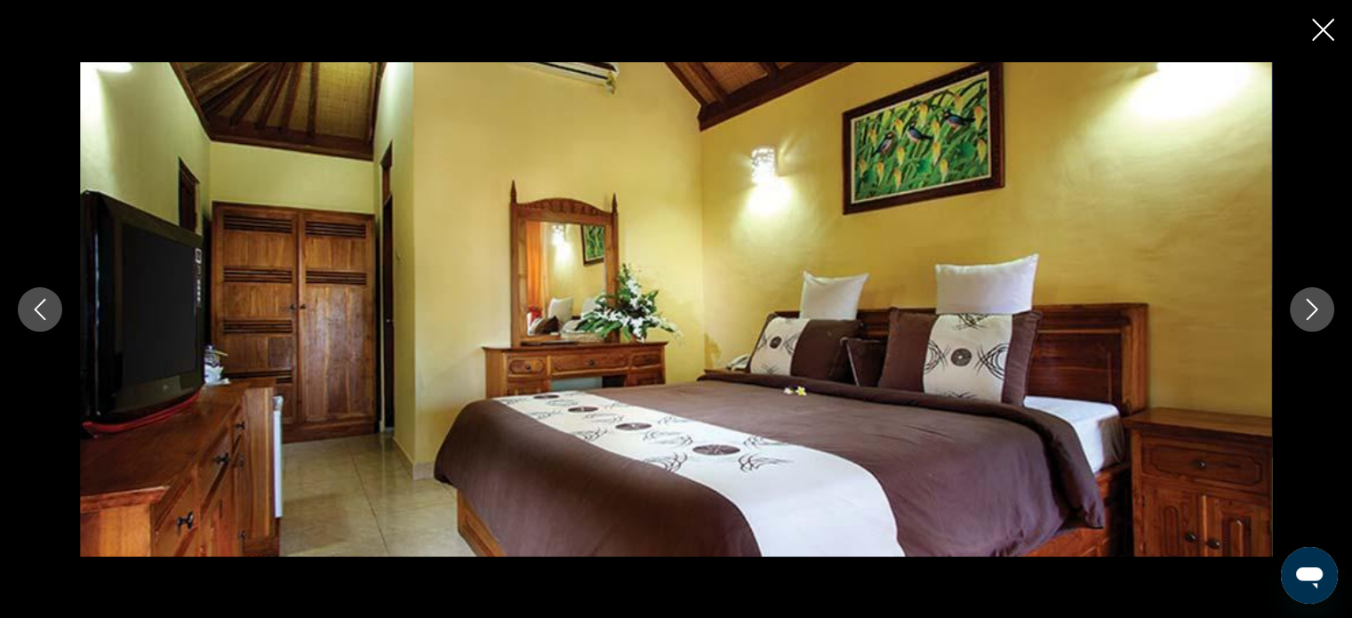
click at [1324, 28] on icon "Close slideshow" at bounding box center [1323, 30] width 22 height 22
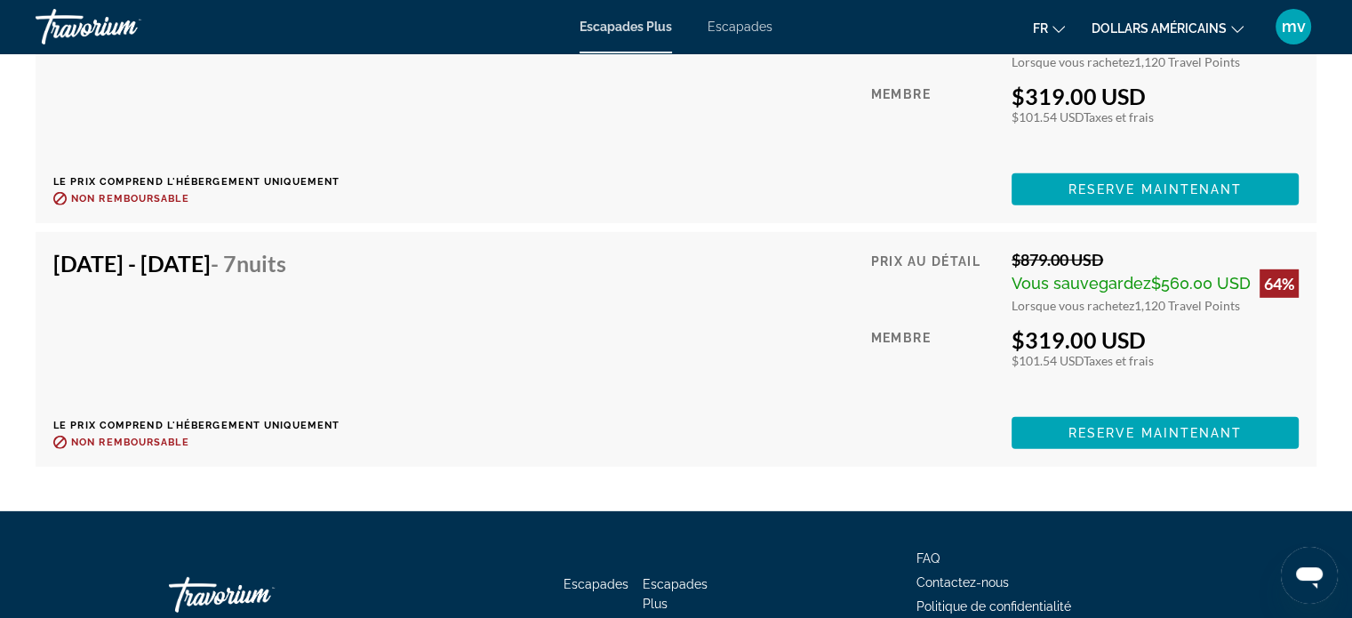
scroll to position [5157, 0]
